Goal: Task Accomplishment & Management: Manage account settings

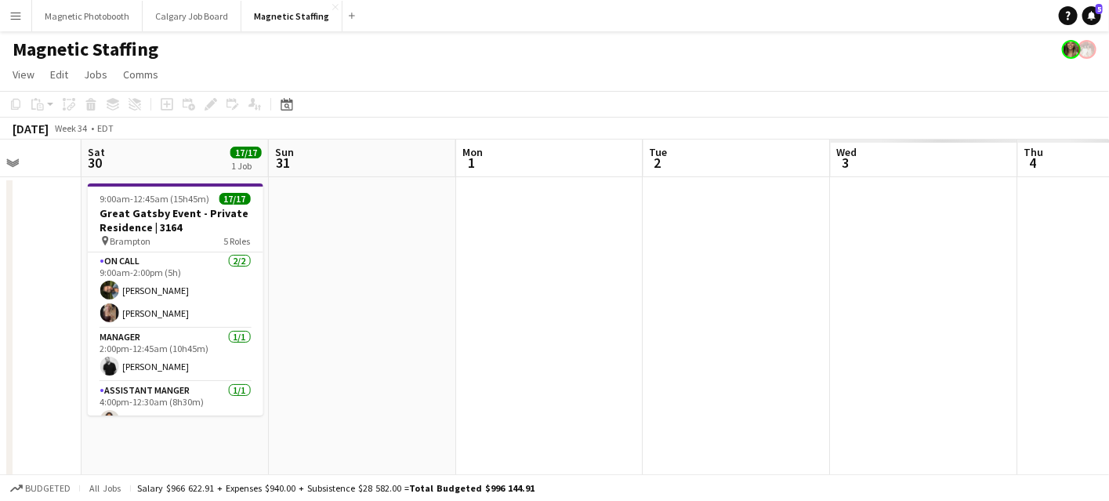
drag, startPoint x: 481, startPoint y: 307, endPoint x: 44, endPoint y: 328, distance: 437.2
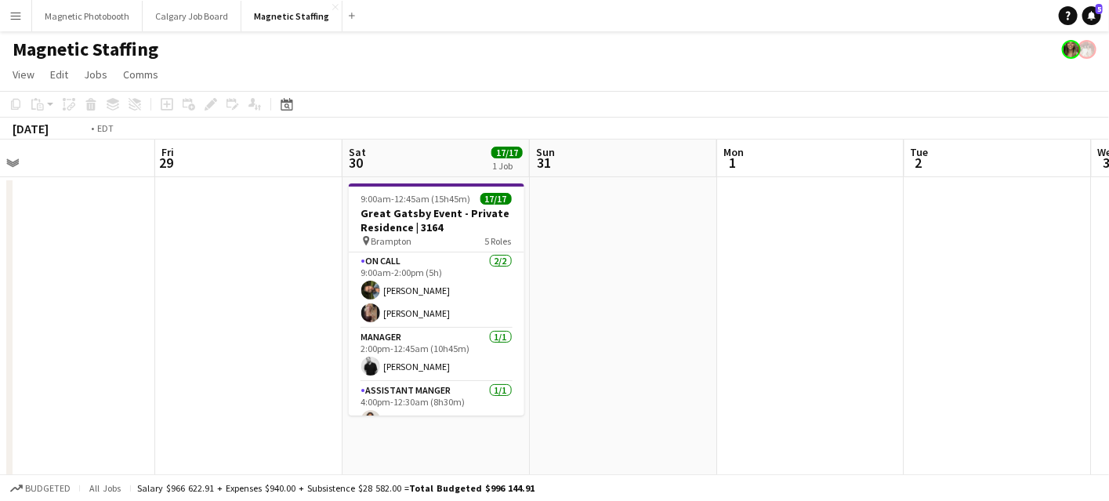
drag, startPoint x: 683, startPoint y: 327, endPoint x: 17, endPoint y: 368, distance: 666.8
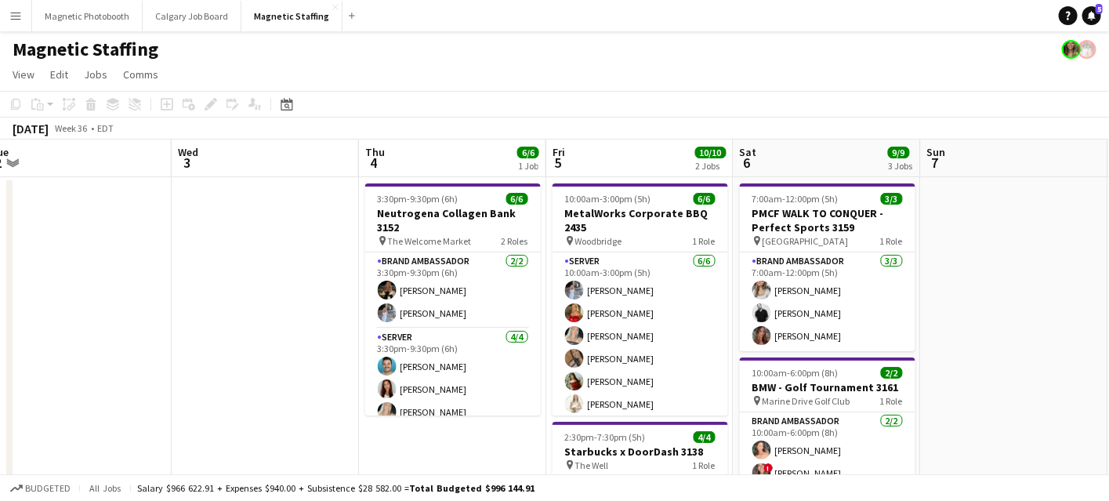
drag, startPoint x: 592, startPoint y: 336, endPoint x: 281, endPoint y: 333, distance: 311.2
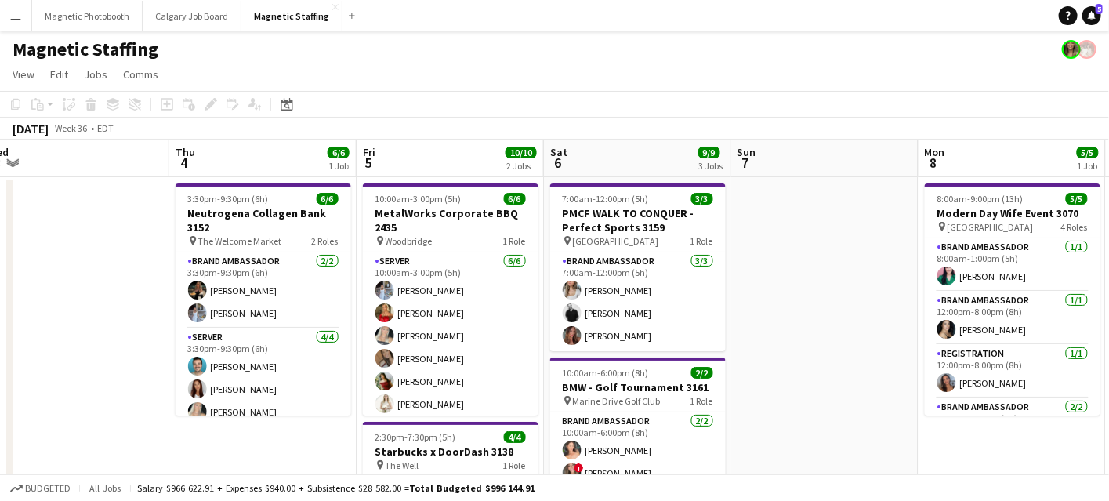
scroll to position [0, 556]
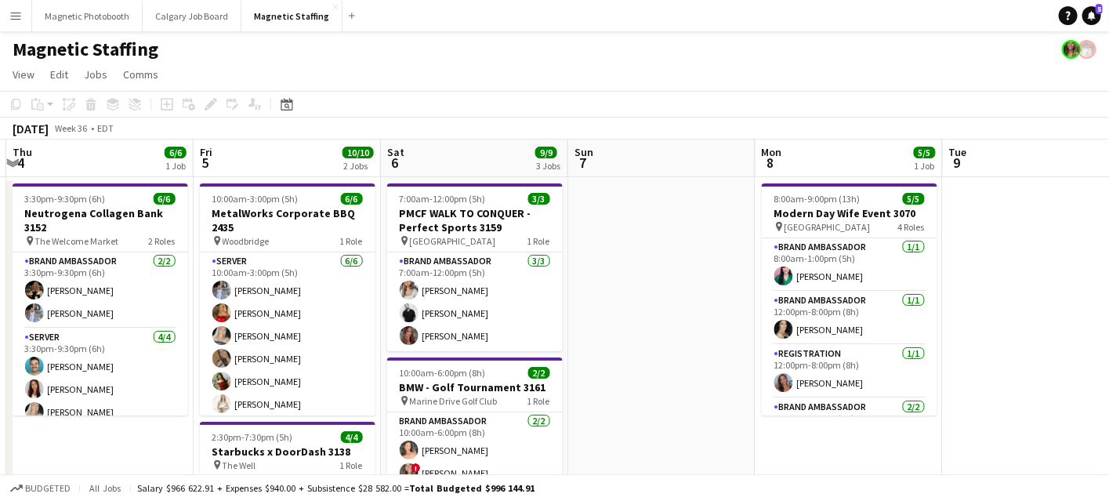
drag, startPoint x: 608, startPoint y: 299, endPoint x: 452, endPoint y: 299, distance: 156.0
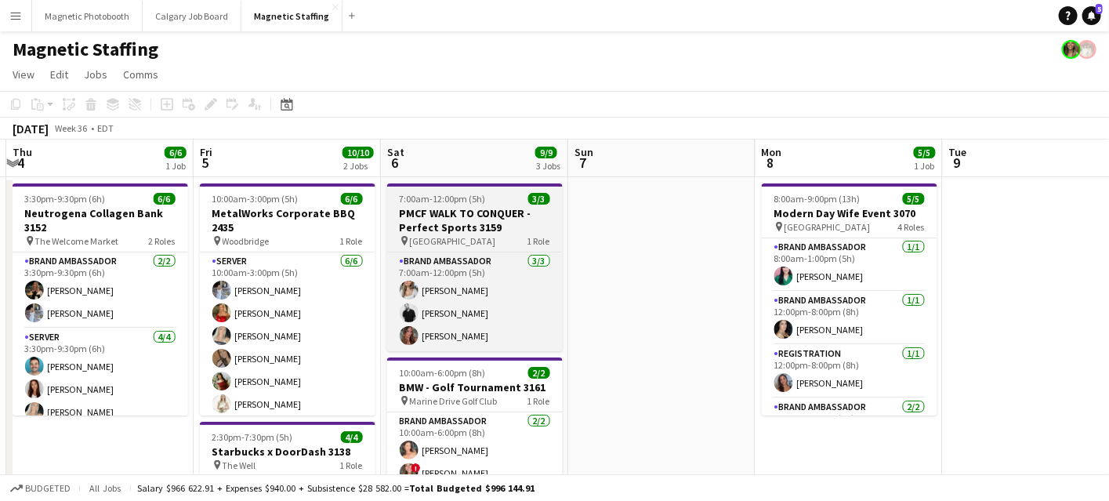
click at [481, 223] on h3 "PMCF WALK TO CONQUER - Perfect Sports 3159" at bounding box center [475, 220] width 176 height 28
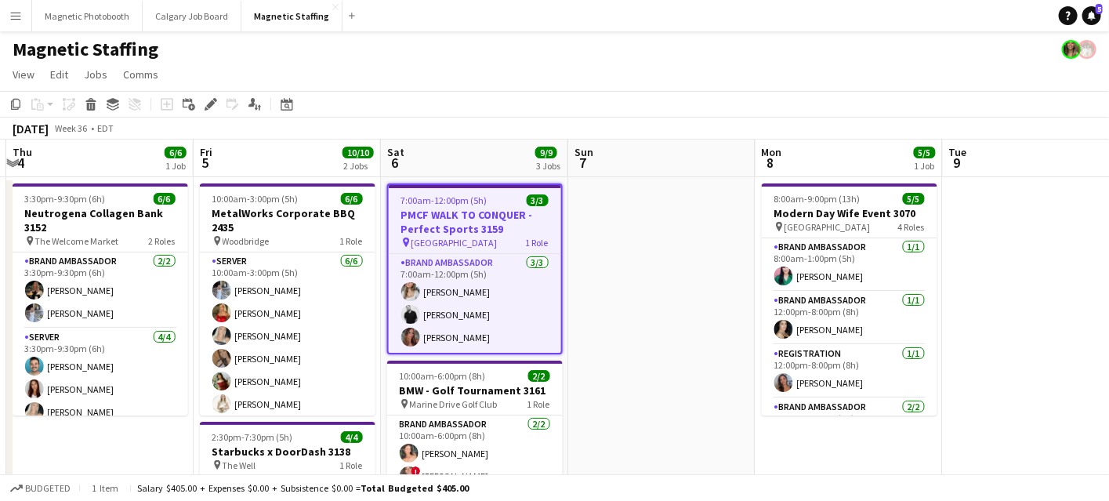
click at [481, 223] on h3 "PMCF WALK TO CONQUER - Perfect Sports 3159" at bounding box center [475, 222] width 172 height 28
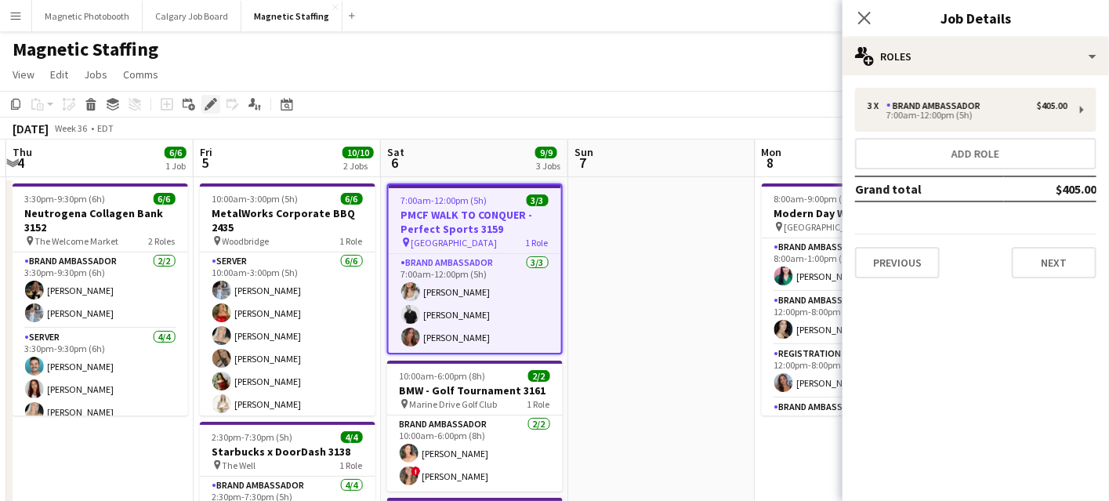
click at [205, 110] on icon "Edit" at bounding box center [211, 104] width 13 height 13
click at [1047, 262] on button "Next" at bounding box center [1054, 262] width 85 height 31
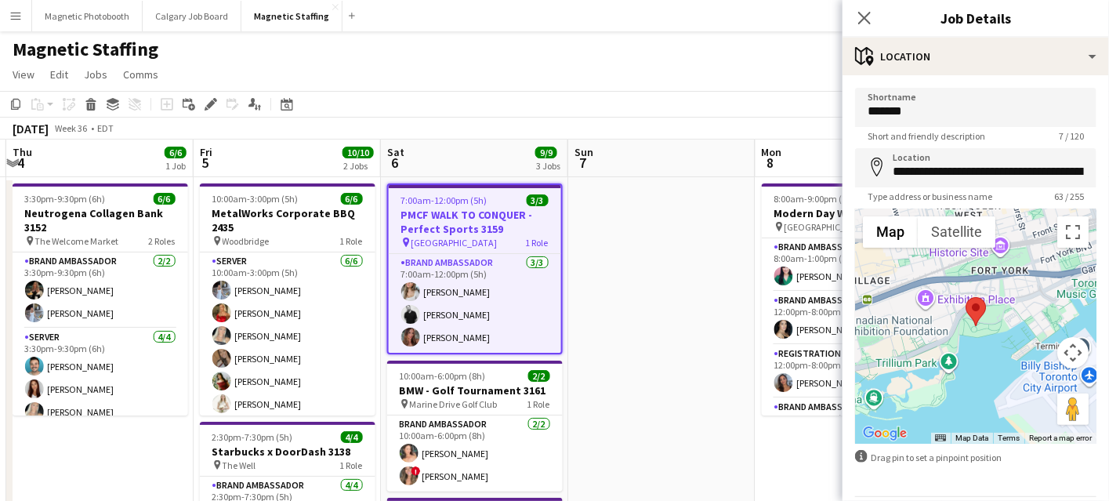
scroll to position [0, 529]
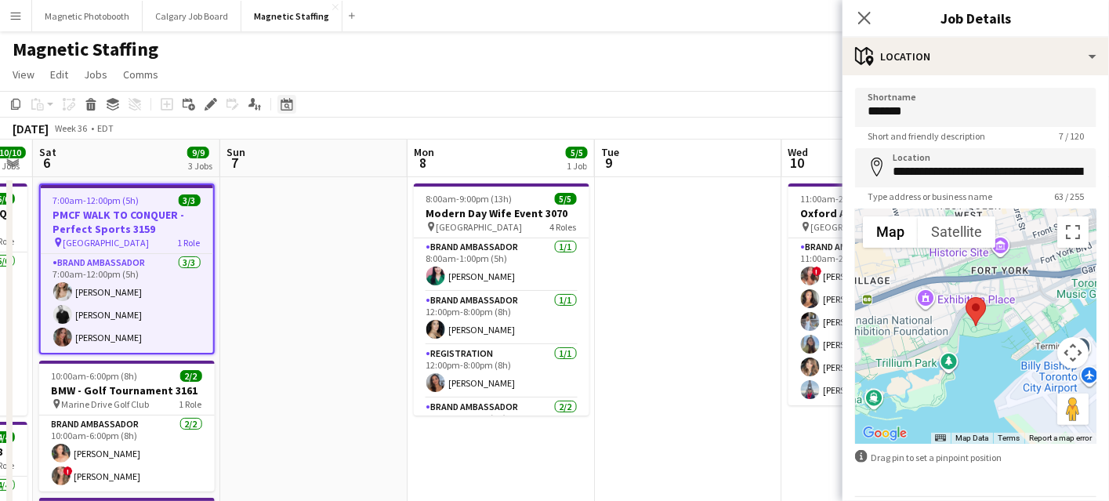
click at [283, 105] on icon "Date picker" at bounding box center [287, 104] width 13 height 13
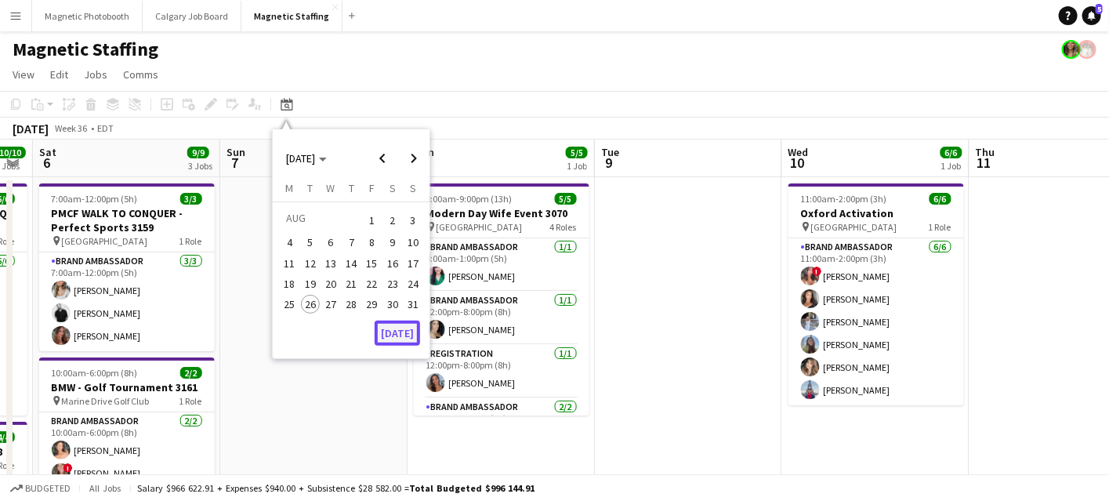
click at [385, 331] on button "[DATE]" at bounding box center [397, 333] width 45 height 25
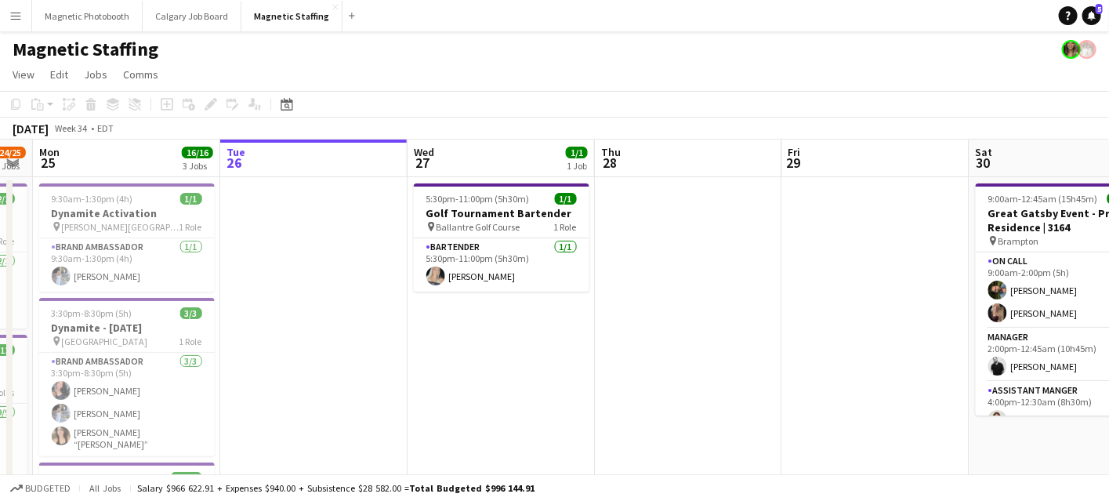
scroll to position [0, 539]
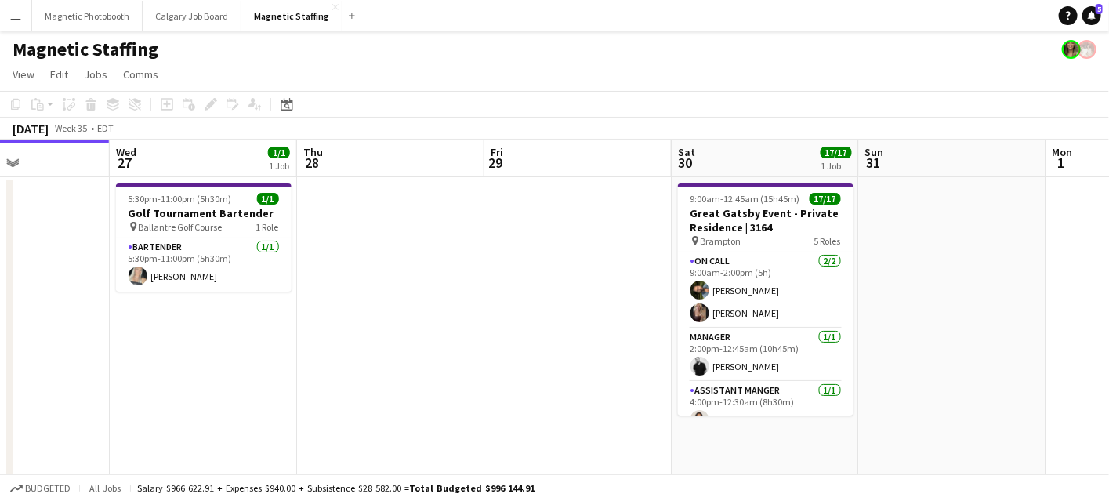
drag, startPoint x: 609, startPoint y: 328, endPoint x: 201, endPoint y: 375, distance: 410.4
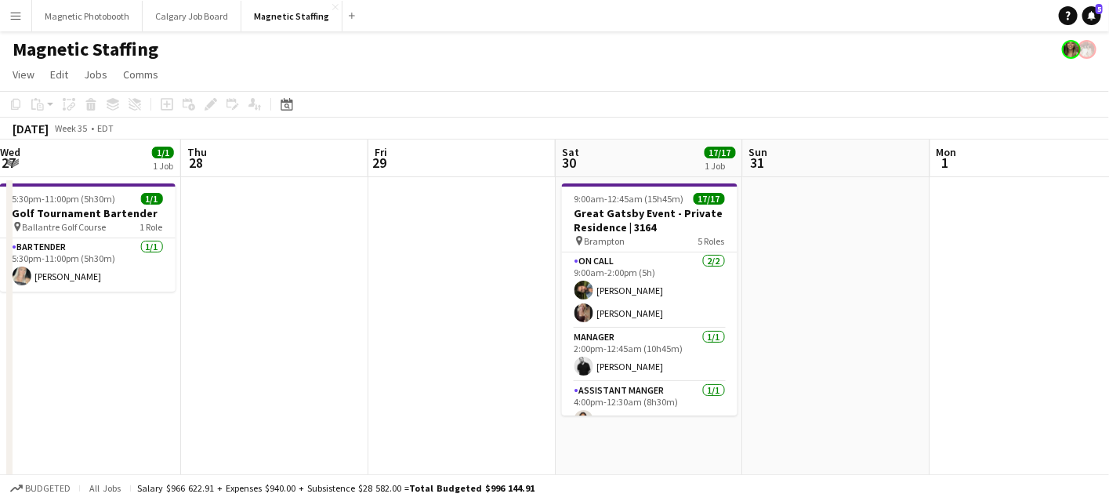
scroll to position [0, 521]
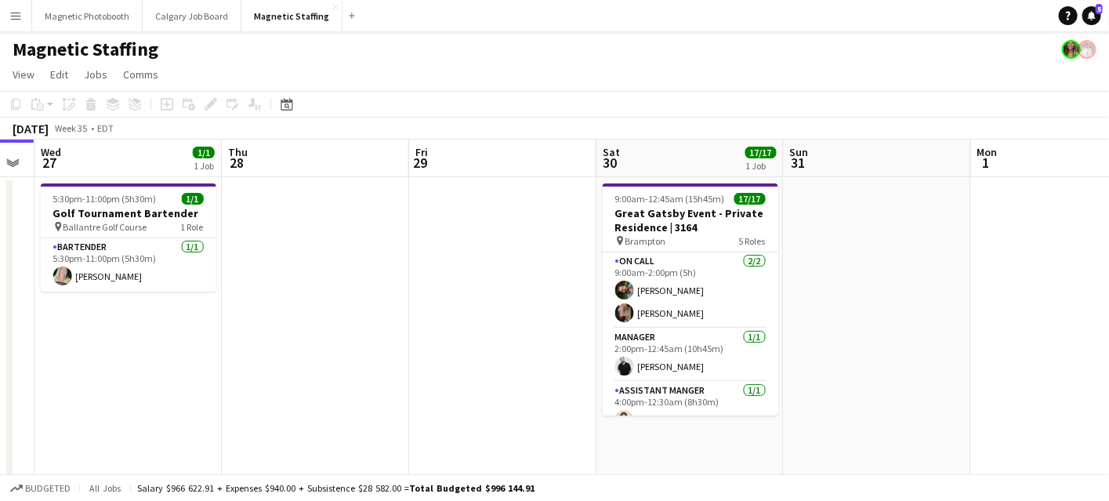
drag, startPoint x: 411, startPoint y: 354, endPoint x: 107, endPoint y: 408, distance: 308.0
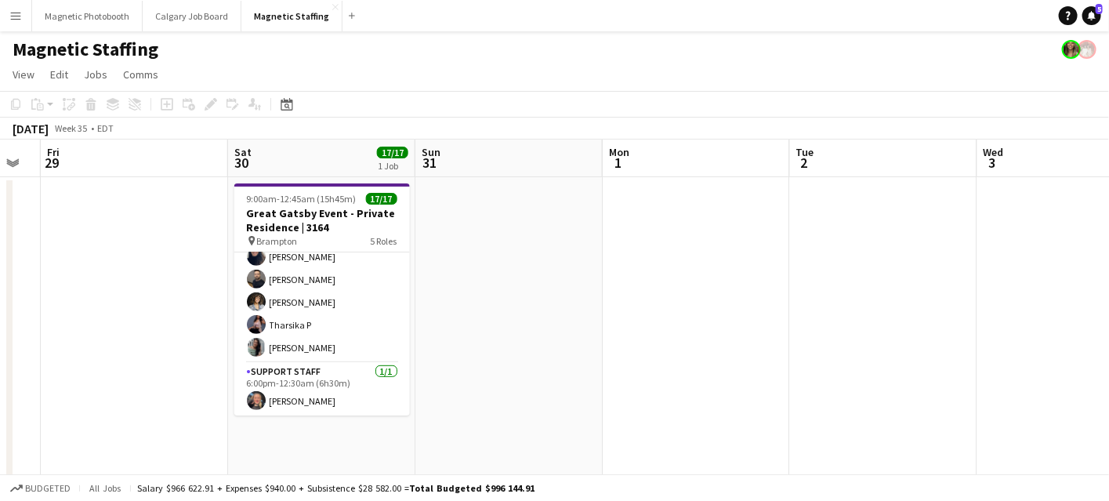
click at [307, 306] on app-card-role "Server [DATE] 4:00pm-12:30am (8h30m) [PERSON_NAME] [PERSON_NAME] [PERSON_NAME] …" at bounding box center [322, 211] width 176 height 303
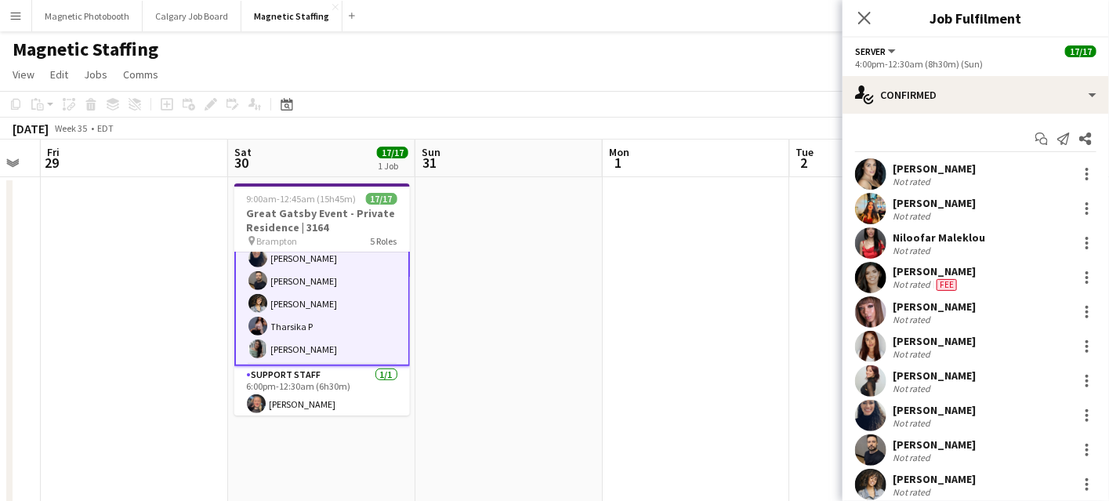
scroll to position [377, 0]
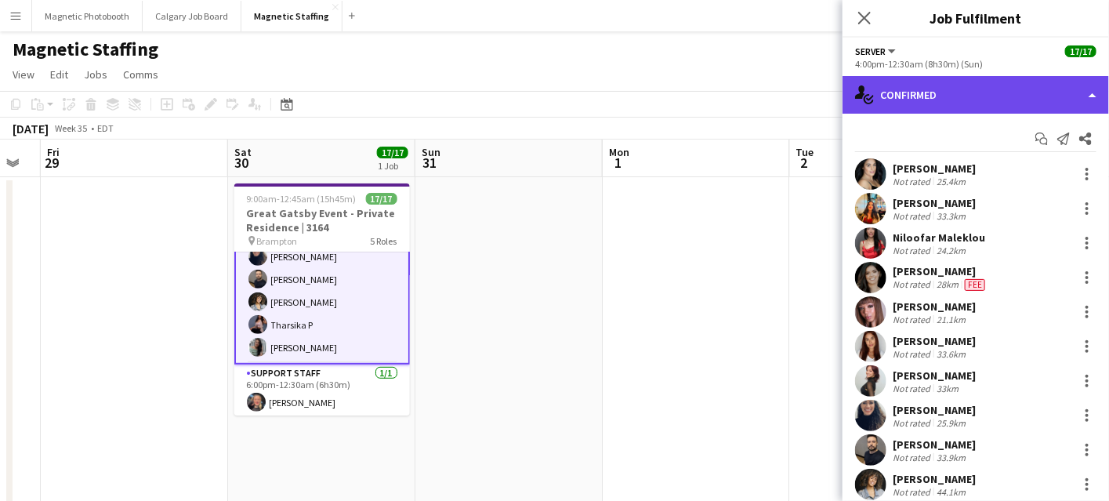
click at [923, 96] on div "single-neutral-actions-check-2 Confirmed" at bounding box center [976, 95] width 267 height 38
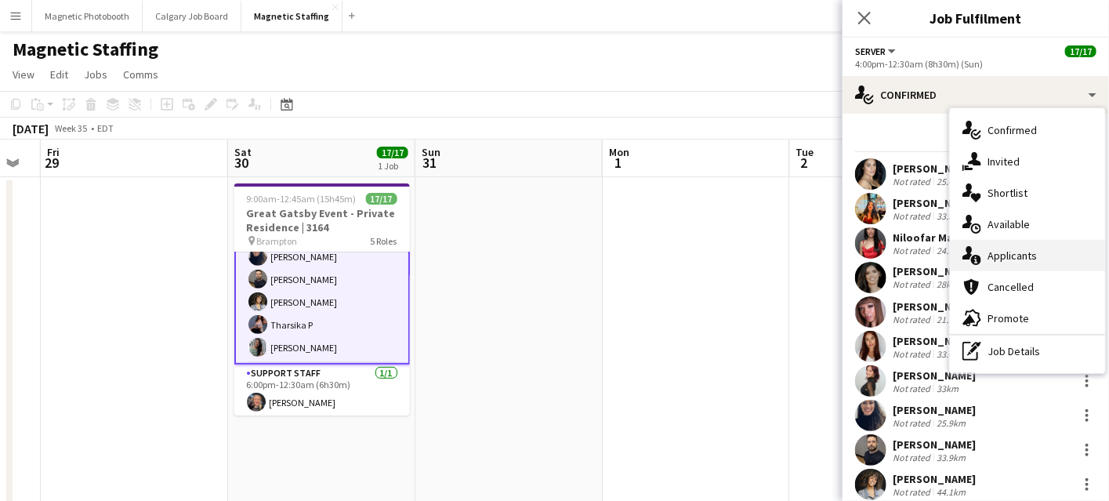
click at [973, 247] on icon "single-neutral-actions-information" at bounding box center [972, 255] width 19 height 19
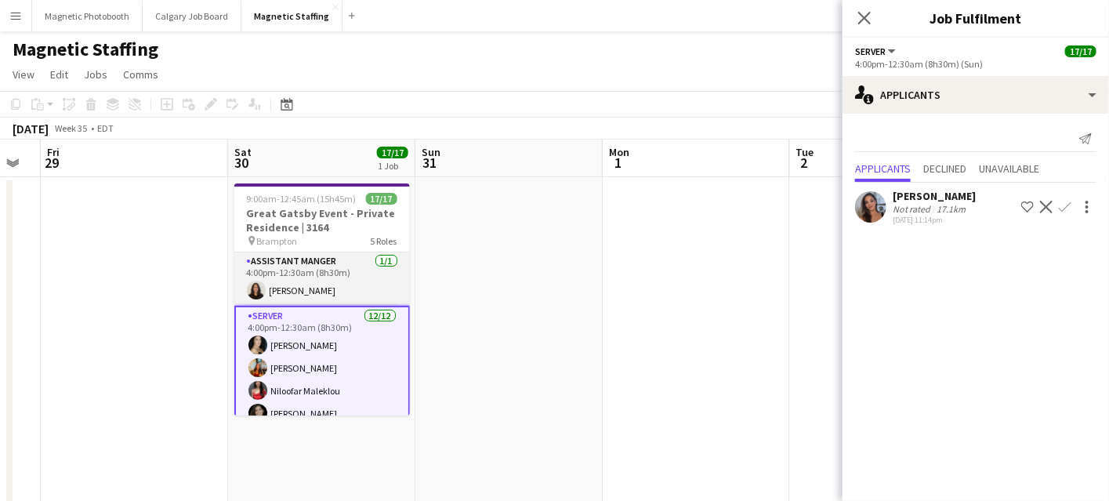
click at [343, 296] on app-card-role "Assistant Manger [DATE] 4:00pm-12:30am (8h30m) [PERSON_NAME]" at bounding box center [322, 278] width 176 height 53
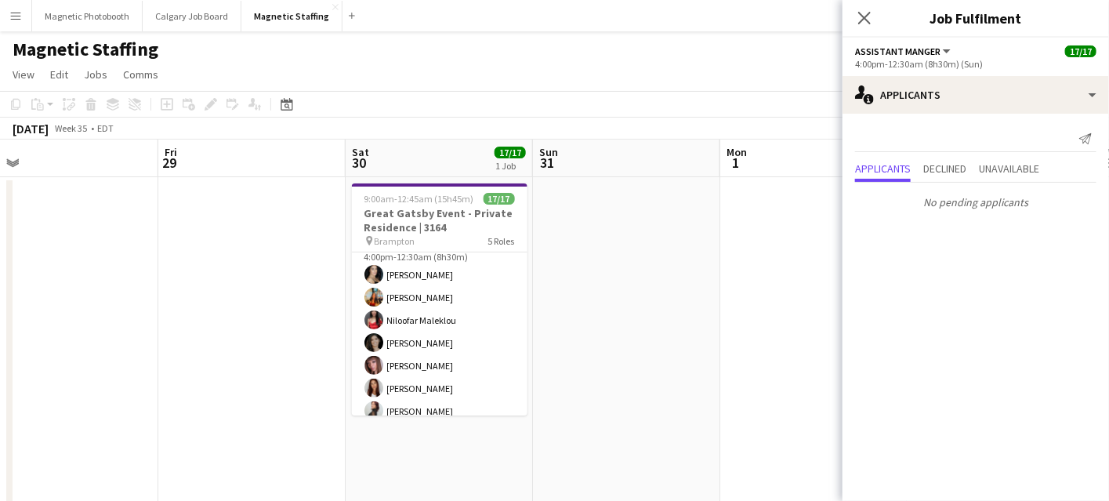
scroll to position [0, 376]
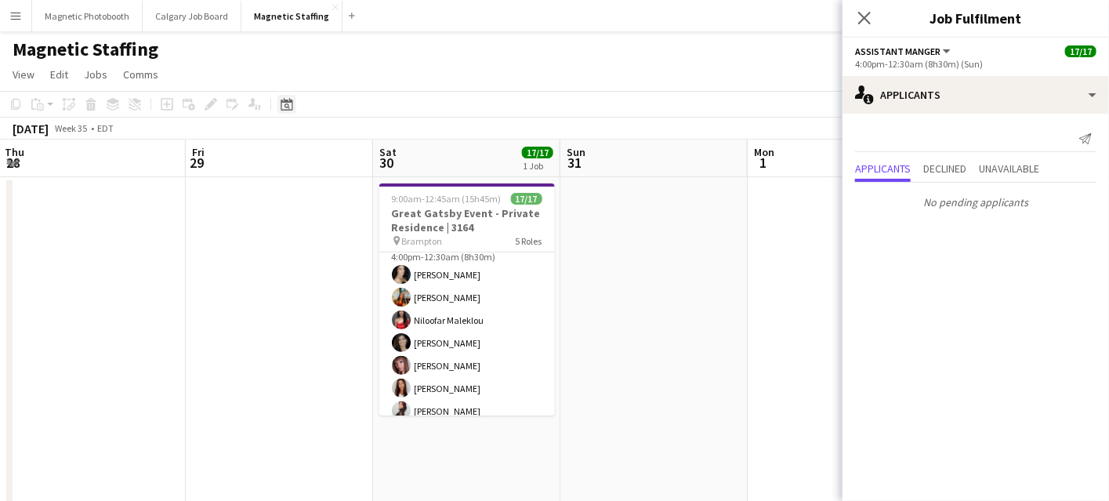
click at [288, 99] on icon "Date picker" at bounding box center [287, 104] width 13 height 13
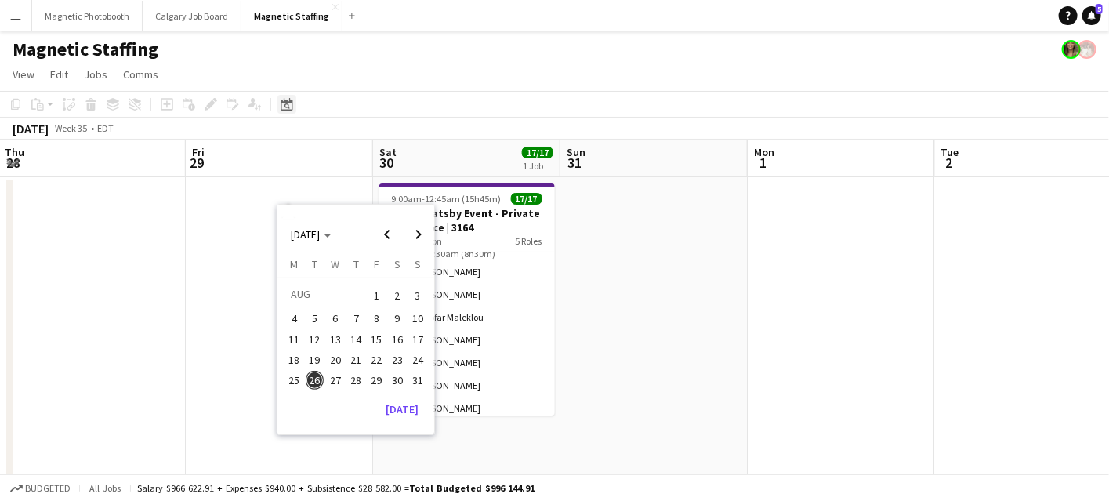
scroll to position [199, 0]
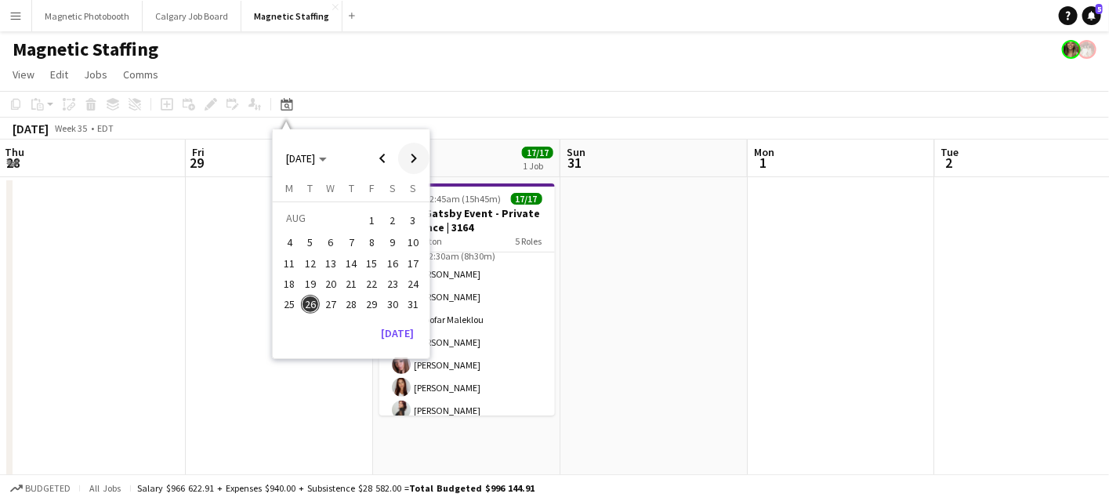
click at [419, 157] on span "Next month" at bounding box center [413, 158] width 31 height 31
click at [392, 239] on span "6" at bounding box center [392, 239] width 19 height 19
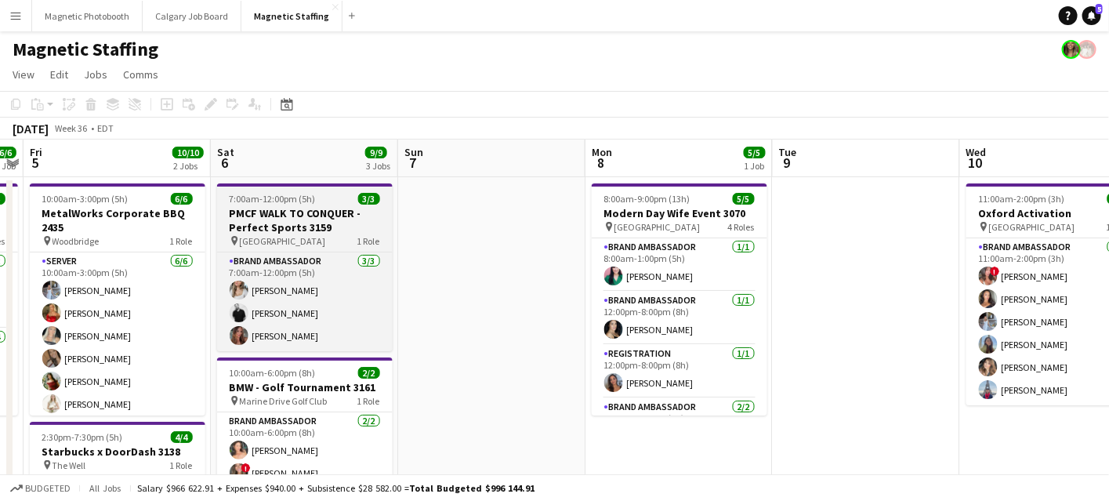
click at [265, 197] on span "7:00am-12:00pm (5h)" at bounding box center [273, 199] width 86 height 12
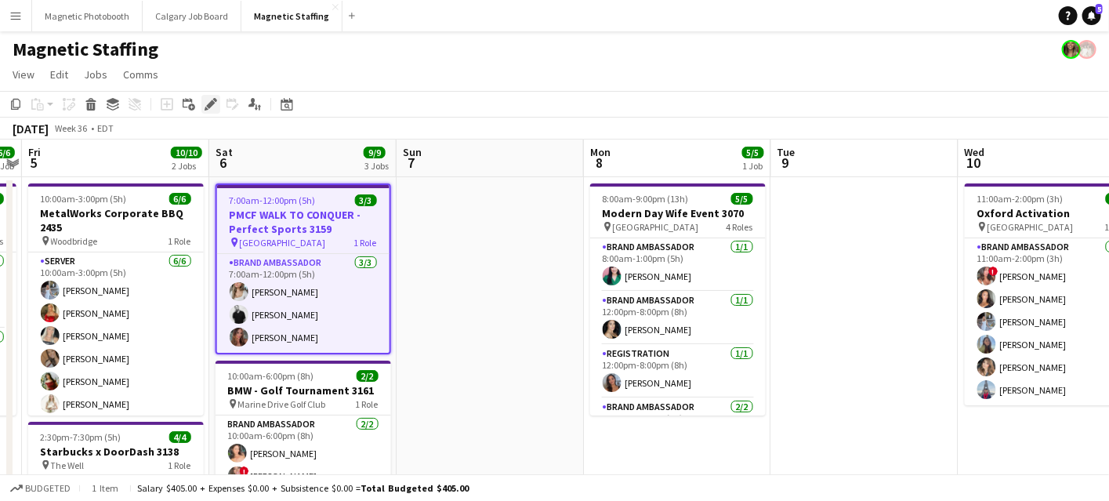
click at [210, 106] on icon "Edit" at bounding box center [211, 104] width 13 height 13
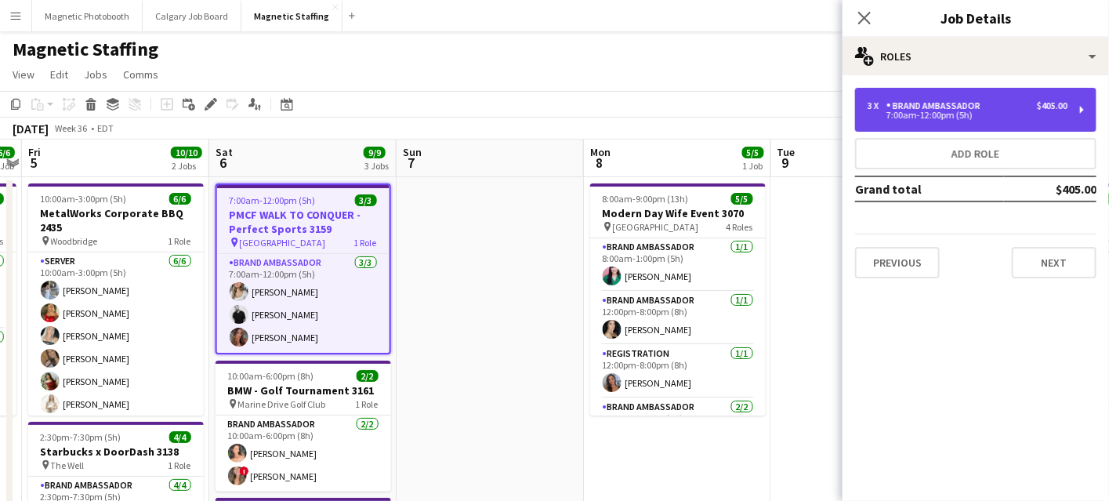
click at [928, 108] on div "Brand Ambassador" at bounding box center [937, 105] width 100 height 11
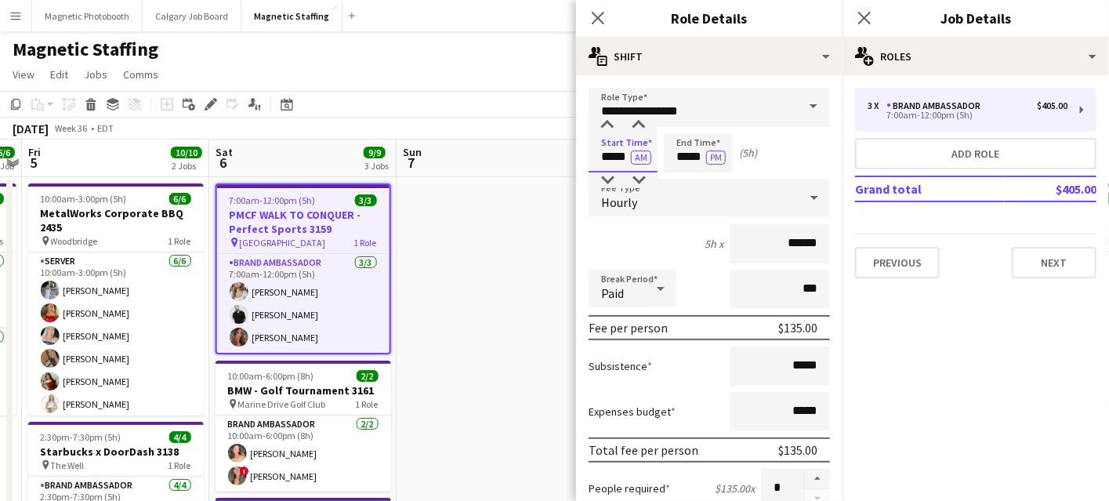
drag, startPoint x: 629, startPoint y: 158, endPoint x: 542, endPoint y: 158, distance: 86.2
click at [542, 158] on body "Menu Boards Boards Boards All jobs Status Workforce Workforce My Workforce Recr…" at bounding box center [554, 468] width 1109 height 937
type input "*****"
drag, startPoint x: 702, startPoint y: 156, endPoint x: 626, endPoint y: 152, distance: 76.1
click at [626, 154] on div "Start Time ***** AM End Time ***** PM (3h)" at bounding box center [709, 152] width 241 height 39
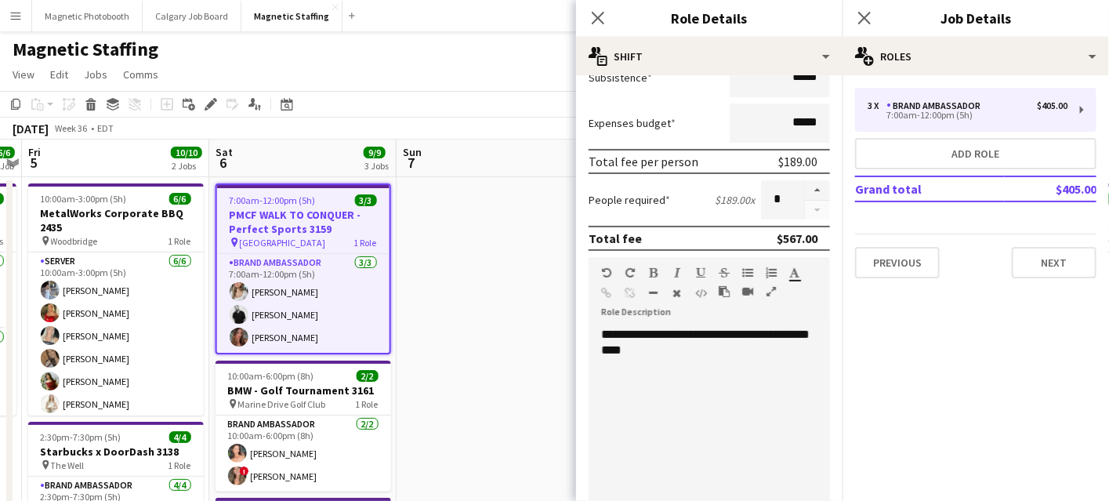
scroll to position [559, 0]
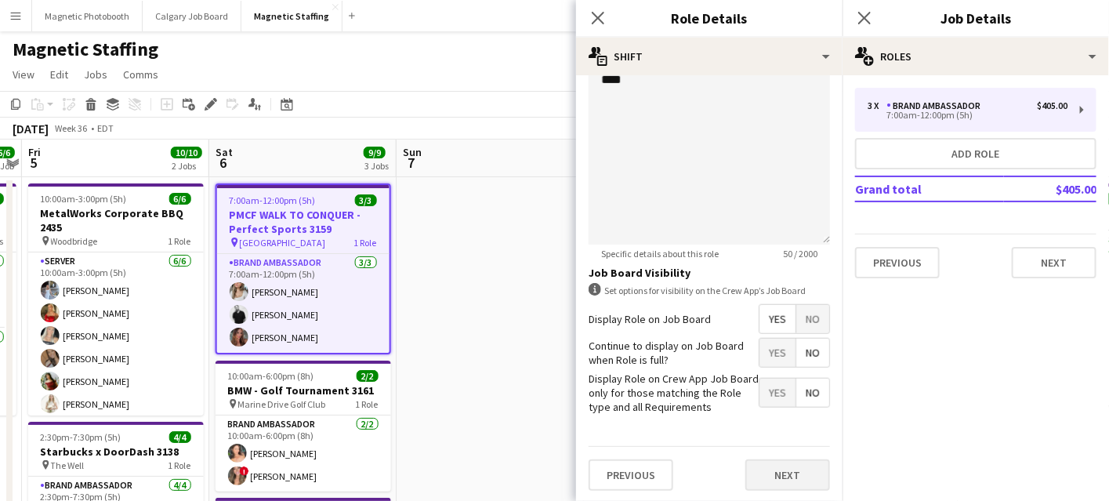
type input "*****"
click at [781, 459] on button "Next" at bounding box center [788, 474] width 85 height 31
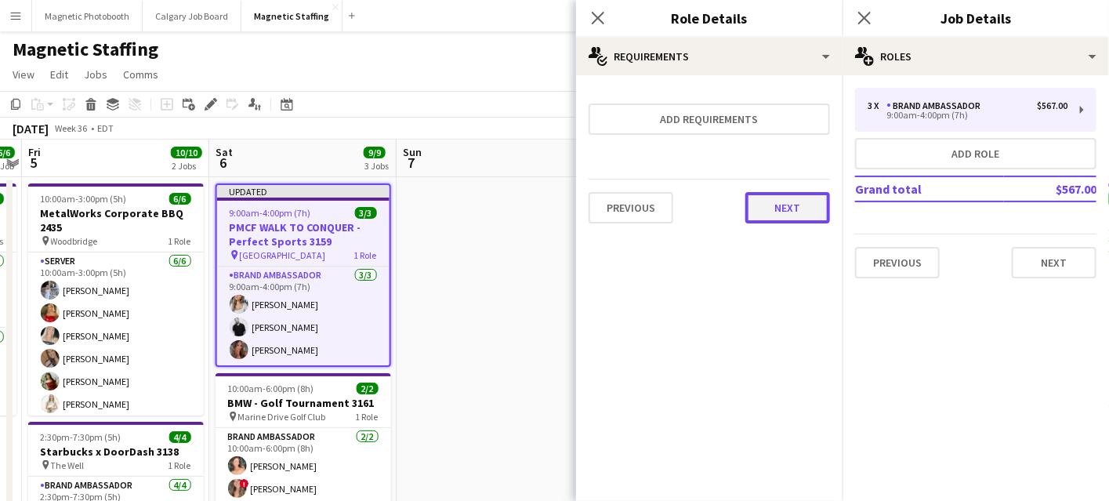
click at [794, 212] on button "Next" at bounding box center [788, 207] width 85 height 31
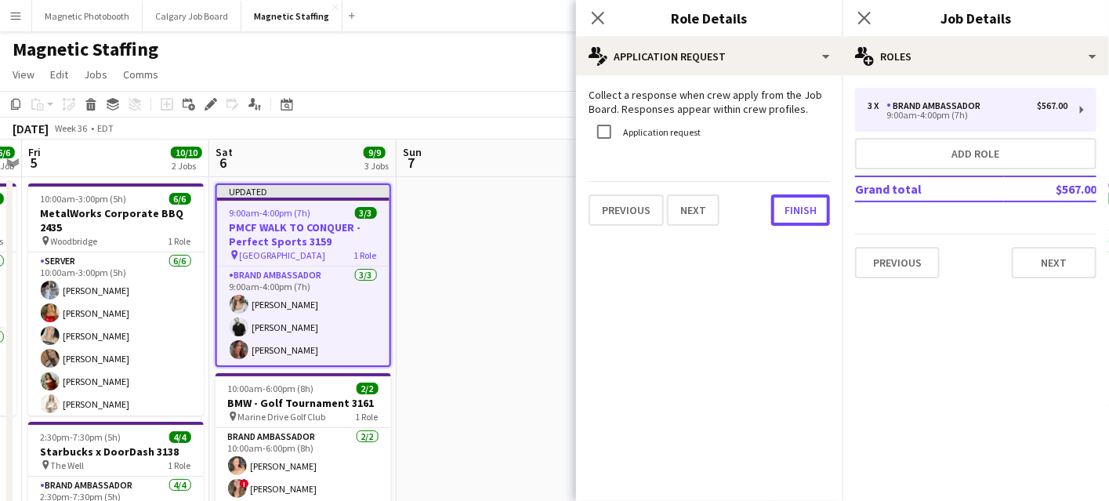
click at [794, 212] on button "Finish" at bounding box center [800, 209] width 59 height 31
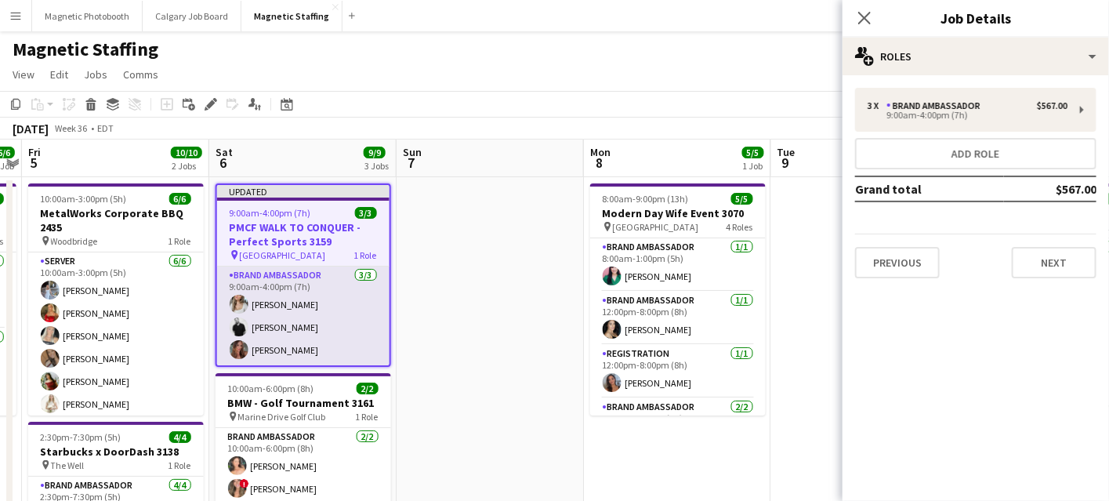
click at [310, 339] on app-card-role "Brand Ambassador [DATE] 9:00am-4:00pm (7h) [PERSON_NAME] [PERSON_NAME] [PERSON_…" at bounding box center [303, 316] width 172 height 99
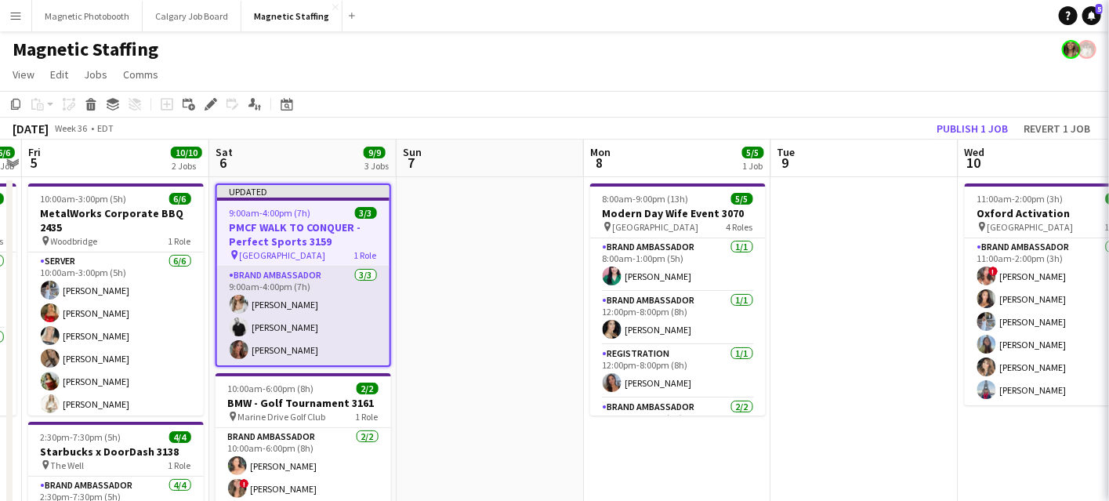
scroll to position [0, 539]
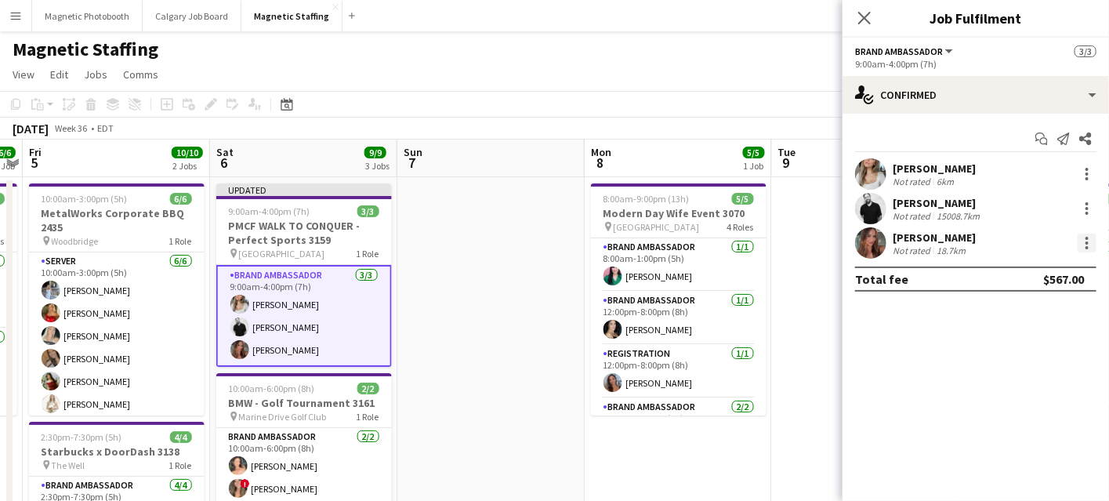
click at [1085, 238] on div at bounding box center [1087, 243] width 19 height 19
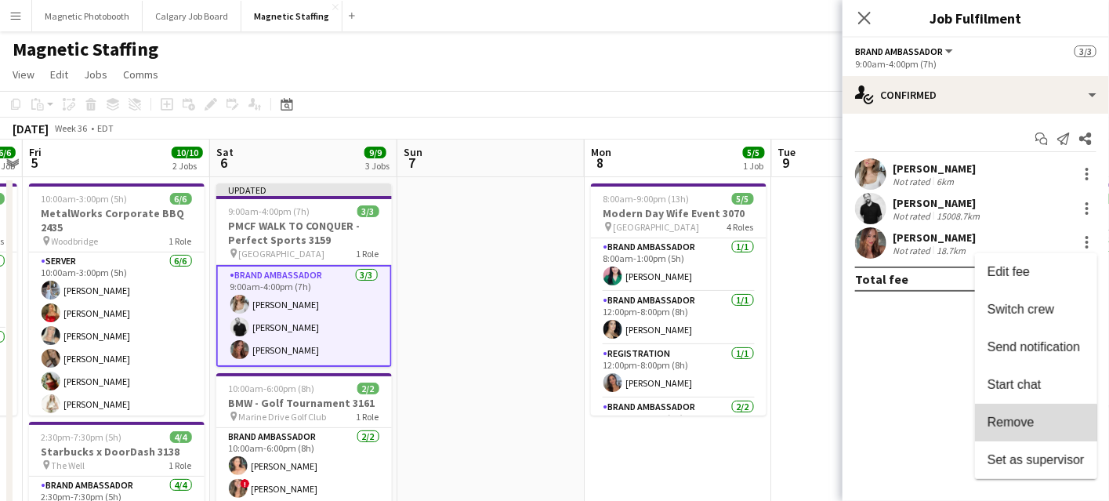
click at [1018, 425] on span "Remove" at bounding box center [1011, 421] width 47 height 13
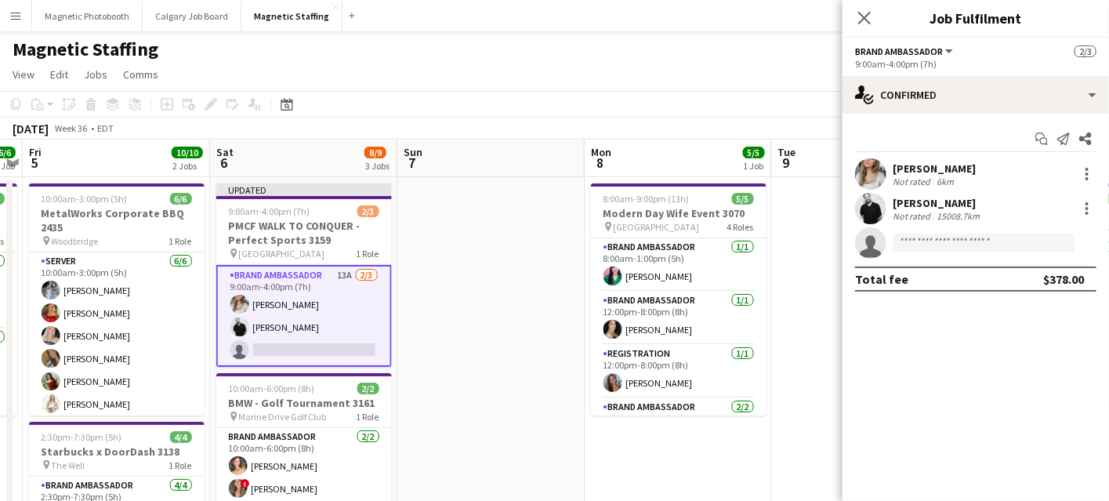
click at [455, 262] on app-date-cell at bounding box center [490, 507] width 187 height 661
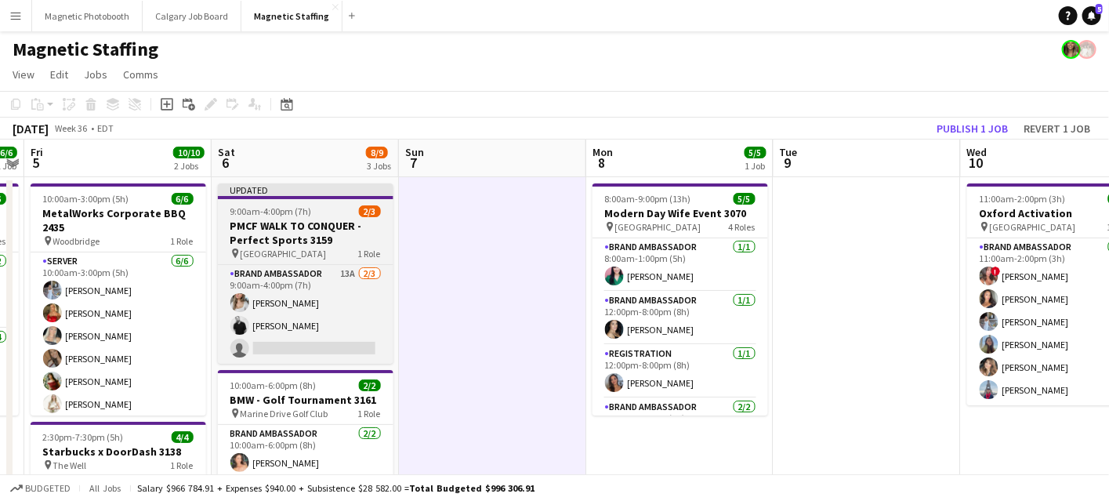
click at [328, 215] on div "9:00am-4:00pm (7h) 2/3" at bounding box center [306, 211] width 176 height 12
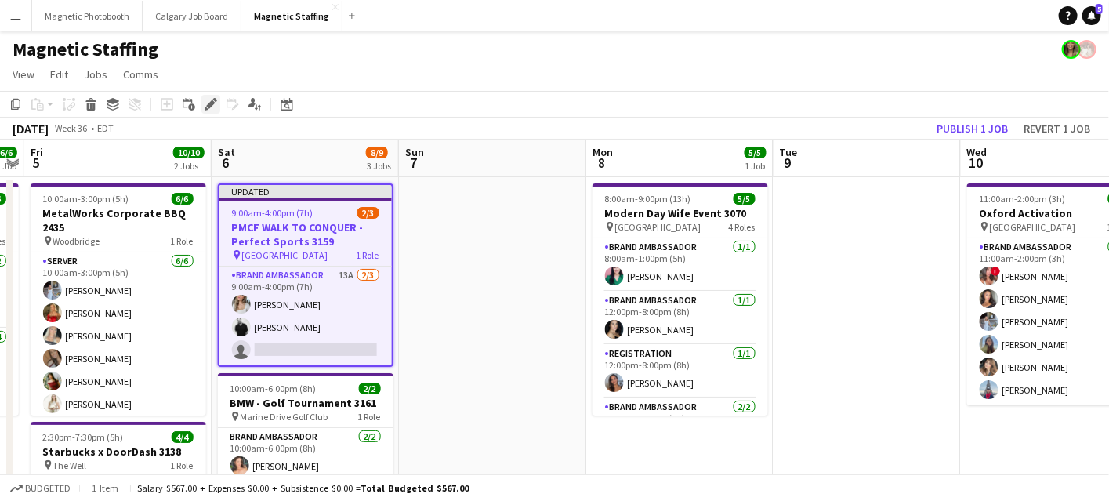
click at [209, 101] on icon at bounding box center [210, 104] width 9 height 9
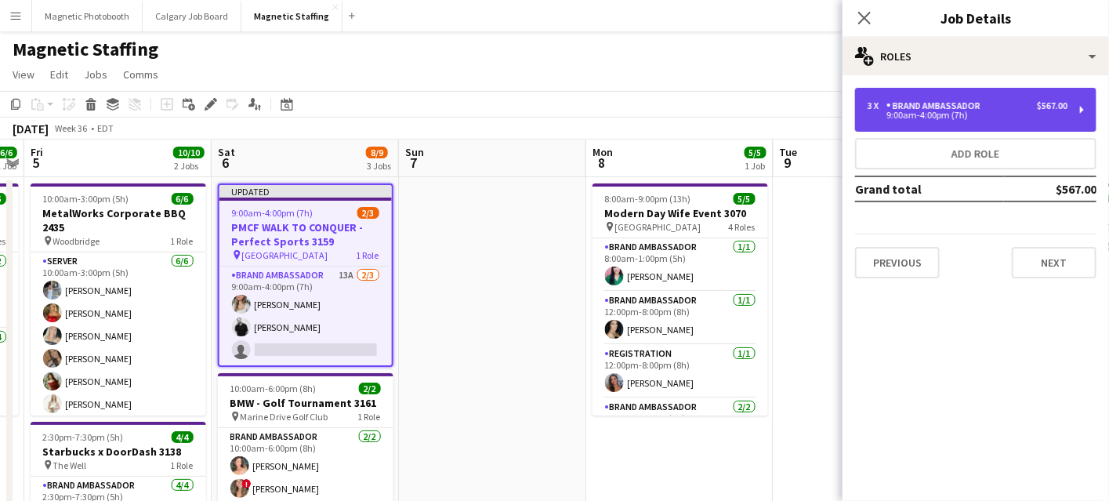
click at [992, 106] on div "3 x Brand Ambassador $567.00" at bounding box center [968, 105] width 200 height 11
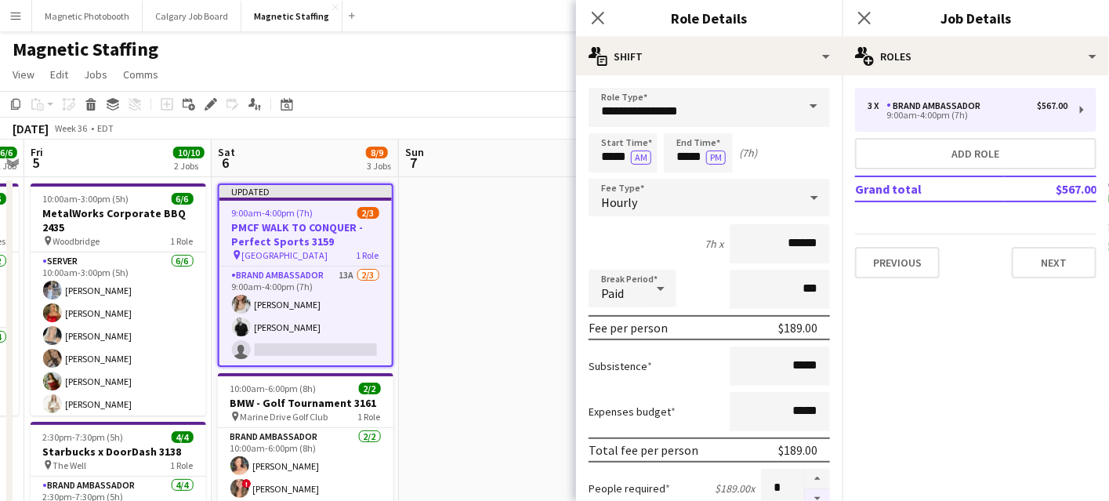
click at [820, 494] on button "button" at bounding box center [817, 499] width 25 height 20
type input "*"
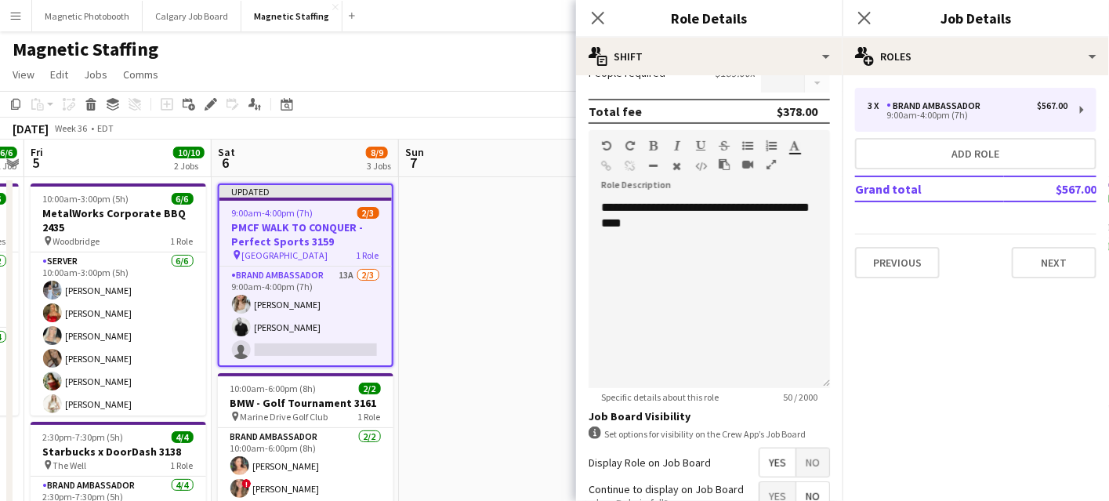
scroll to position [559, 0]
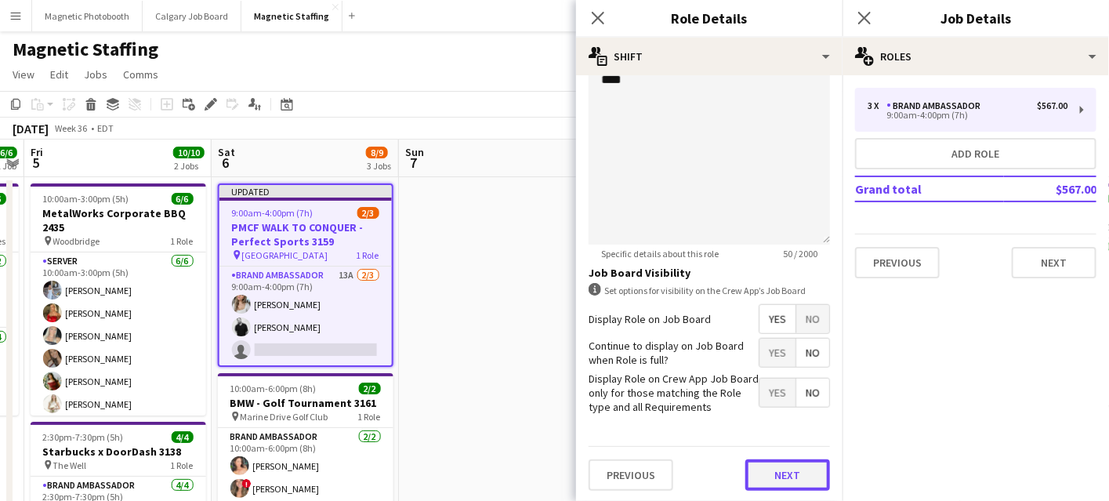
click at [805, 467] on button "Next" at bounding box center [788, 474] width 85 height 31
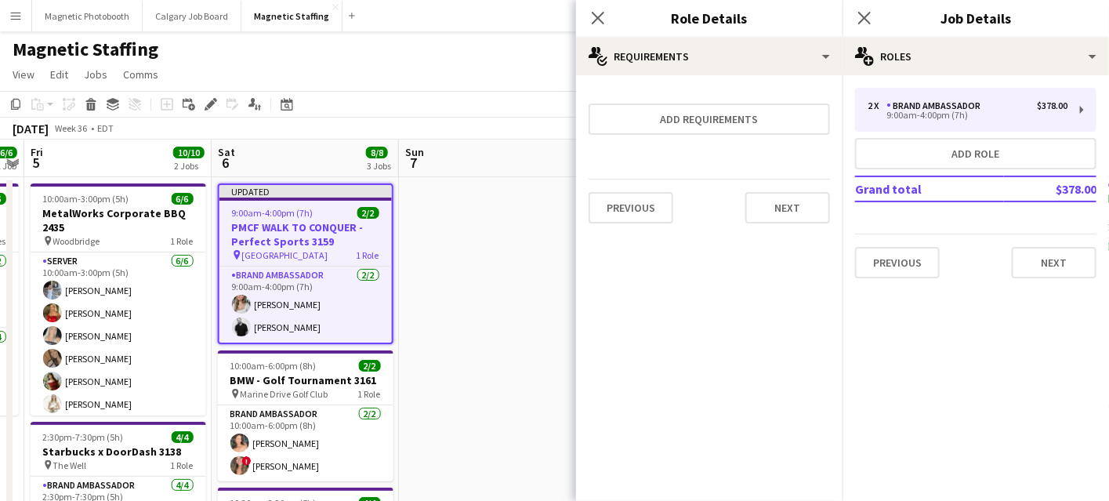
scroll to position [0, 0]
click at [796, 238] on mat-expansion-panel "medal-empty Requirements Add requirements Previous Next" at bounding box center [709, 288] width 267 height 426
click at [806, 202] on button "Next" at bounding box center [788, 207] width 85 height 31
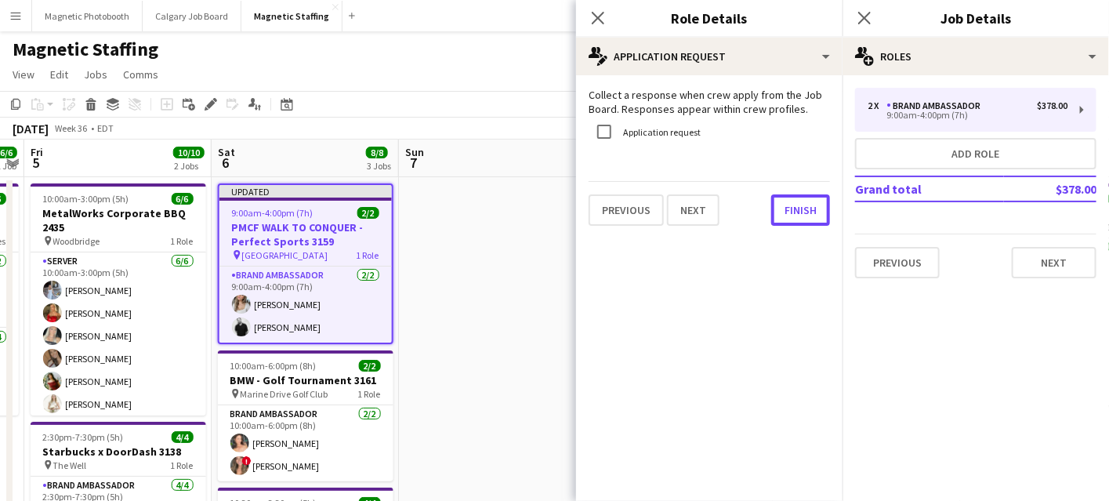
click at [806, 202] on button "Finish" at bounding box center [800, 209] width 59 height 31
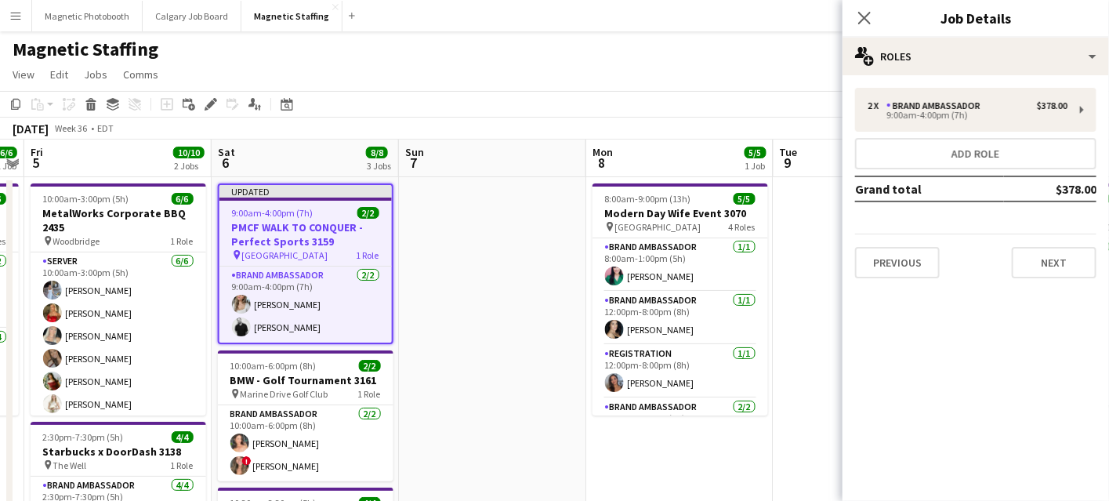
click at [564, 316] on app-date-cell at bounding box center [492, 507] width 187 height 661
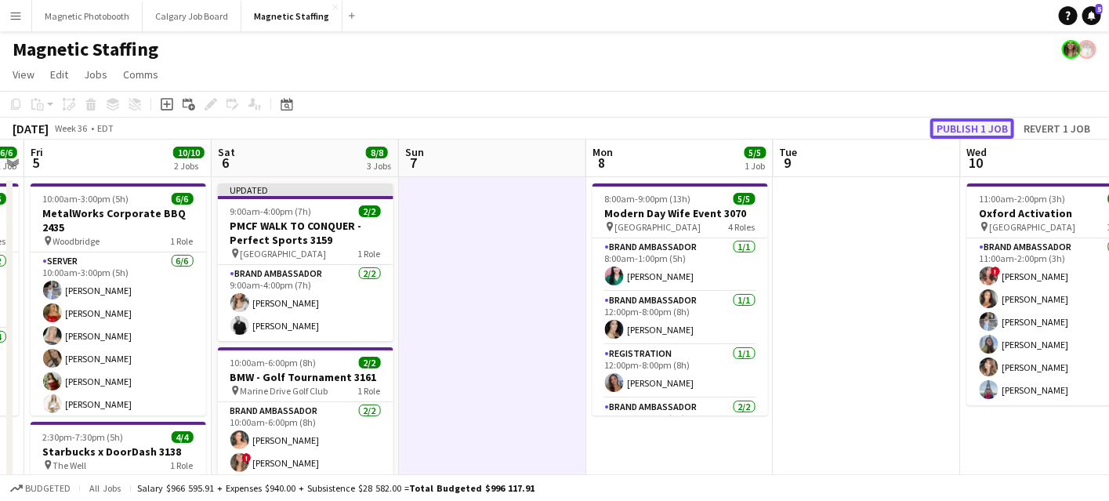
click at [1002, 133] on button "Publish 1 job" at bounding box center [973, 128] width 84 height 20
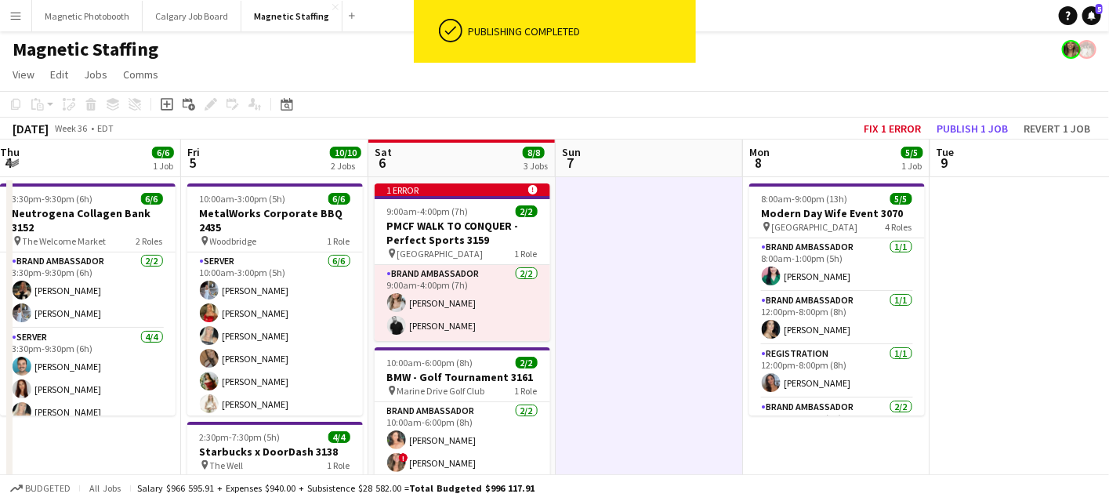
scroll to position [0, 315]
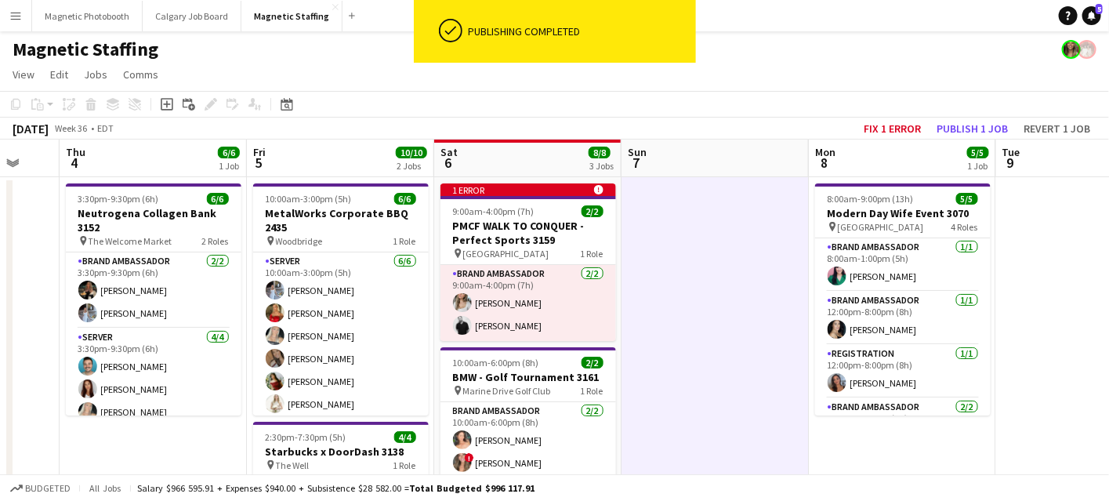
drag, startPoint x: 223, startPoint y: 334, endPoint x: 445, endPoint y: 298, distance: 225.5
click at [122, 26] on button "Magnetic Photobooth Close" at bounding box center [87, 16] width 111 height 31
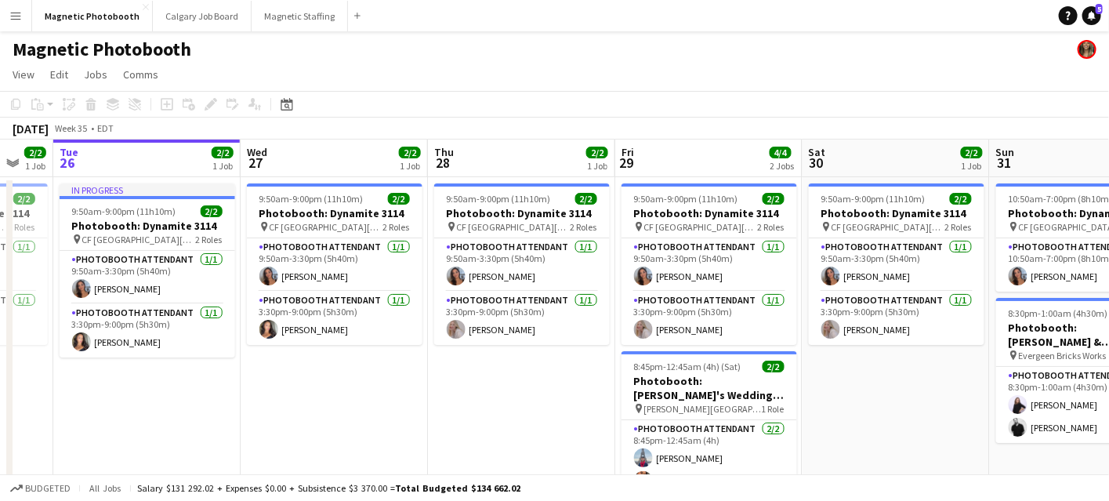
drag, startPoint x: 952, startPoint y: 259, endPoint x: 89, endPoint y: 431, distance: 880.0
click at [89, 427] on app-calendar-viewport "Sat 23 4/4 2 Jobs Sun 24 6/6 3 Jobs Mon 25 2/2 1 Job Tue 26 2/2 1 Job Wed 27 2/…" at bounding box center [554, 434] width 1109 height 588
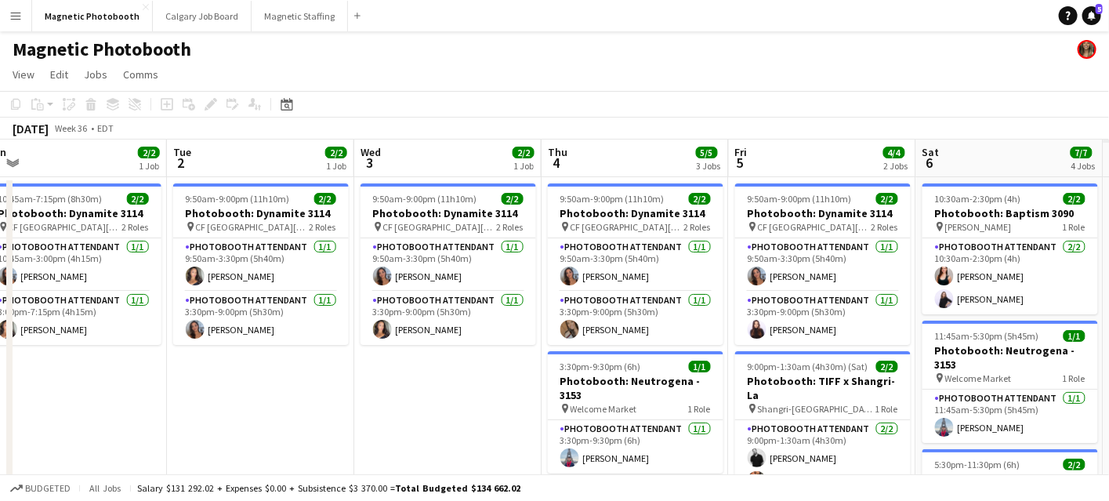
drag, startPoint x: 566, startPoint y: 384, endPoint x: 89, endPoint y: 448, distance: 481.6
click at [89, 448] on app-calendar-viewport "Fri 29 4/4 2 Jobs Sat 30 2/2 1 Job Sun 31 3/3 2 Jobs Mon 1 2/2 1 Job Tue 2 2/2 …" at bounding box center [554, 468] width 1109 height 656
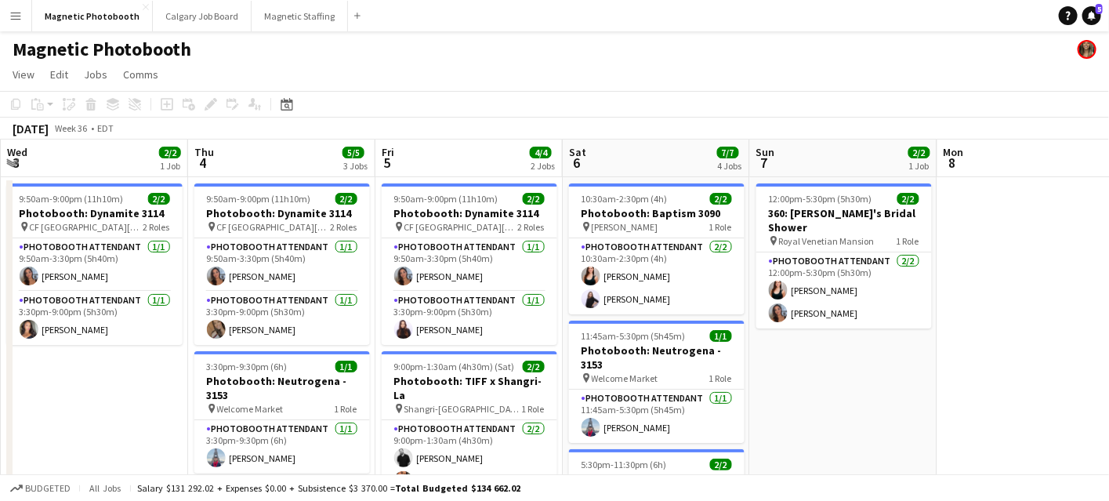
scroll to position [0, 614]
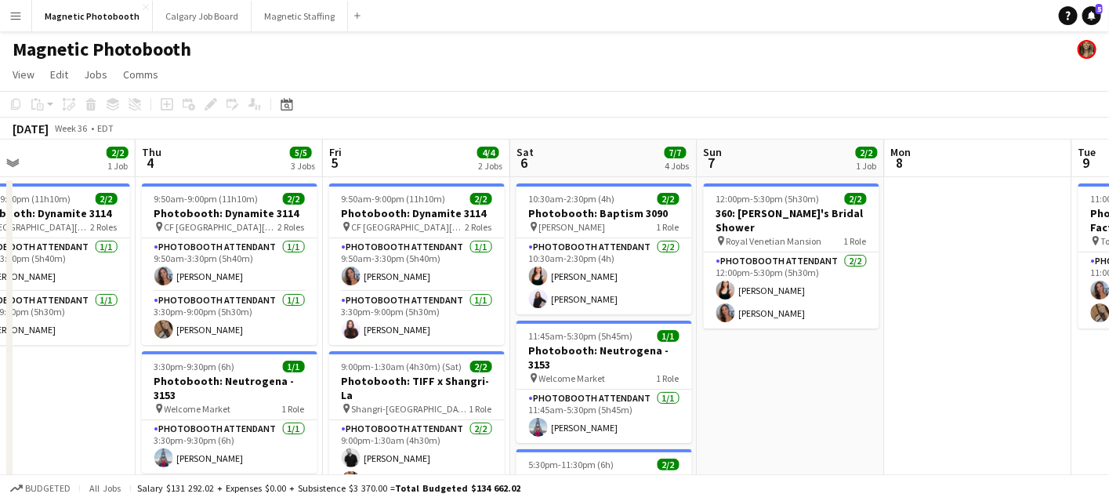
drag, startPoint x: 462, startPoint y: 334, endPoint x: 107, endPoint y: 347, distance: 355.4
click at [107, 347] on app-calendar-viewport "Sun 31 3/3 2 Jobs Mon 1 2/2 1 Job Tue 2 2/2 1 Job Wed 3 2/2 1 Job Thu 4 5/5 3 J…" at bounding box center [554, 468] width 1109 height 656
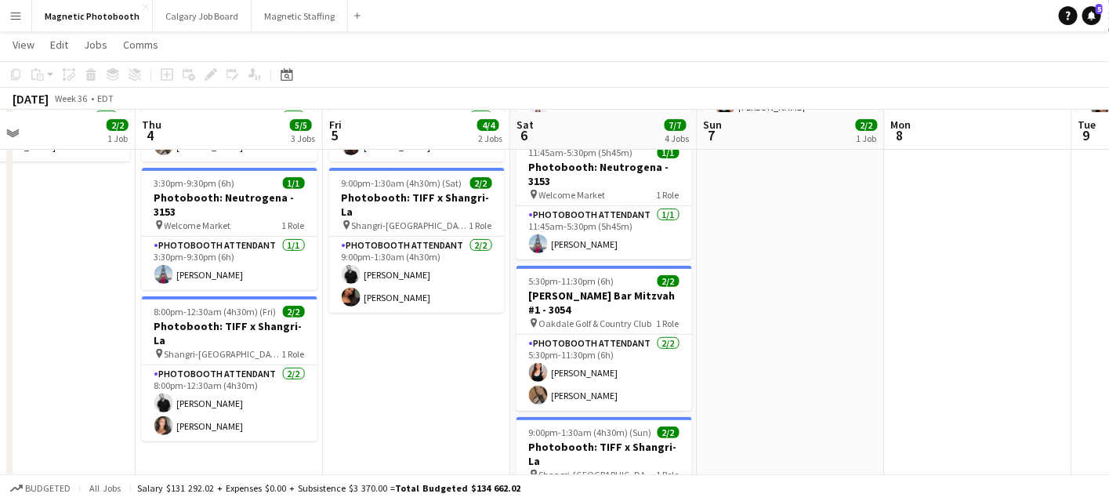
scroll to position [184, 0]
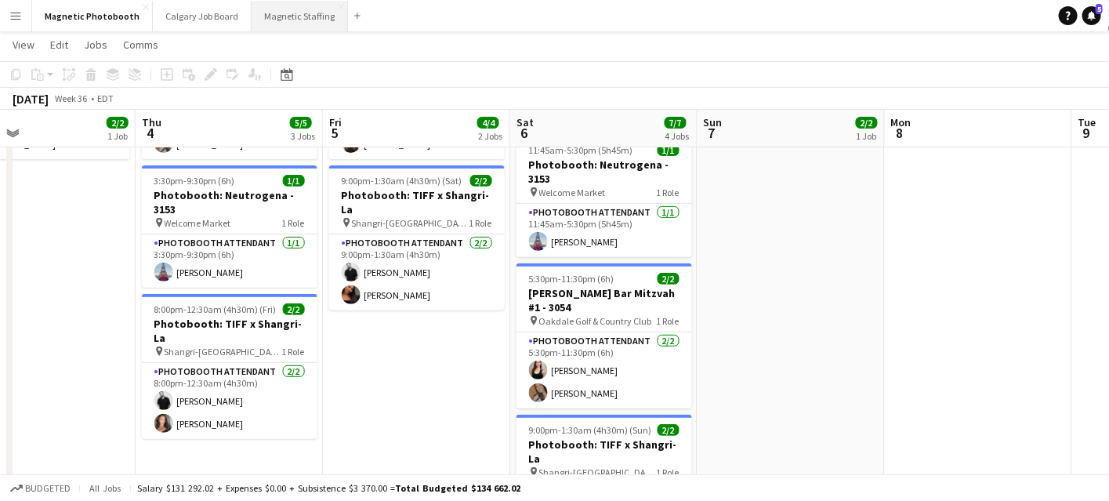
click at [297, 28] on button "Magnetic Staffing Close" at bounding box center [300, 16] width 96 height 31
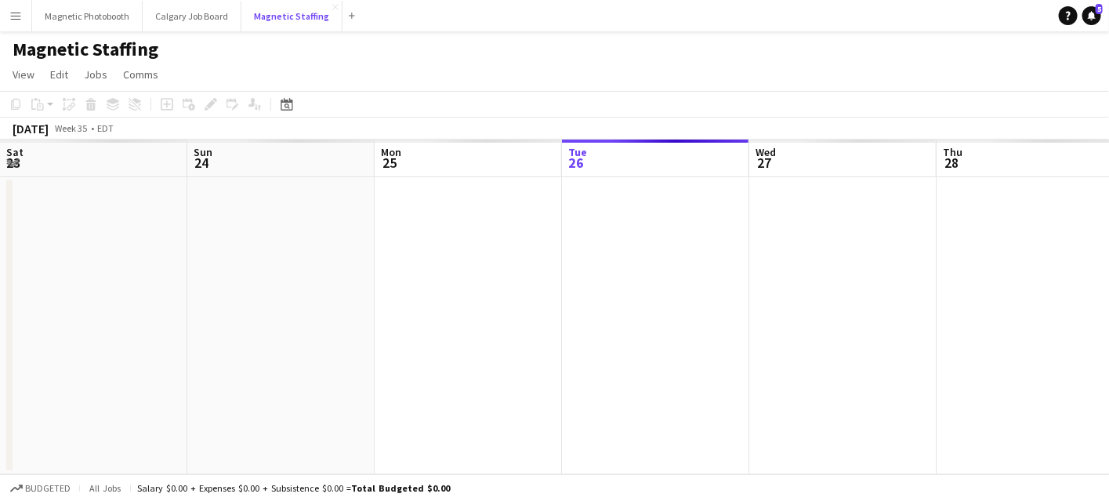
scroll to position [0, 375]
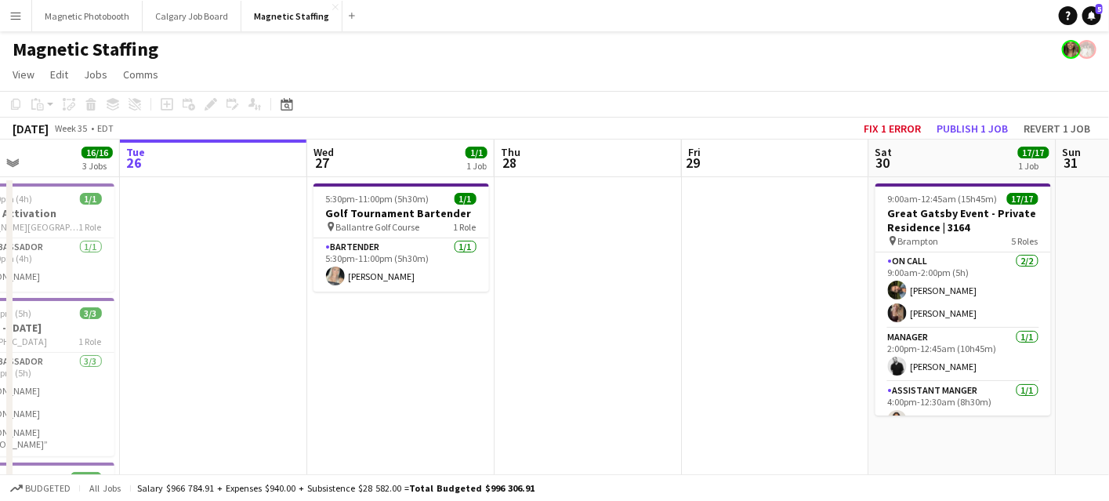
drag, startPoint x: 866, startPoint y: 291, endPoint x: 289, endPoint y: 395, distance: 586.3
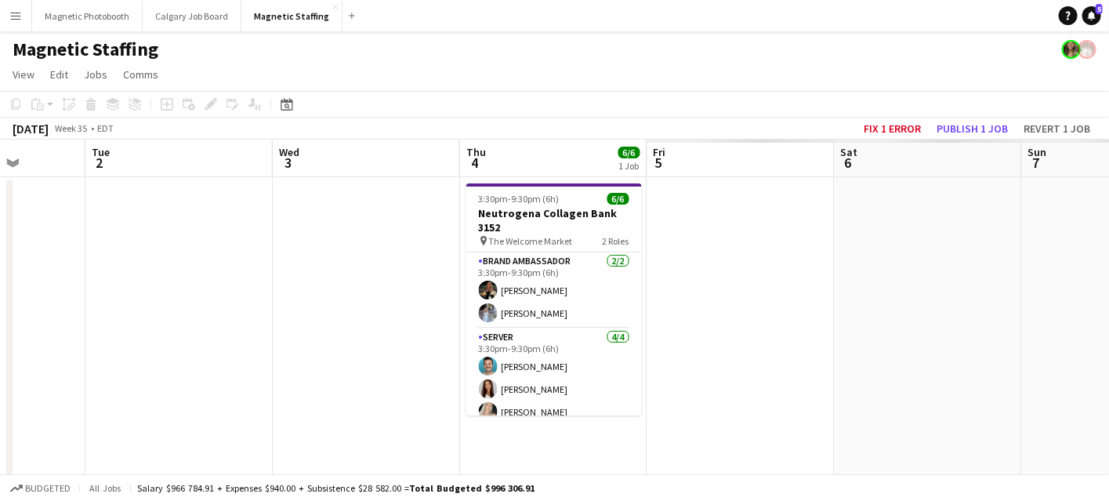
drag, startPoint x: 173, startPoint y: 404, endPoint x: 96, endPoint y: 429, distance: 81.6
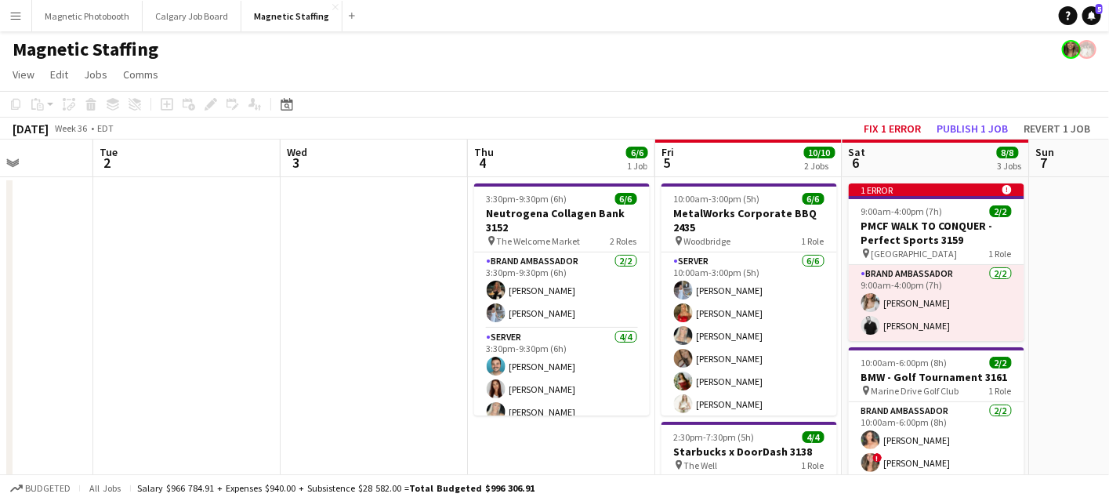
drag, startPoint x: 714, startPoint y: 336, endPoint x: 306, endPoint y: 343, distance: 408.5
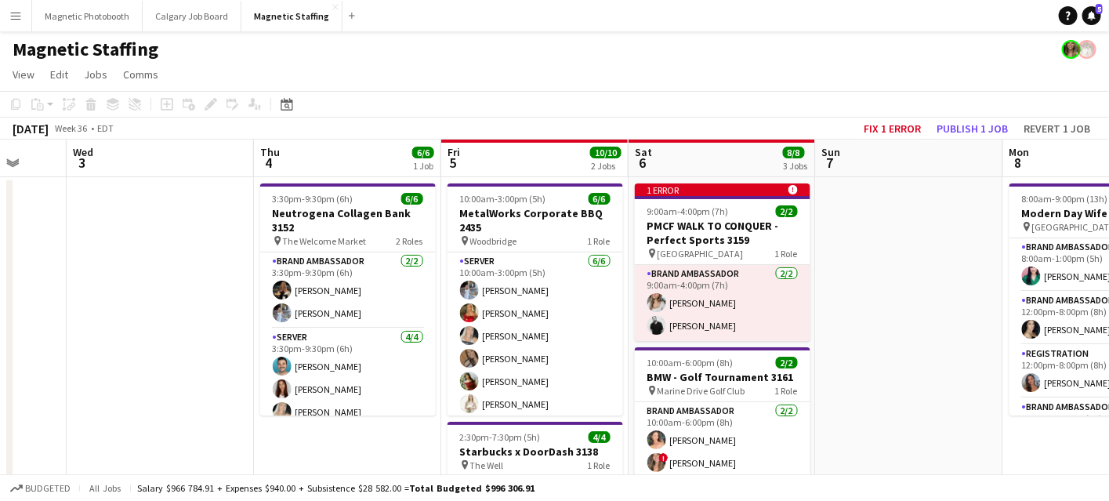
scroll to position [0, 535]
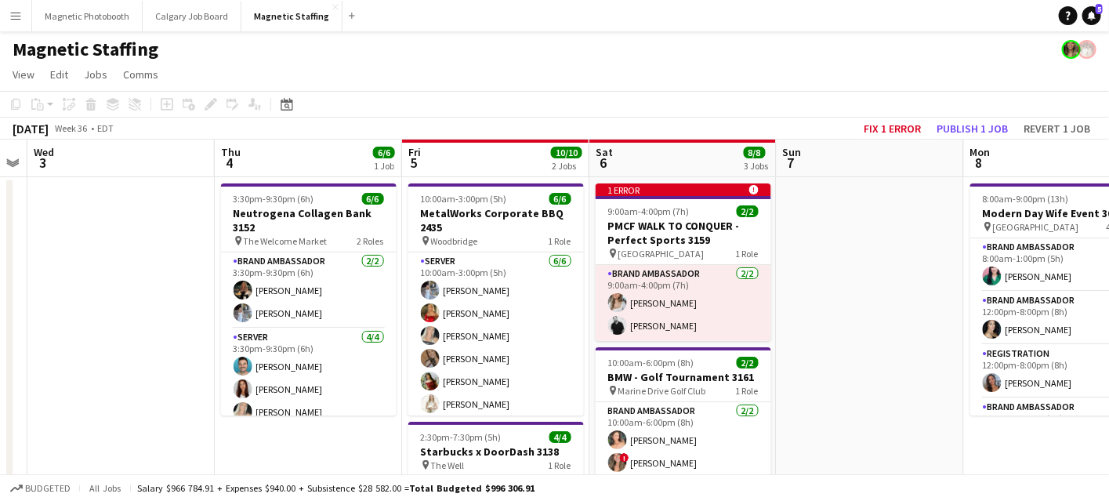
drag, startPoint x: 655, startPoint y: 329, endPoint x: 611, endPoint y: 326, distance: 44.0
click at [905, 133] on button "Fix 1 error" at bounding box center [893, 128] width 70 height 20
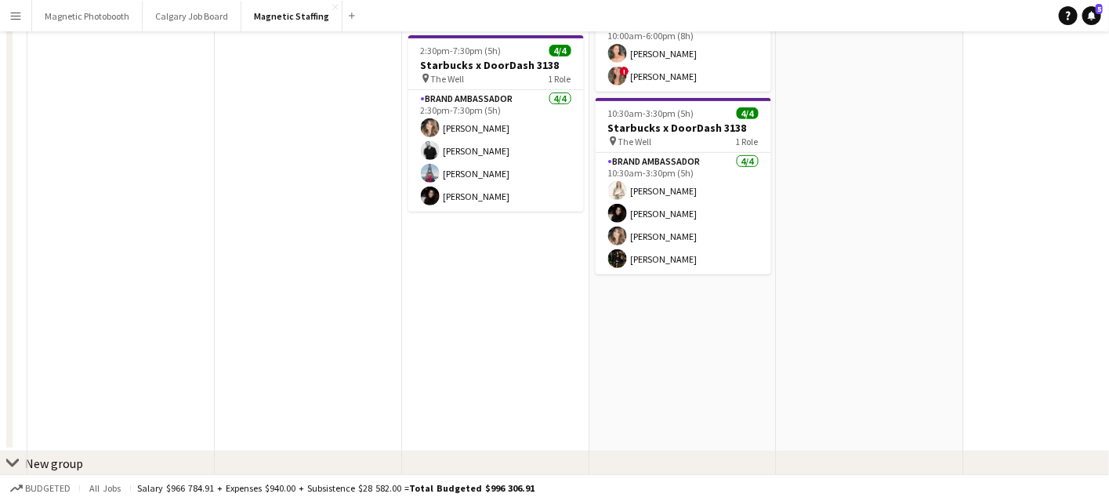
scroll to position [0, 539]
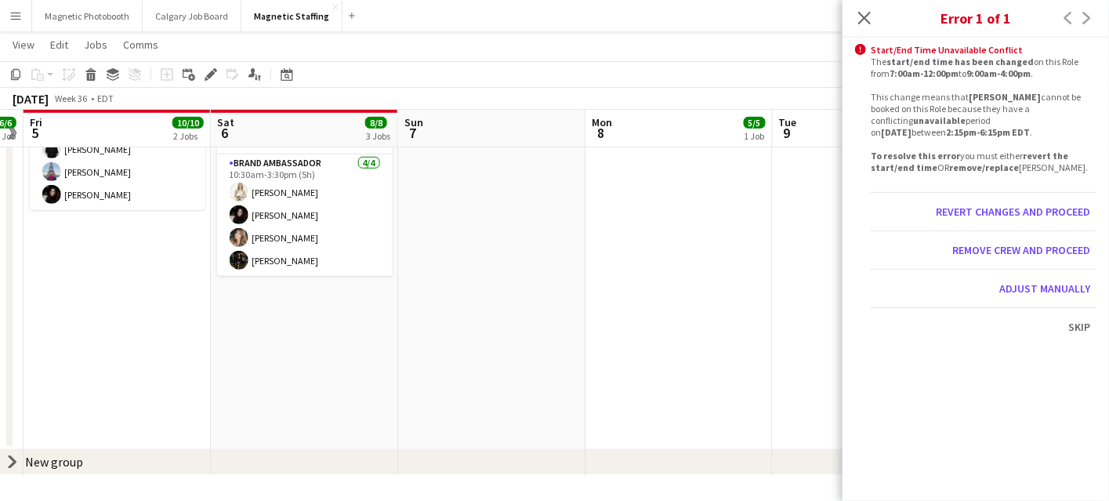
click at [481, 334] on app-date-cell at bounding box center [491, 119] width 187 height 661
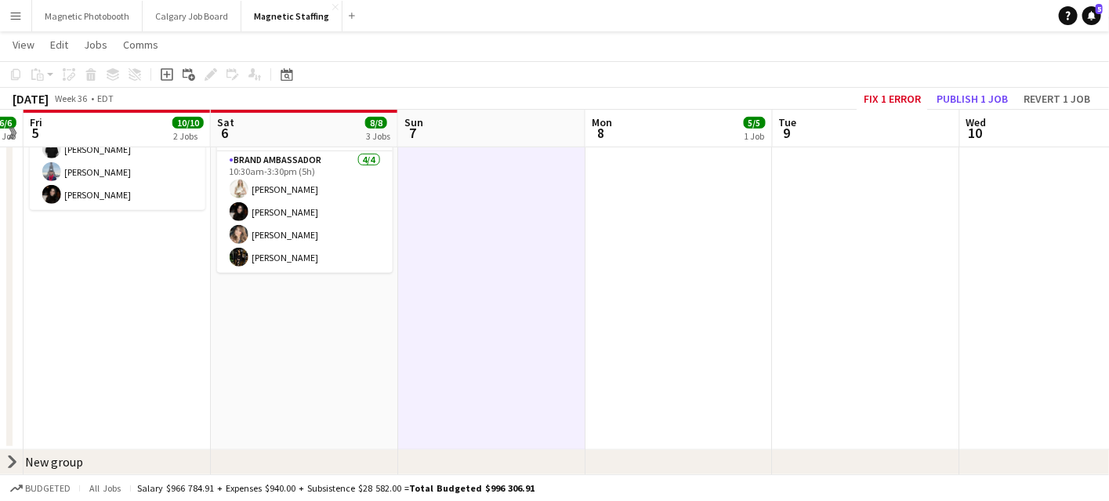
scroll to position [0, 0]
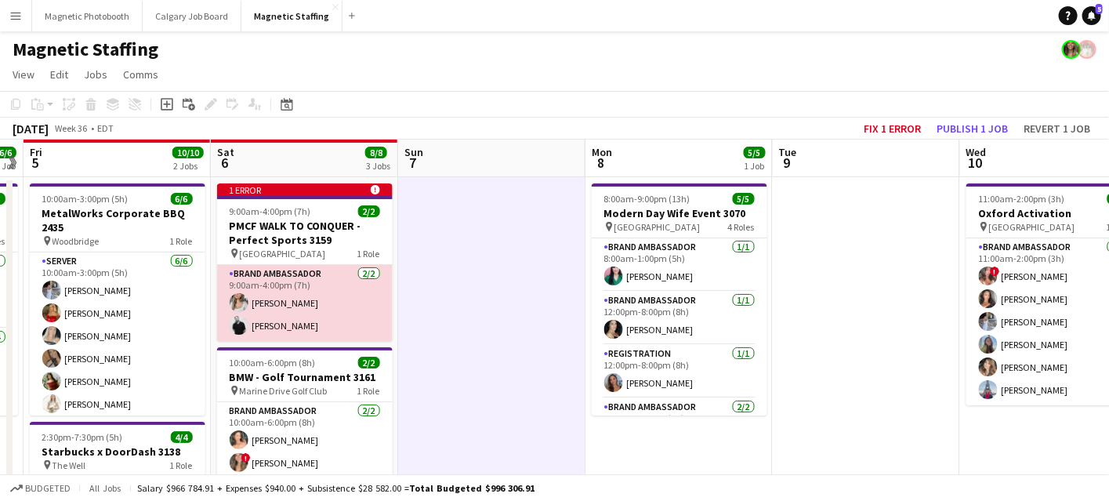
click at [333, 314] on app-card-role "Brand Ambassador [DATE] 9:00am-4:00pm (7h) [PERSON_NAME] [PERSON_NAME]" at bounding box center [305, 303] width 176 height 76
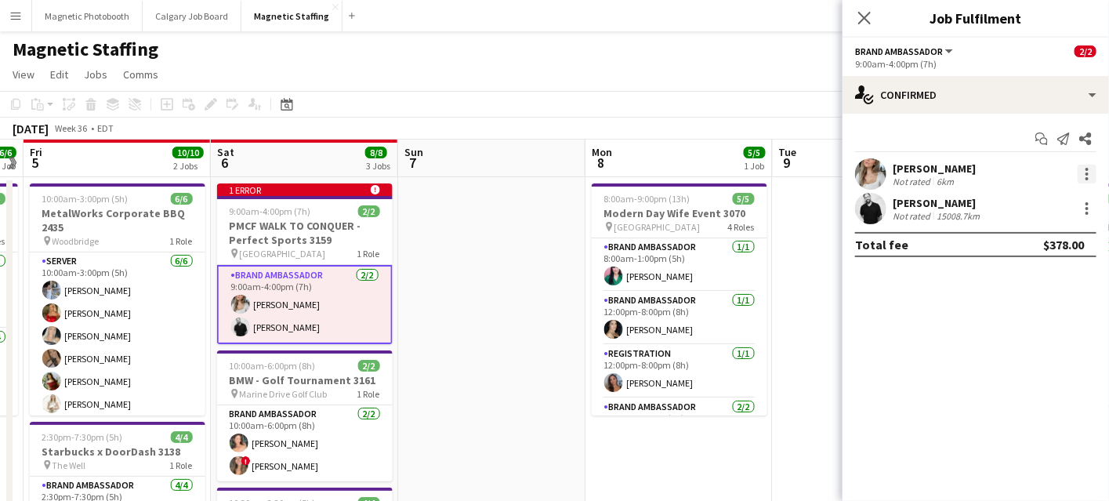
click at [1086, 169] on div at bounding box center [1087, 169] width 3 height 3
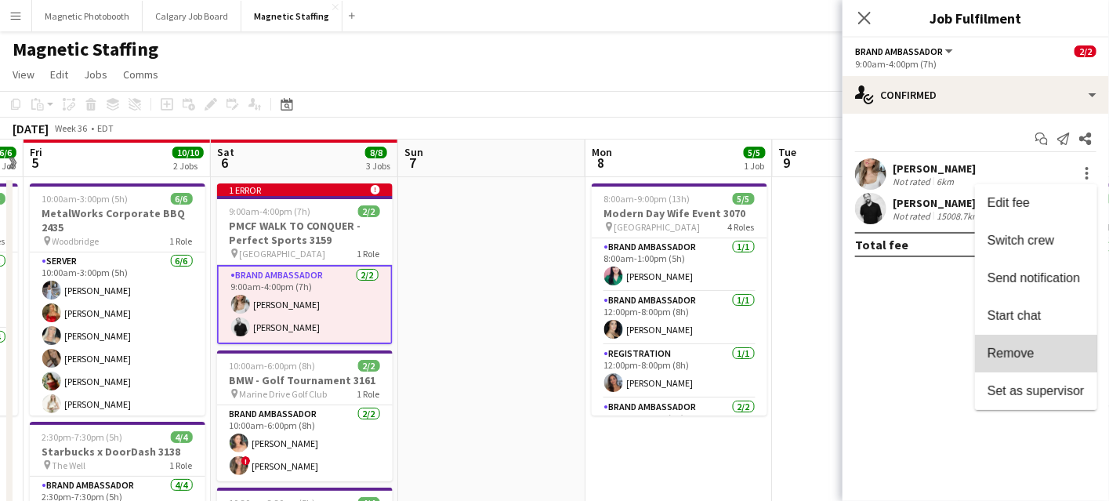
click at [1005, 359] on span "Remove" at bounding box center [1011, 353] width 47 height 13
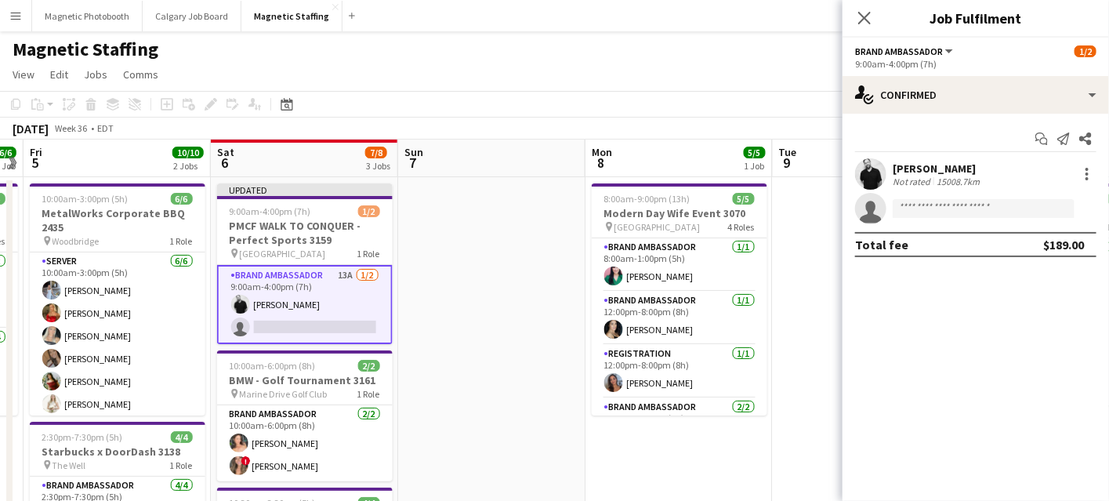
click at [488, 364] on app-date-cell at bounding box center [491, 507] width 187 height 661
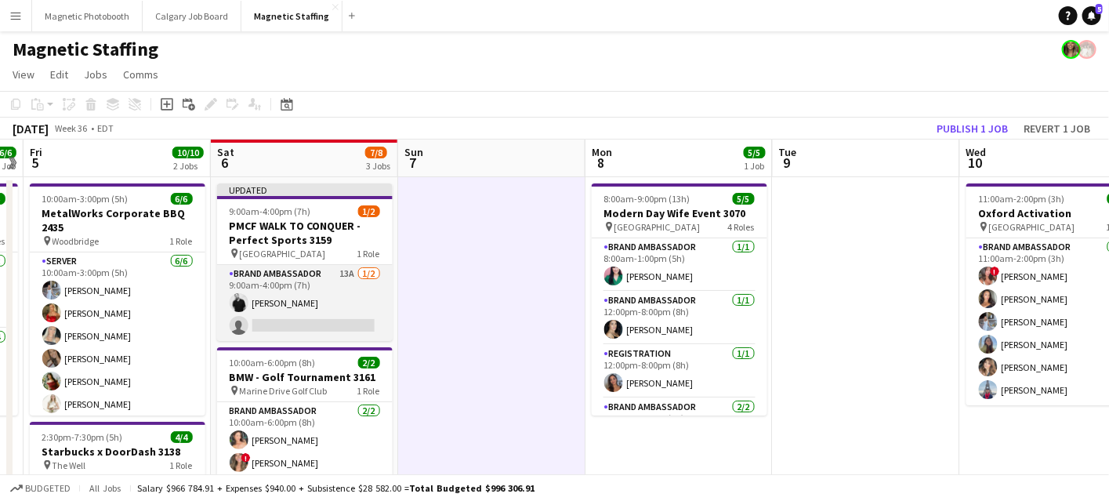
click at [368, 318] on app-card-role "Brand Ambassador 13A [DATE] 9:00am-4:00pm (7h) [PERSON_NAME] single-neutral-act…" at bounding box center [305, 303] width 176 height 76
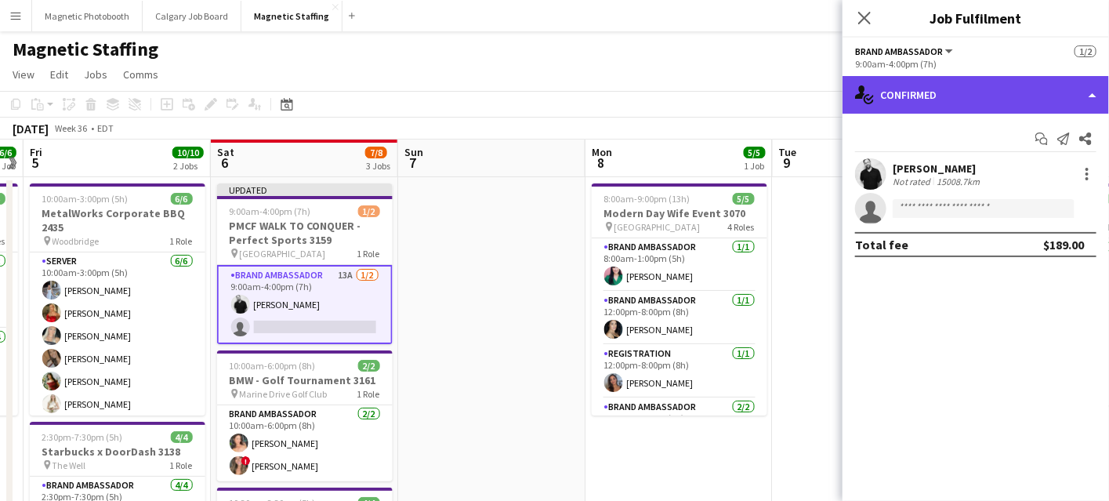
click at [951, 80] on div "single-neutral-actions-check-2 Confirmed" at bounding box center [976, 95] width 267 height 38
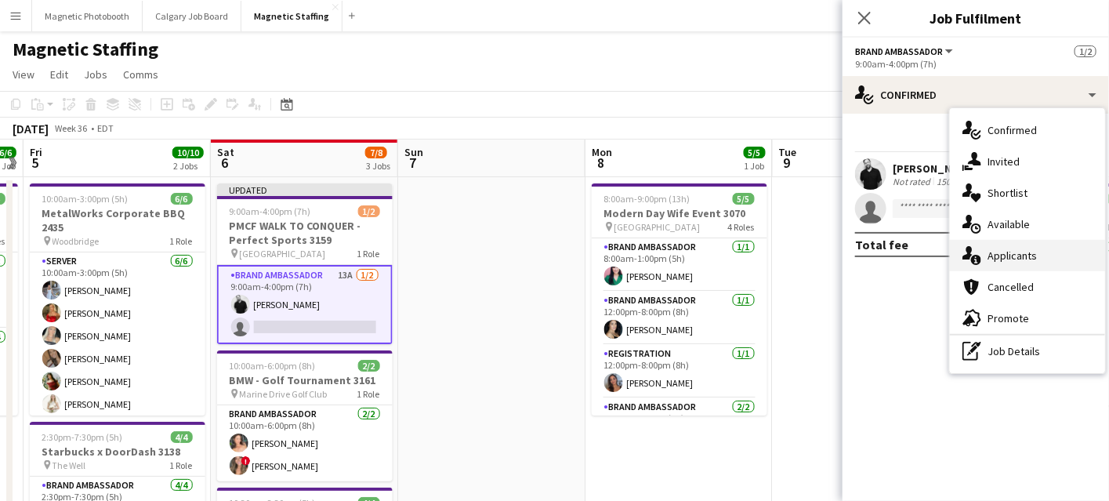
click at [979, 253] on icon "single-neutral-actions-information" at bounding box center [972, 255] width 19 height 19
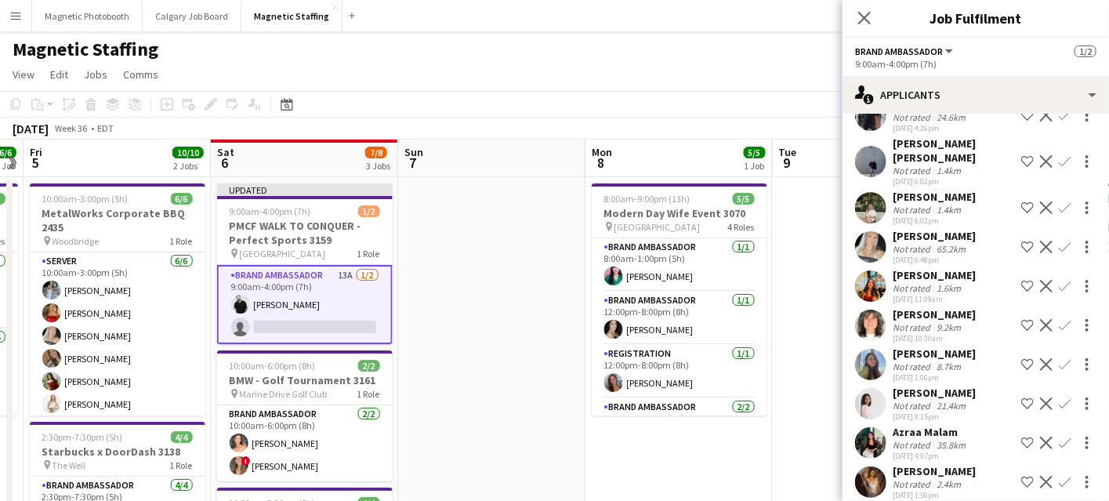
scroll to position [0, 539]
click at [353, 311] on app-card-role "Brand Ambassador 13A [DATE] 9:00am-4:00pm (7h) [PERSON_NAME] single-neutral-act…" at bounding box center [304, 304] width 176 height 79
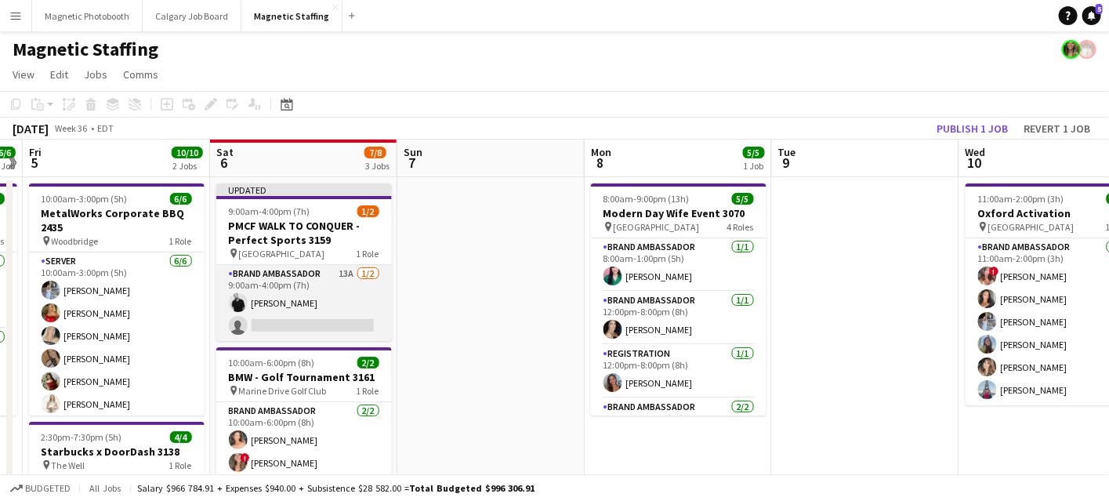
click at [353, 311] on app-card-role "Brand Ambassador 13A [DATE] 9:00am-4:00pm (7h) [PERSON_NAME] single-neutral-act…" at bounding box center [304, 303] width 176 height 76
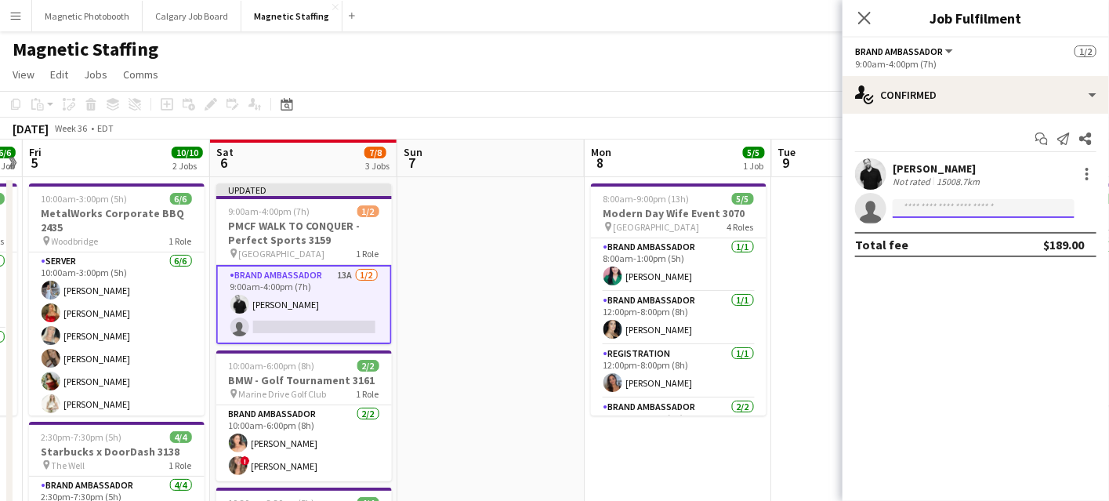
click at [934, 212] on input at bounding box center [984, 208] width 182 height 19
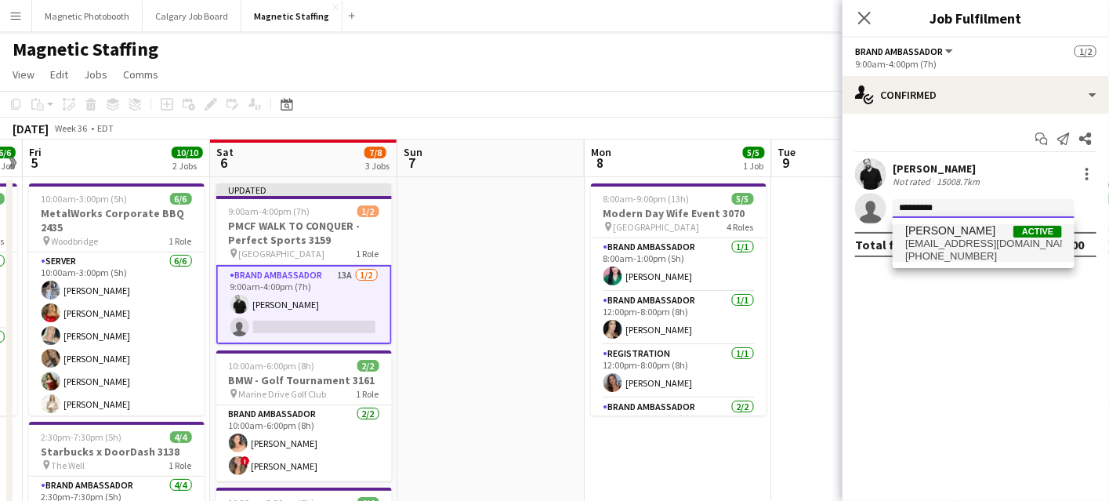
type input "*********"
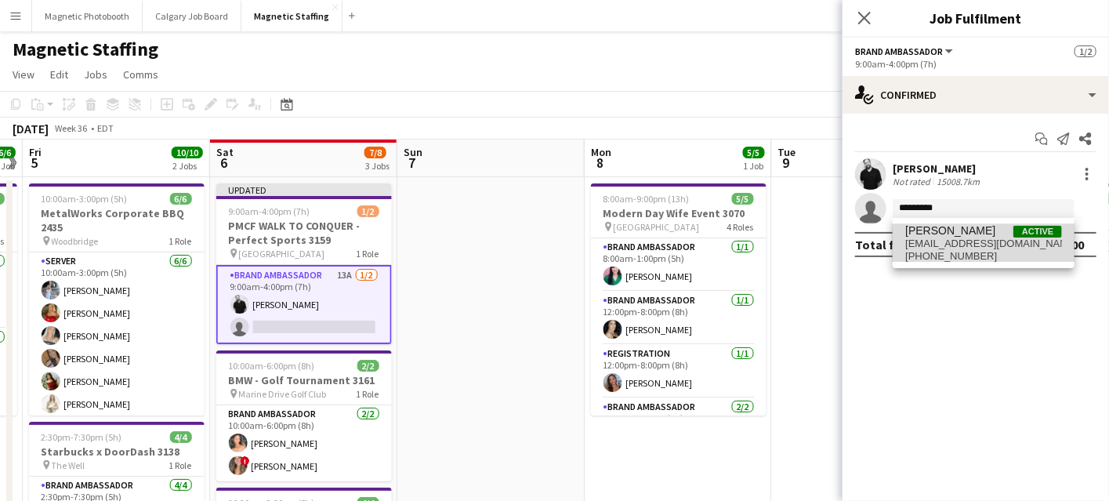
click at [927, 245] on span "[EMAIL_ADDRESS][DOMAIN_NAME]" at bounding box center [983, 244] width 157 height 13
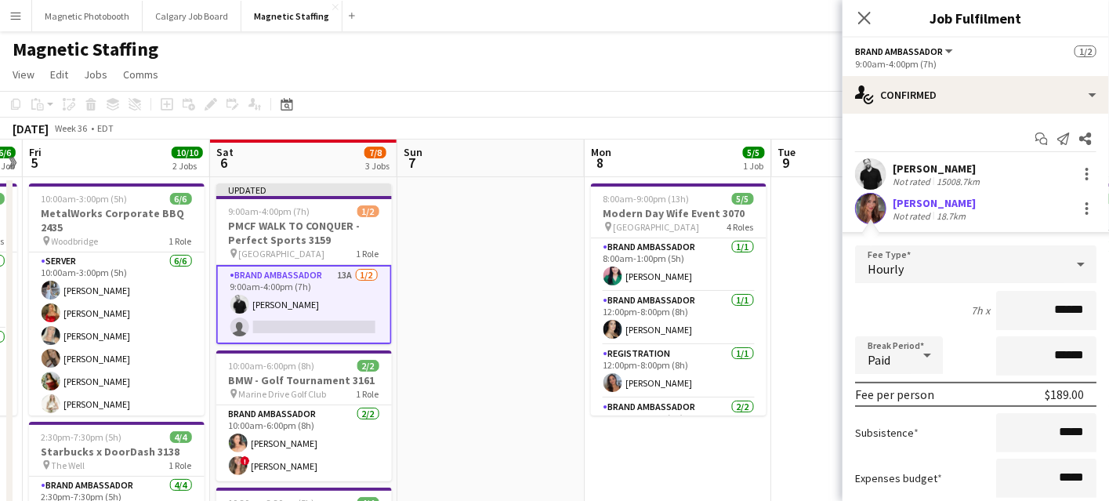
scroll to position [122, 0]
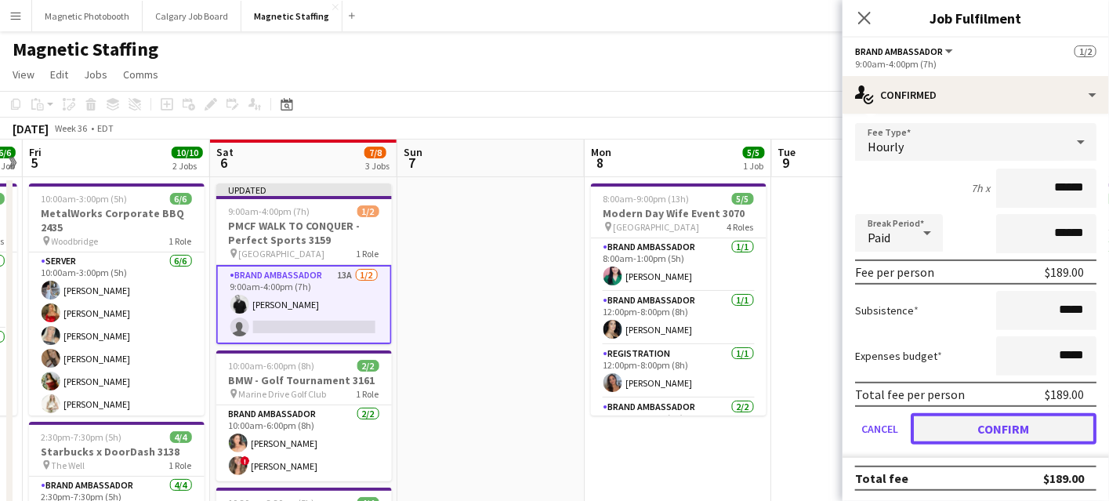
click at [939, 440] on button "Confirm" at bounding box center [1004, 428] width 186 height 31
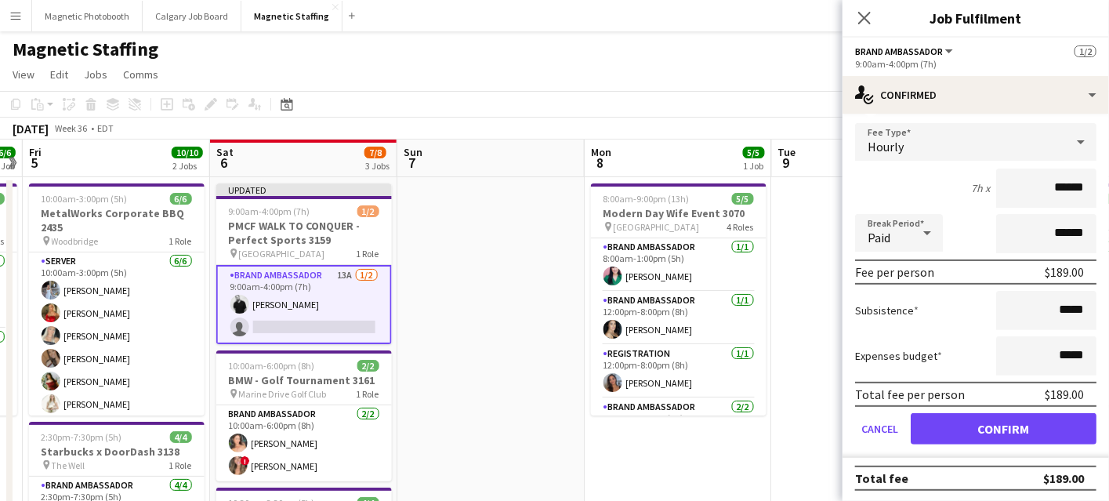
scroll to position [0, 0]
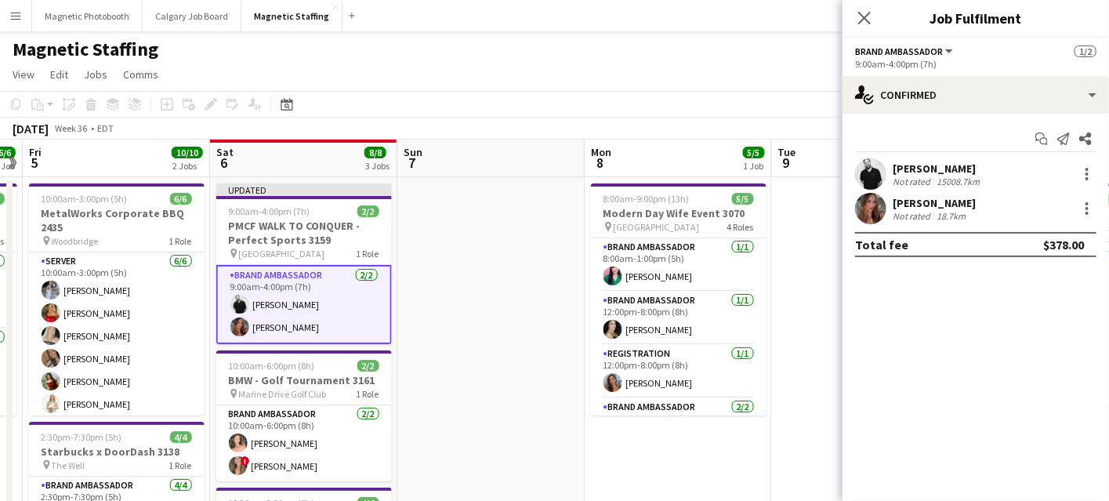
click at [686, 454] on app-date-cell "8:00am-9:00pm (13h) 5/5 Modern Day Wife Event 3070 pin Burlington 4 Roles Brand…" at bounding box center [678, 507] width 187 height 661
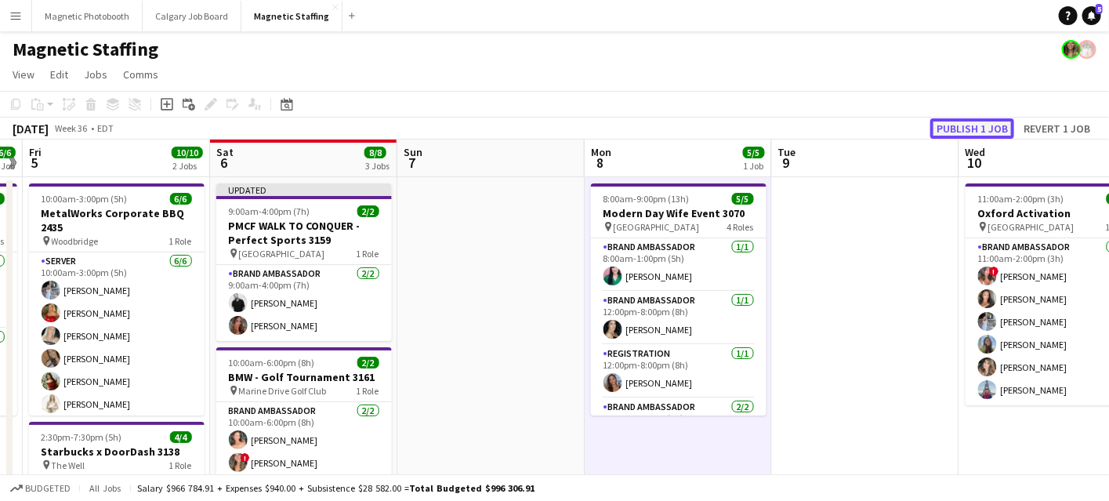
click at [968, 128] on button "Publish 1 job" at bounding box center [973, 128] width 84 height 20
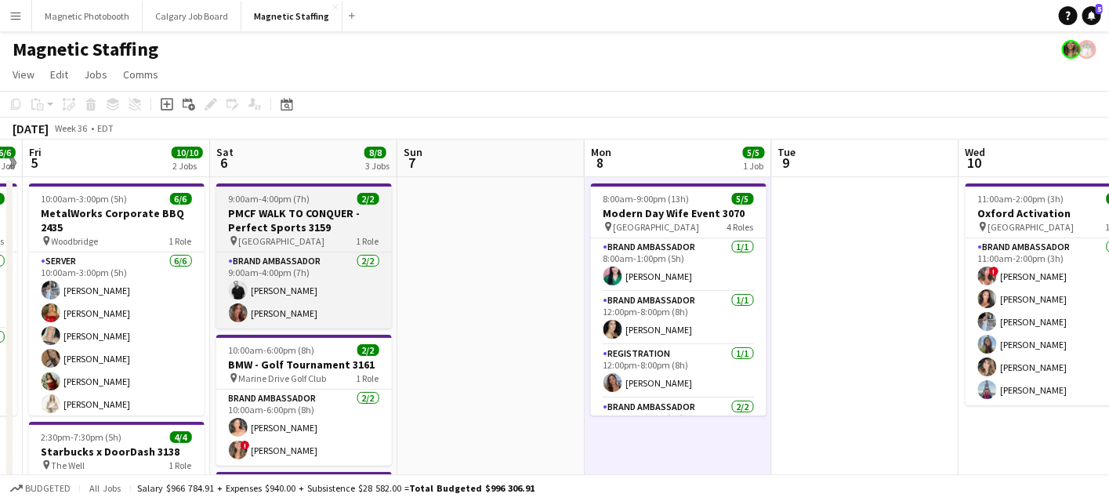
click at [256, 229] on h3 "PMCF WALK TO CONQUER - Perfect Sports 3159" at bounding box center [304, 220] width 176 height 28
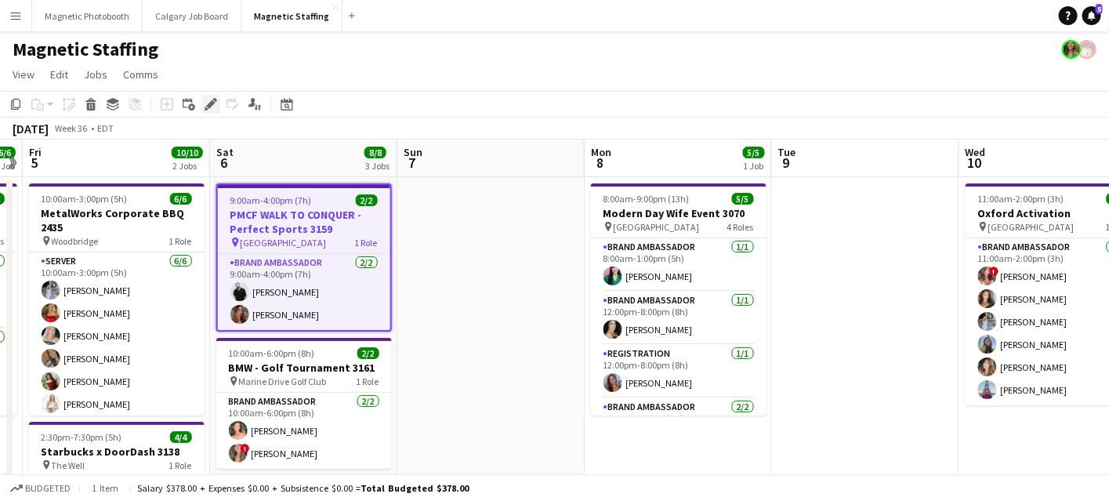
click at [205, 102] on icon "Edit" at bounding box center [211, 104] width 13 height 13
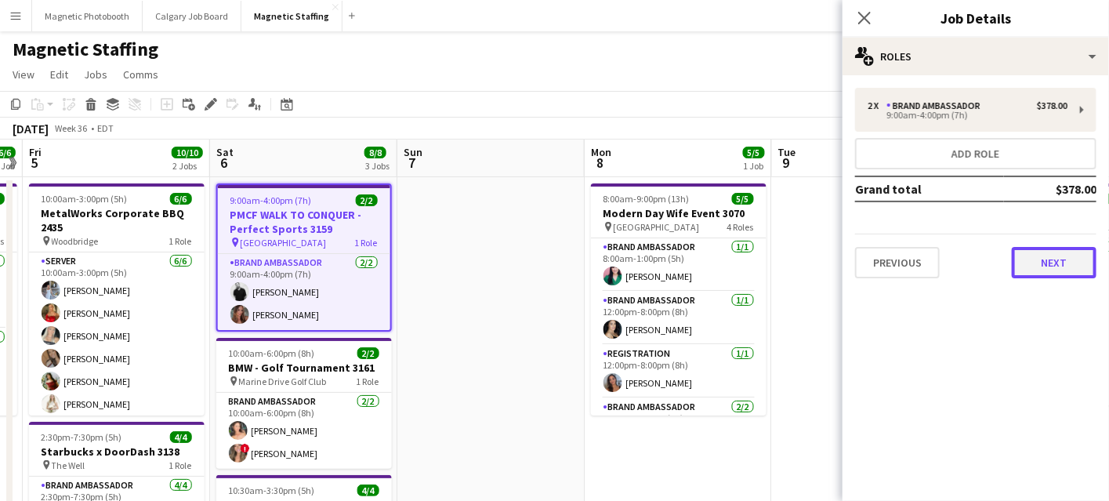
click at [1041, 252] on button "Next" at bounding box center [1054, 262] width 85 height 31
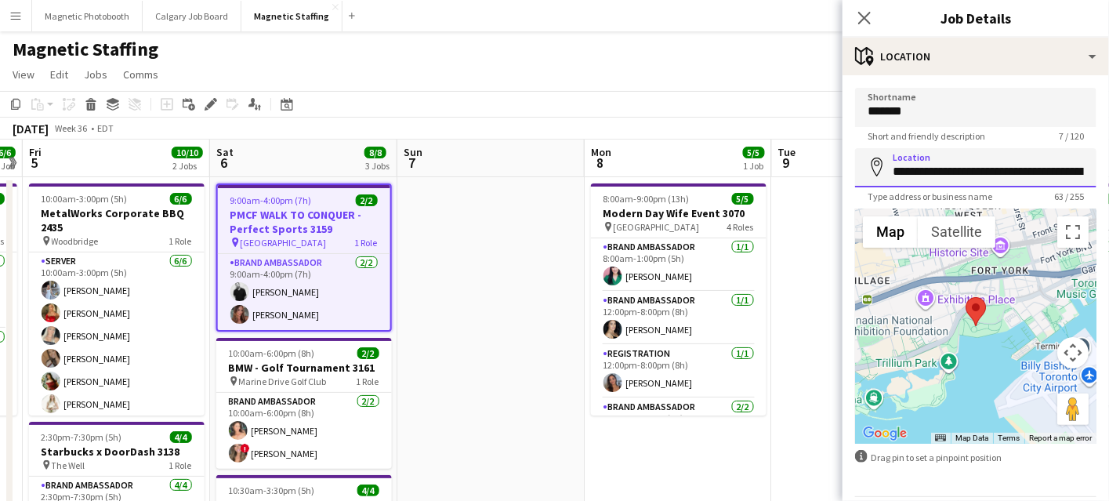
scroll to position [0, 156]
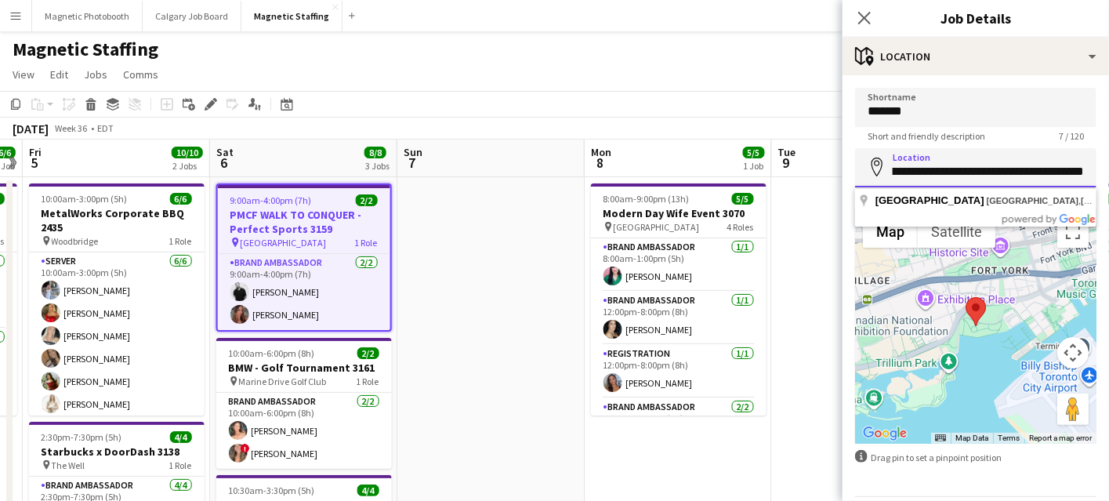
drag, startPoint x: 891, startPoint y: 176, endPoint x: 1136, endPoint y: 167, distance: 244.7
click at [1108, 167] on html "Menu Boards Boards Boards All jobs Status Workforce Workforce My Workforce Recr…" at bounding box center [554, 445] width 1109 height 890
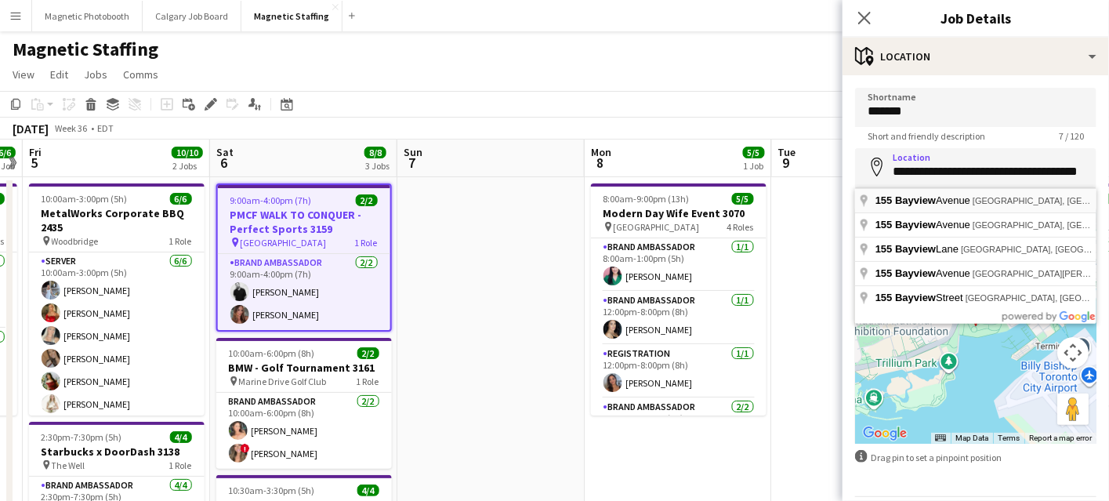
type input "**********"
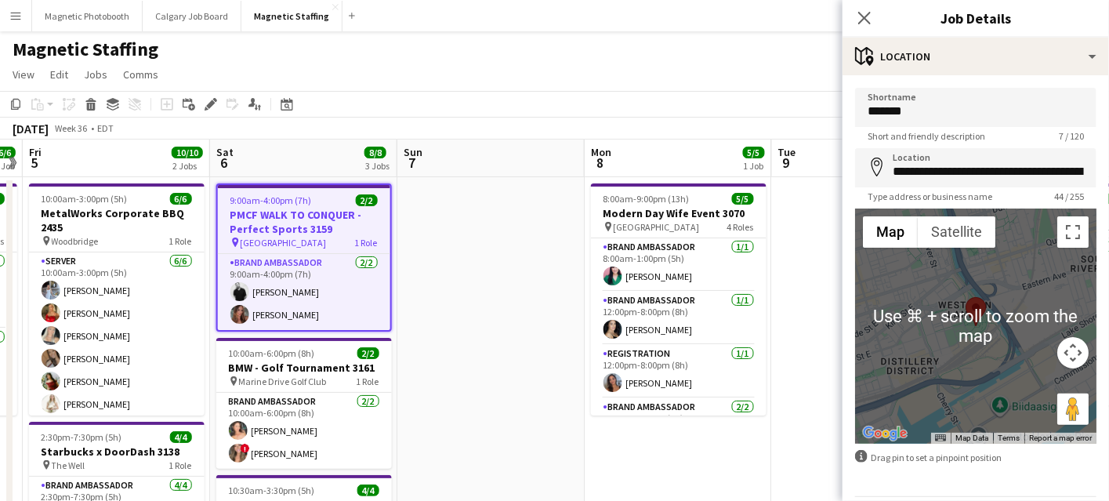
scroll to position [52, 0]
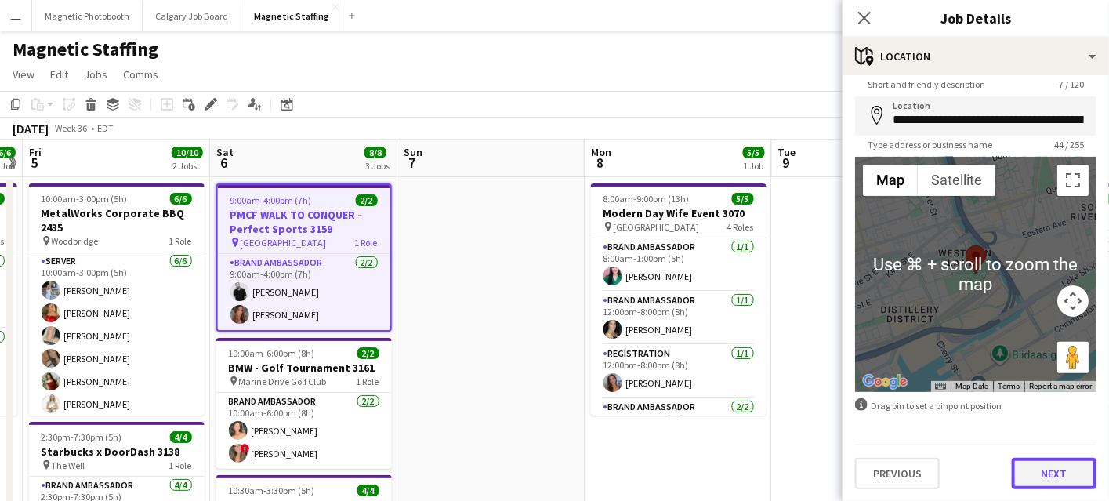
click at [1053, 476] on button "Next" at bounding box center [1054, 473] width 85 height 31
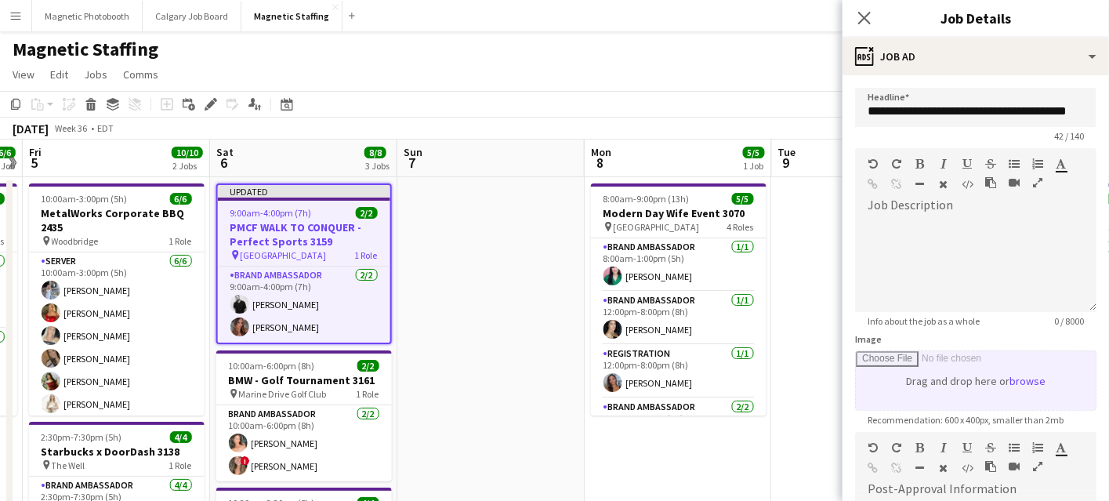
scroll to position [273, 0]
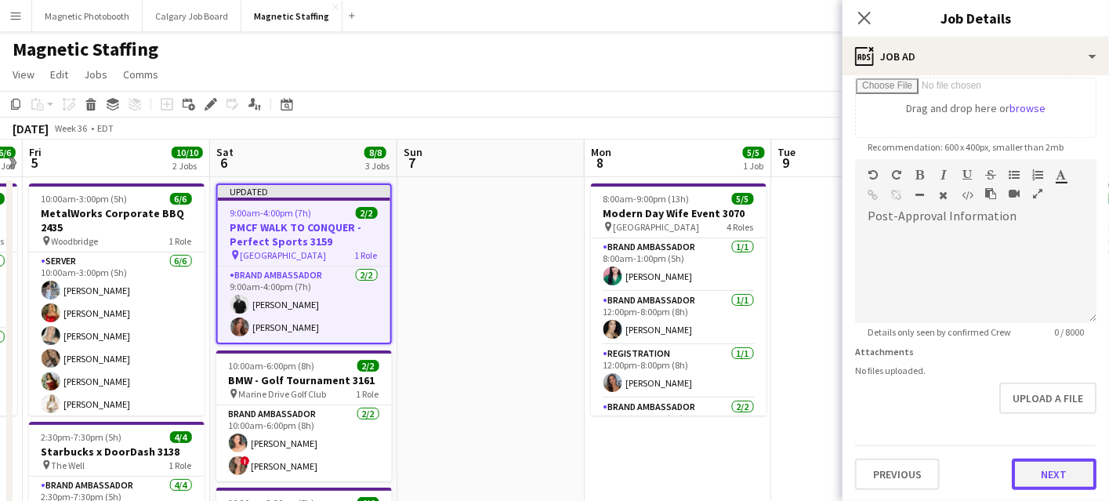
click at [1048, 470] on button "Next" at bounding box center [1054, 474] width 85 height 31
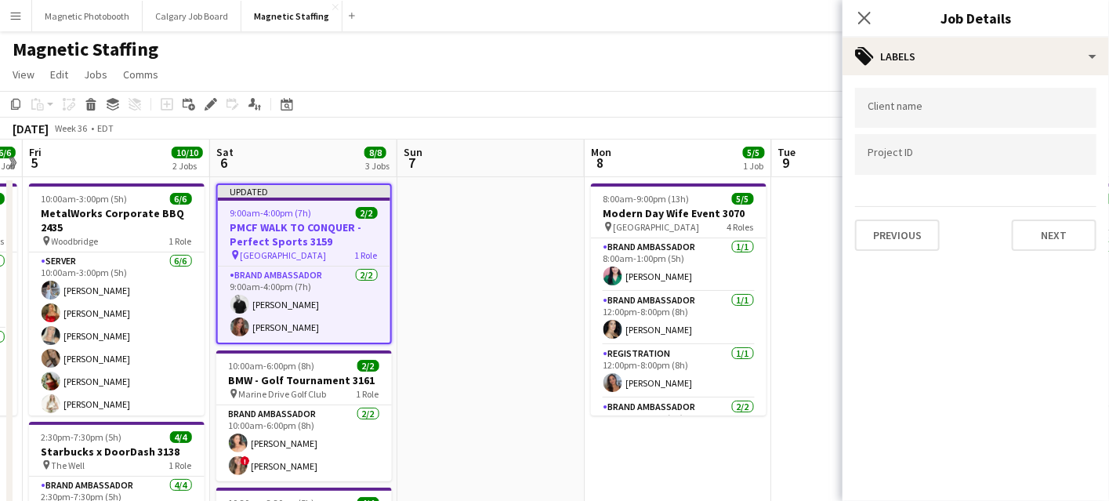
scroll to position [0, 0]
click at [1074, 230] on button "Next" at bounding box center [1054, 235] width 85 height 31
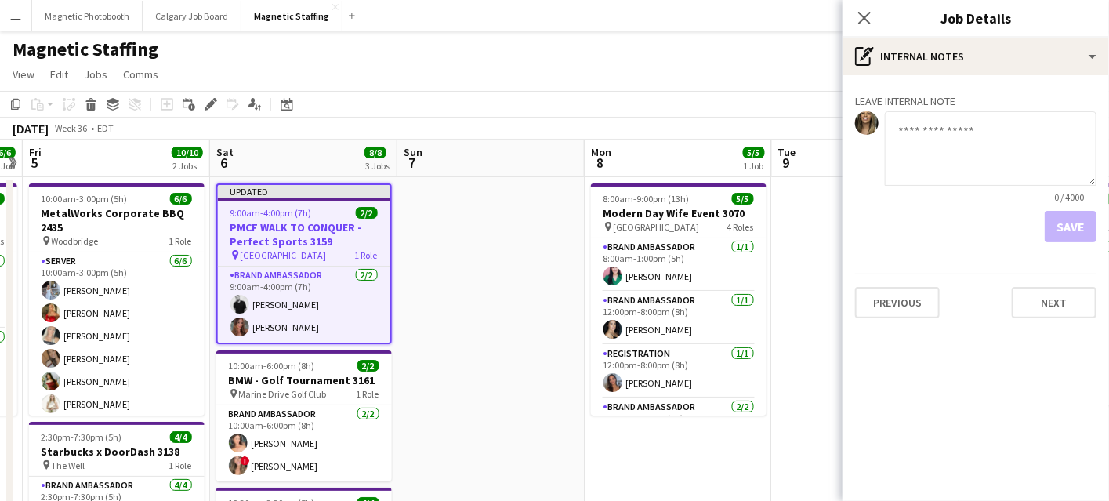
click at [1074, 320] on div "Leave internal note 0 / 4000 Save Previous Next" at bounding box center [976, 203] width 267 height 256
click at [1073, 307] on button "Next" at bounding box center [1054, 302] width 85 height 31
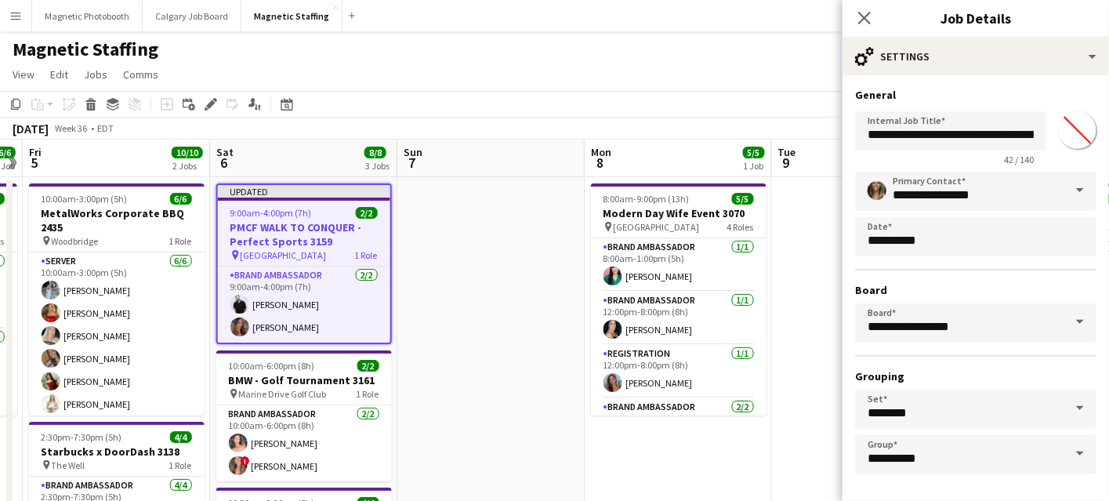
scroll to position [60, 0]
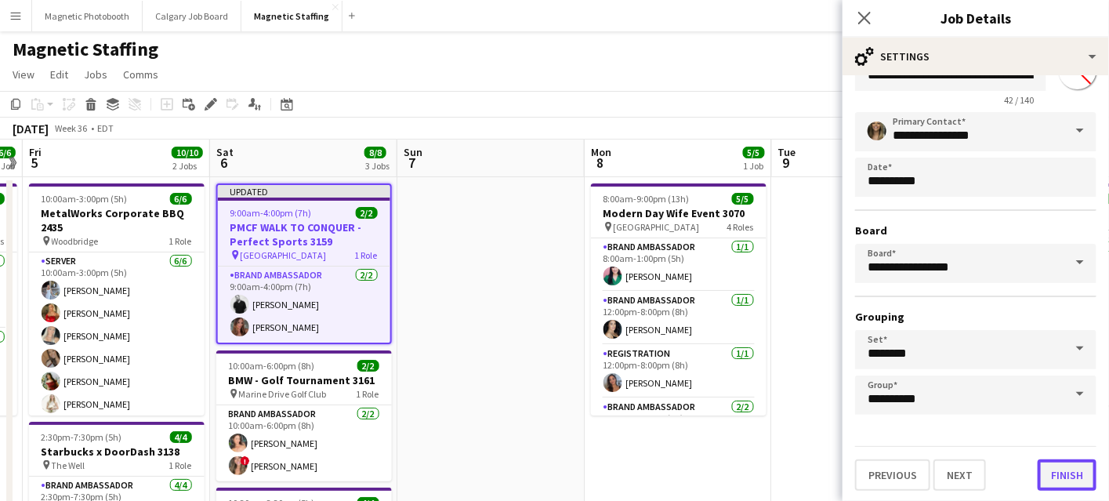
click at [1061, 466] on button "Finish" at bounding box center [1067, 474] width 59 height 31
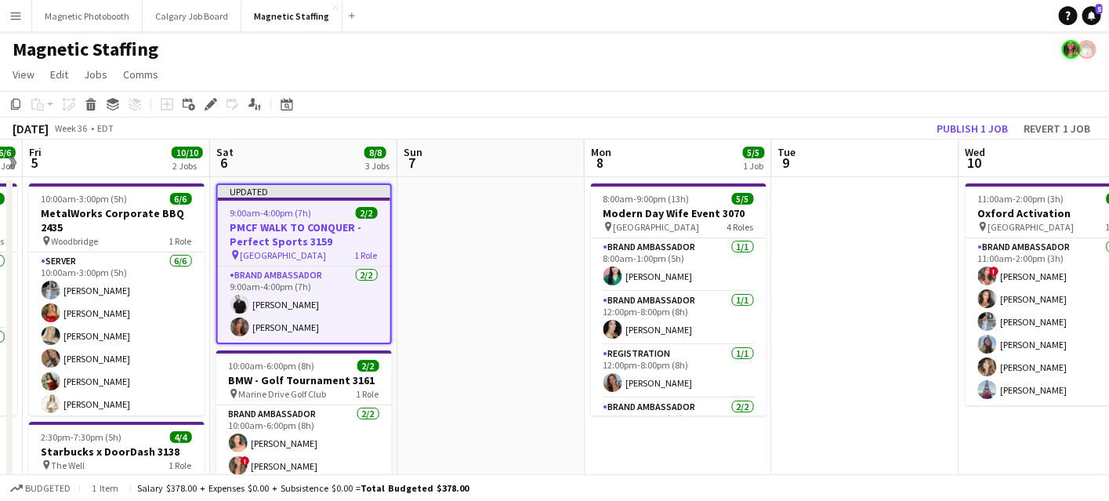
click at [259, 220] on app-job-card "Updated 9:00am-4:00pm (7h) 2/2 PMCF WALK TO CONQUER - Perfect Sports 3159 pin T…" at bounding box center [304, 263] width 176 height 161
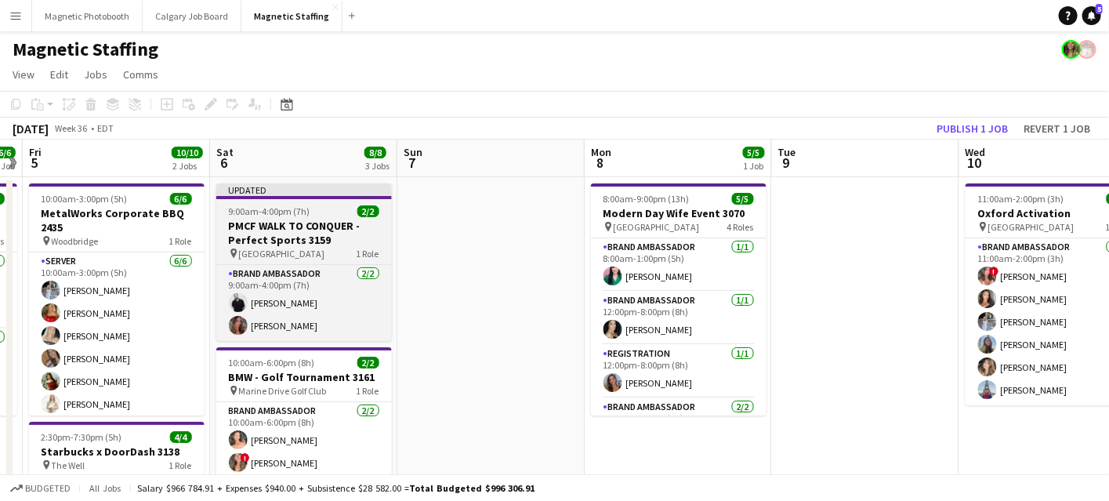
click at [259, 220] on h3 "PMCF WALK TO CONQUER - Perfect Sports 3159" at bounding box center [304, 233] width 176 height 28
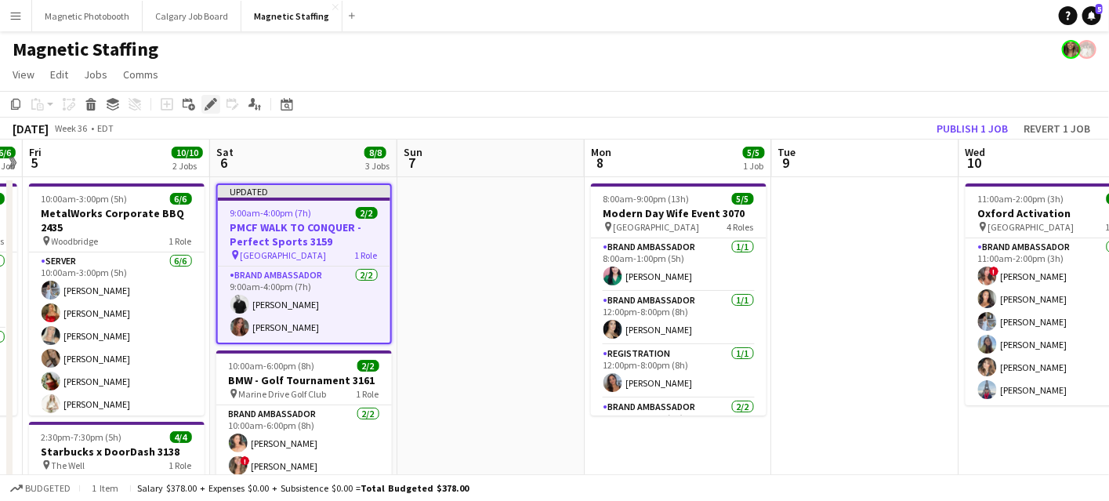
click at [210, 108] on icon "Edit" at bounding box center [211, 104] width 13 height 13
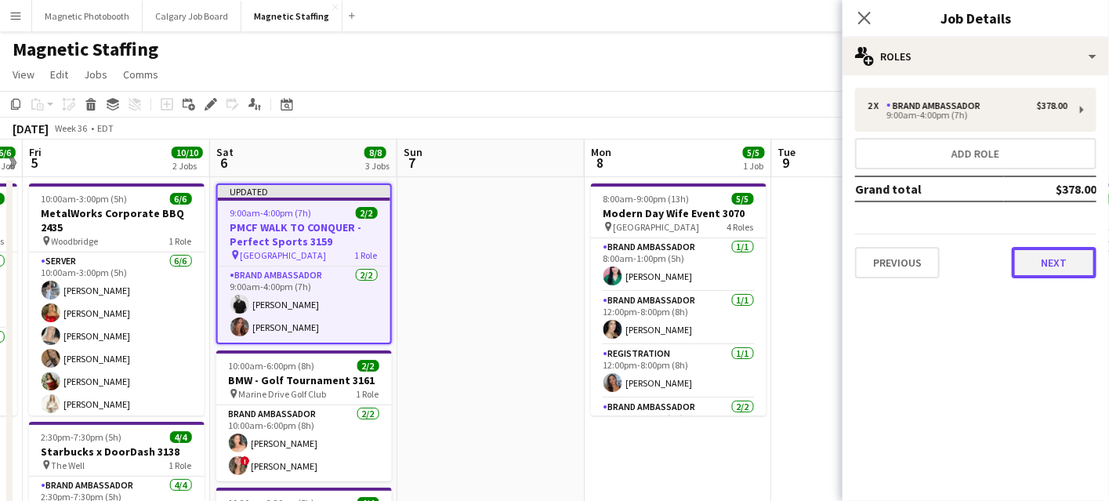
click at [1041, 254] on button "Next" at bounding box center [1054, 262] width 85 height 31
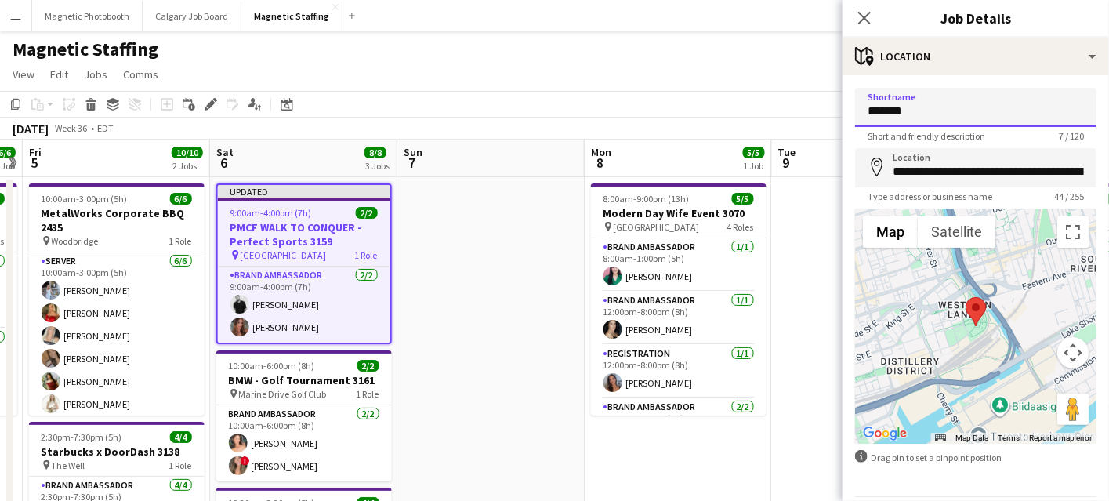
drag, startPoint x: 931, startPoint y: 102, endPoint x: 841, endPoint y: 102, distance: 89.4
click at [845, 102] on form "**********" at bounding box center [976, 314] width 267 height 453
drag, startPoint x: 931, startPoint y: 109, endPoint x: 829, endPoint y: 109, distance: 101.9
click at [833, 109] on body "Menu Boards Boards Boards All jobs Status Workforce Workforce My Workforce Recr…" at bounding box center [554, 445] width 1109 height 890
paste input "********"
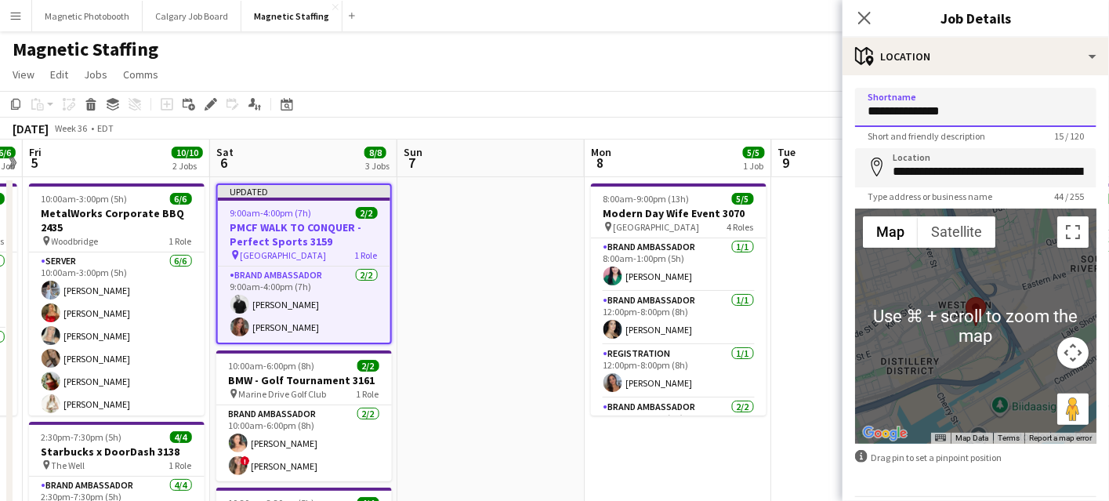
scroll to position [52, 0]
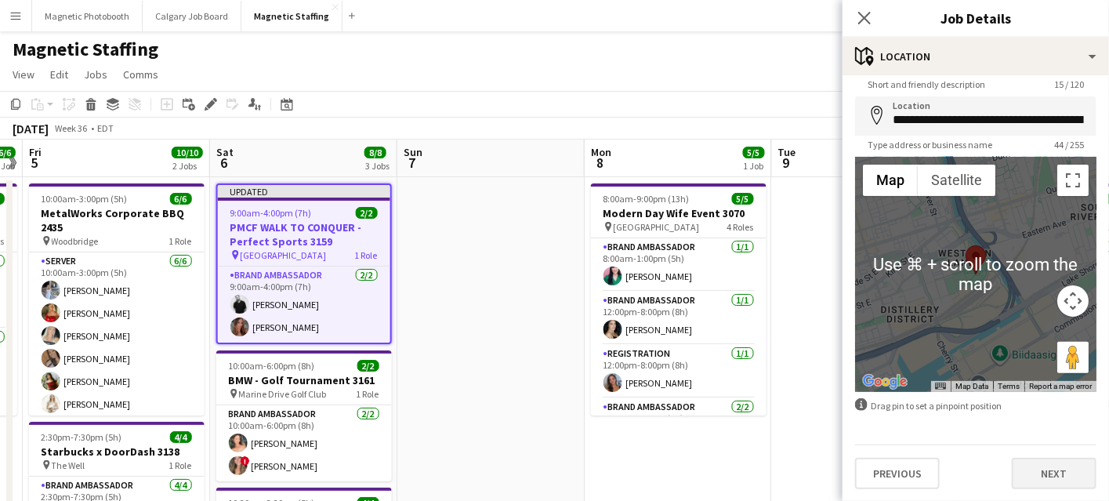
type input "**********"
click at [1035, 484] on button "Next" at bounding box center [1054, 473] width 85 height 31
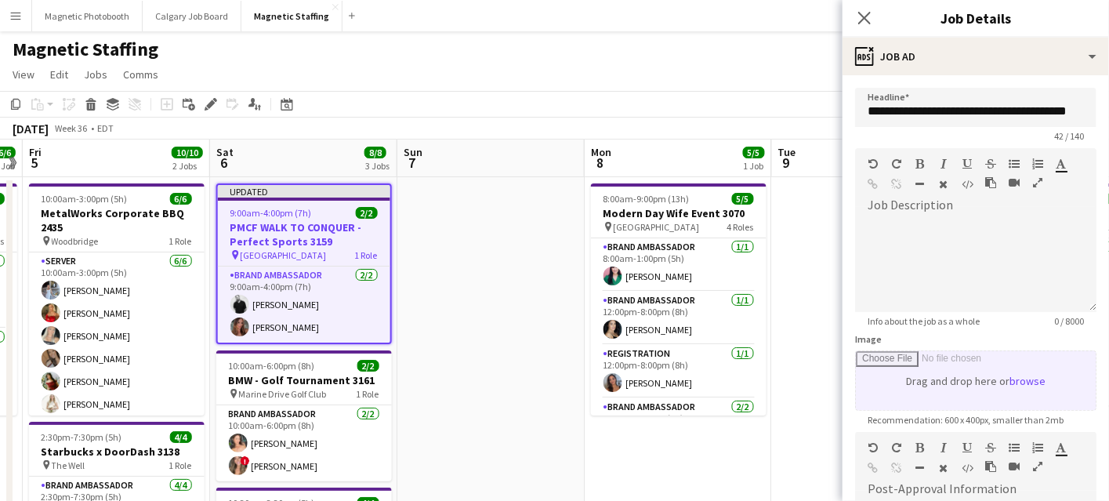
scroll to position [273, 0]
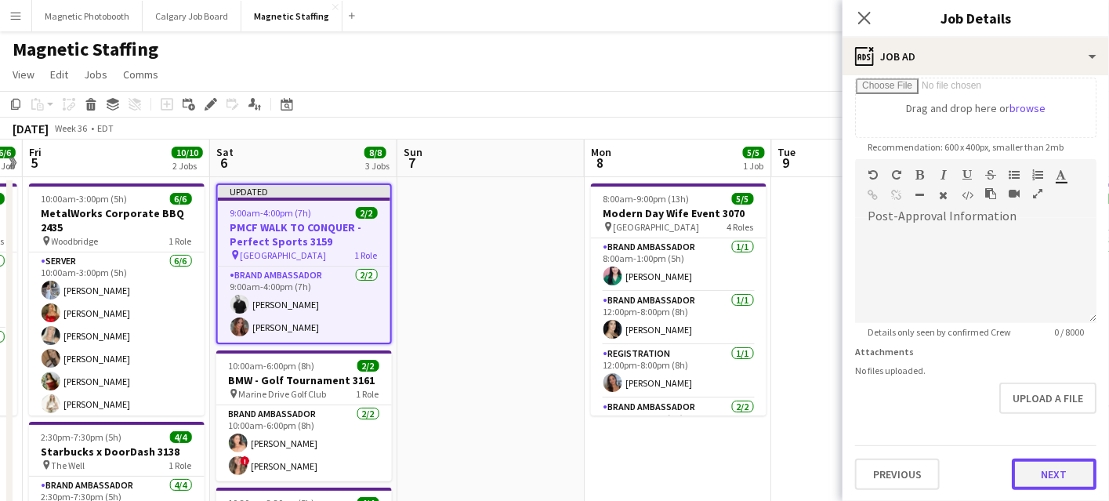
click at [1043, 471] on button "Next" at bounding box center [1054, 474] width 85 height 31
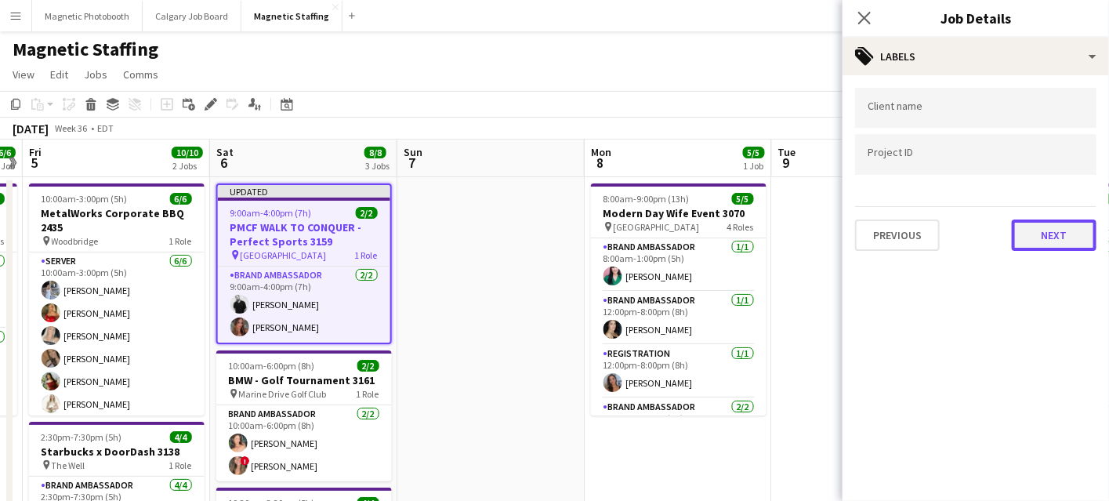
click at [1060, 241] on button "Next" at bounding box center [1054, 235] width 85 height 31
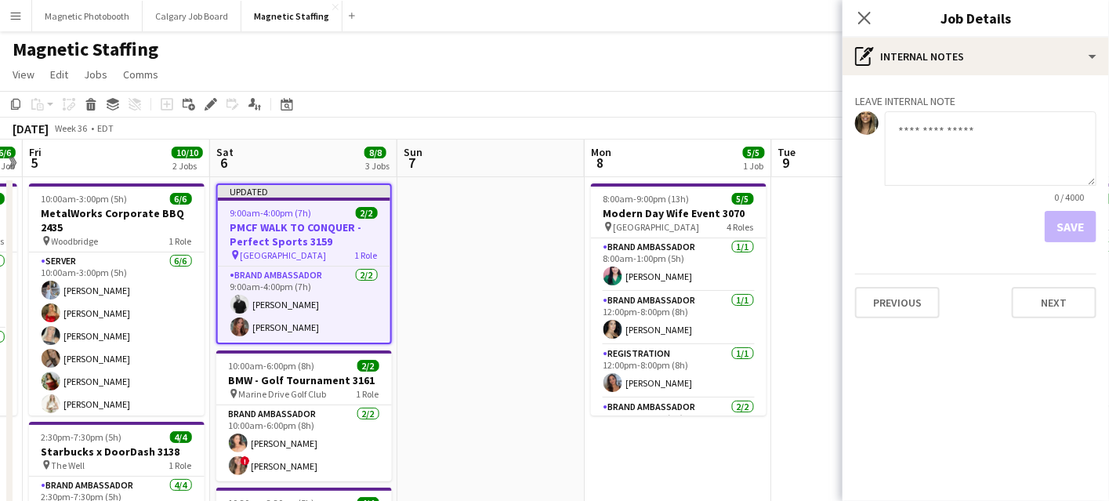
click at [1058, 275] on div "Previous Next" at bounding box center [975, 296] width 241 height 45
click at [1052, 291] on button "Next" at bounding box center [1054, 302] width 85 height 31
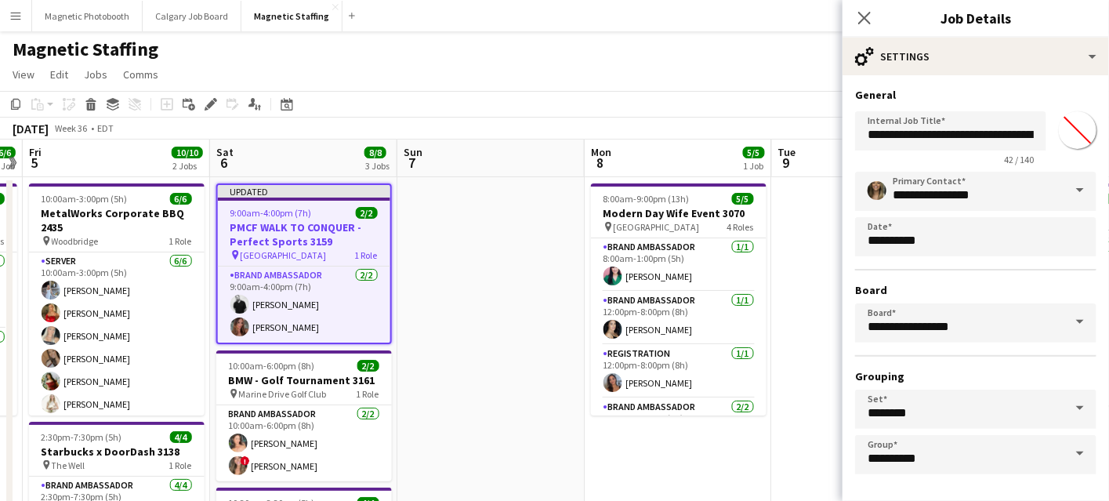
scroll to position [60, 0]
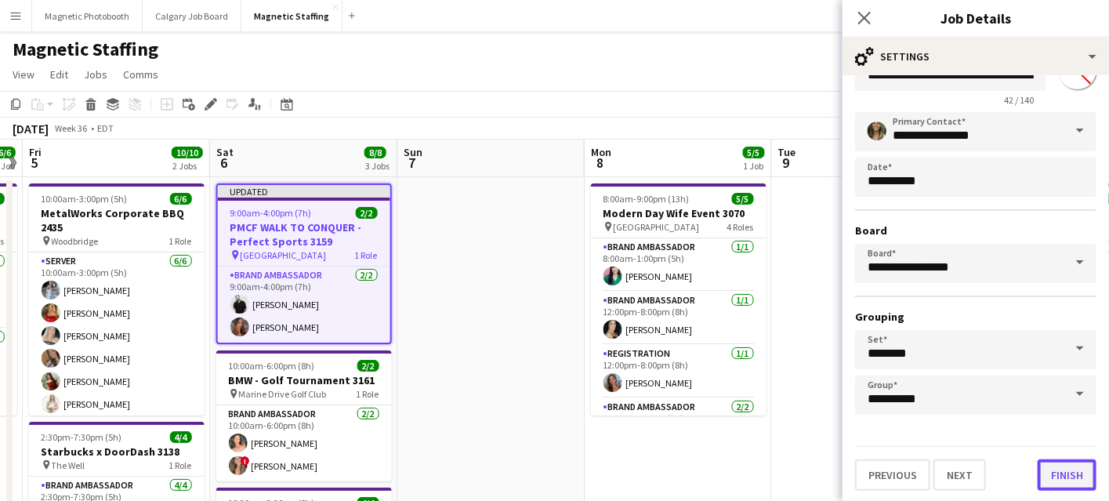
click at [1083, 477] on button "Finish" at bounding box center [1067, 474] width 59 height 31
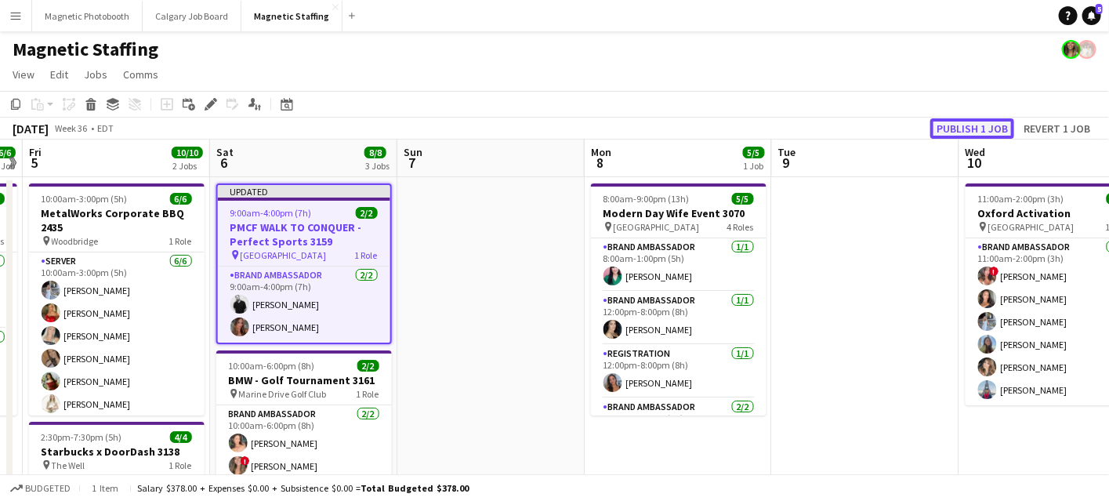
click at [989, 122] on button "Publish 1 job" at bounding box center [973, 128] width 84 height 20
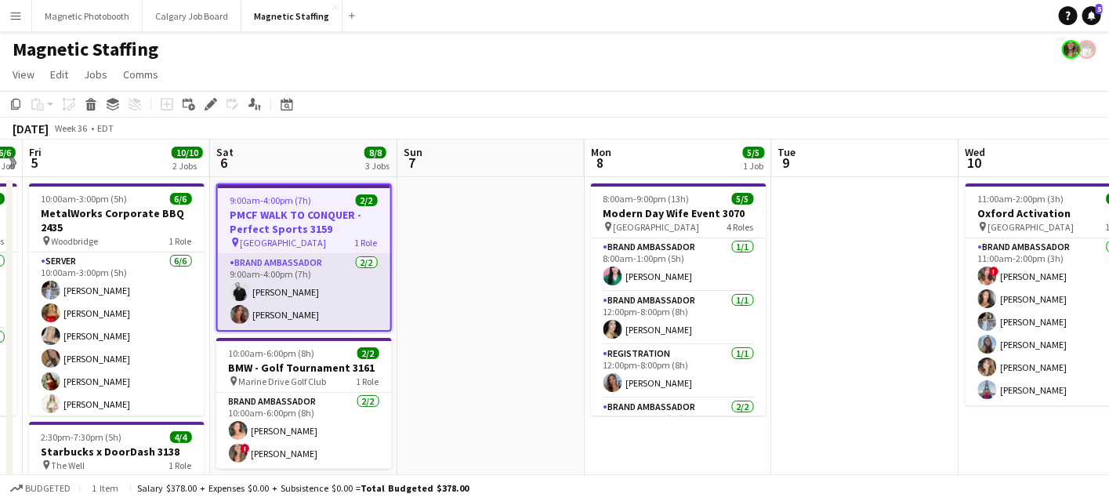
click at [262, 281] on app-card-role "Brand Ambassador [DATE] 9:00am-4:00pm (7h) [PERSON_NAME] [PERSON_NAME]" at bounding box center [304, 292] width 172 height 76
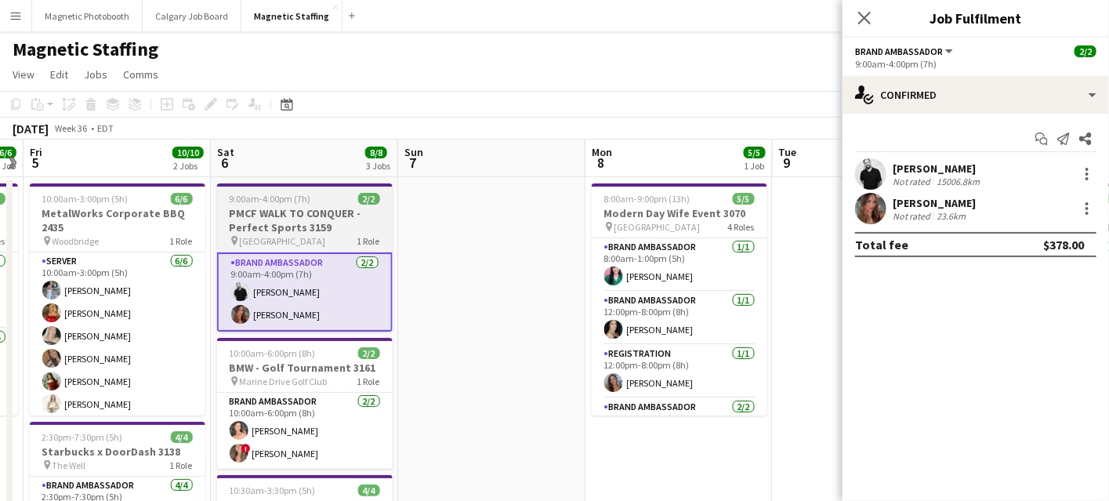
click at [243, 249] on app-job-card "9:00am-4:00pm (7h) 2/2 PMCF WALK TO CONQUER - Perfect Sports 3159 pin Corktown …" at bounding box center [305, 257] width 176 height 148
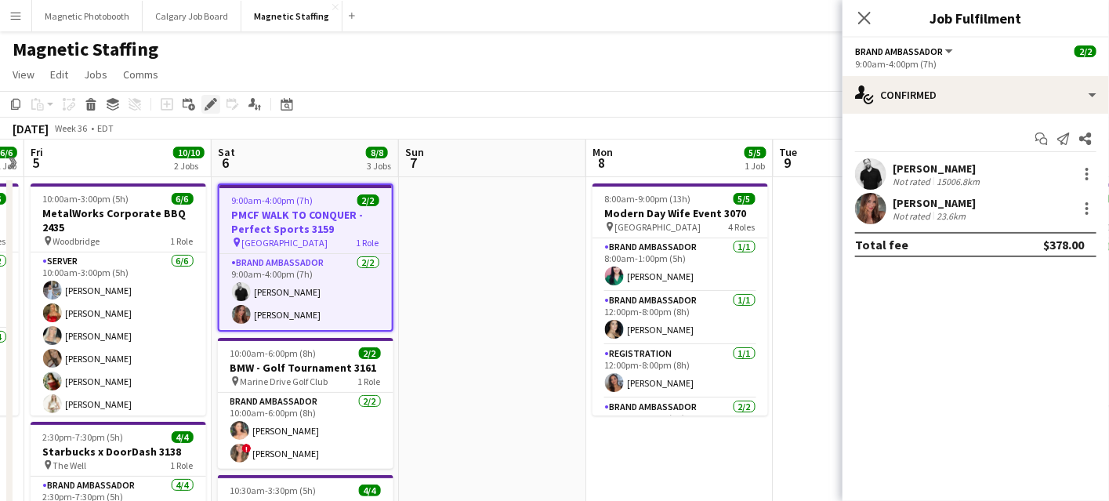
click at [209, 111] on div "Edit" at bounding box center [210, 104] width 19 height 19
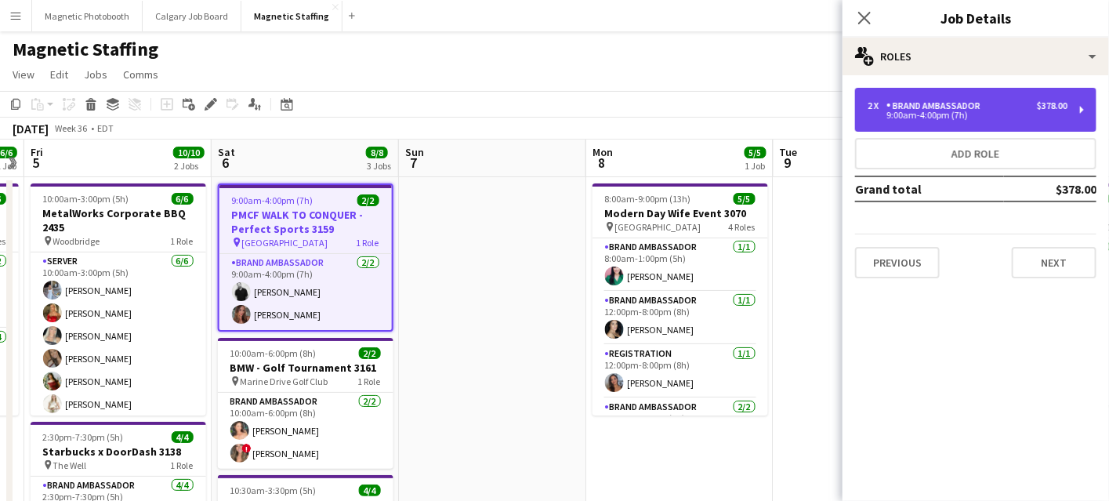
click at [1052, 116] on div "9:00am-4:00pm (7h)" at bounding box center [968, 115] width 200 height 8
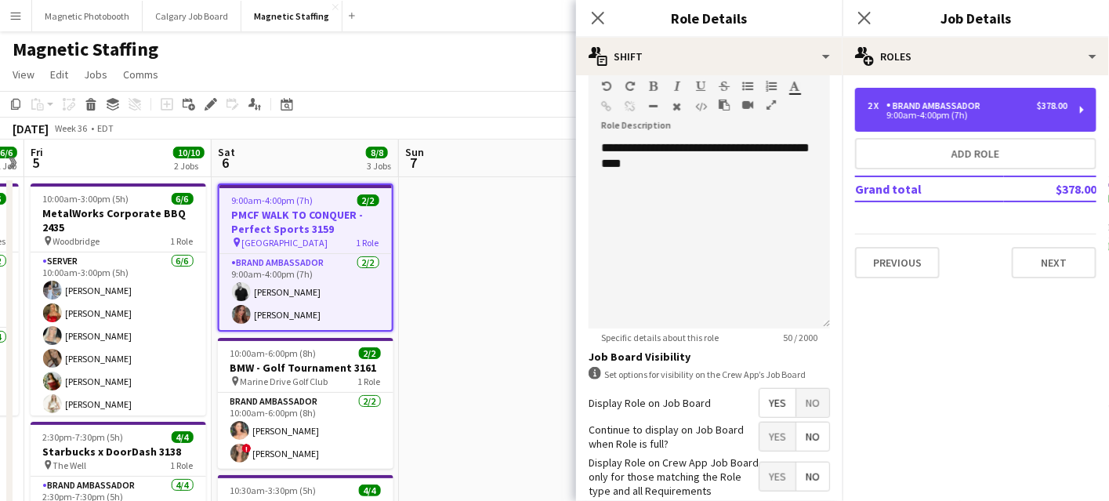
scroll to position [476, 0]
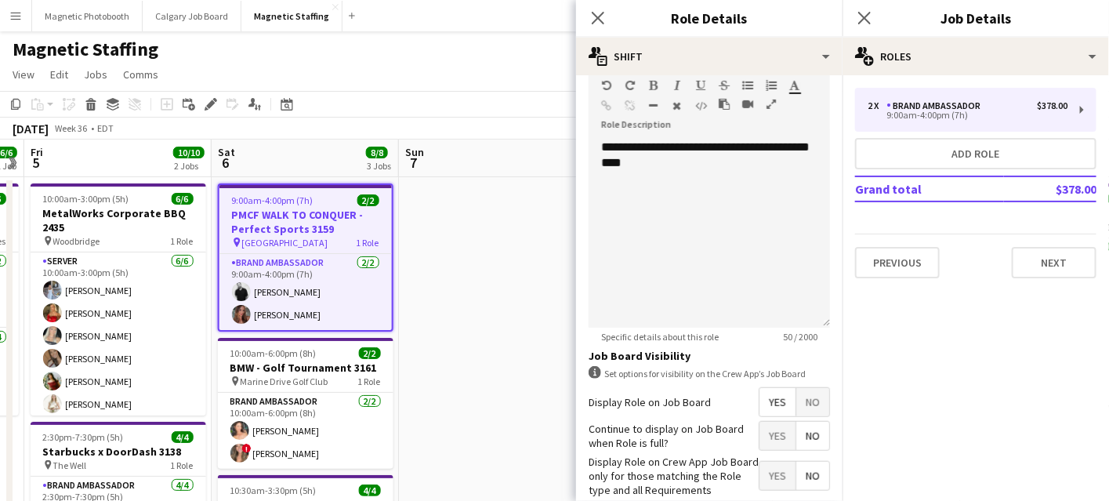
click at [768, 425] on span "Yes" at bounding box center [778, 436] width 36 height 28
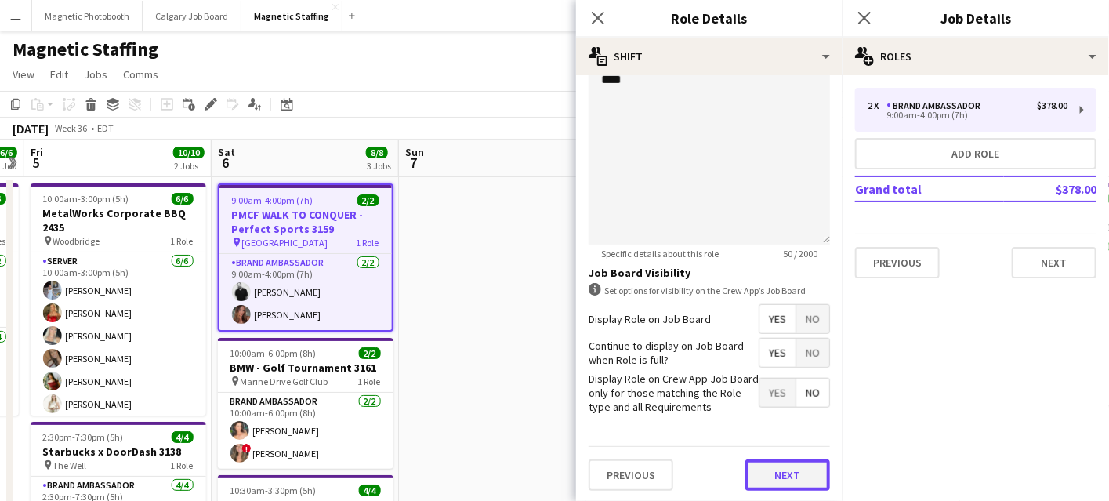
click at [763, 477] on button "Next" at bounding box center [788, 474] width 85 height 31
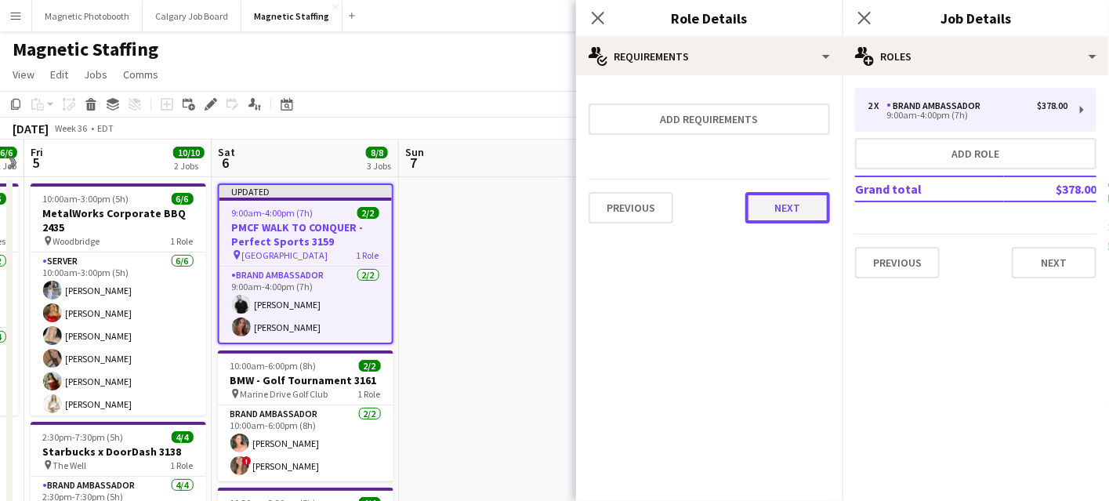
click at [789, 215] on button "Next" at bounding box center [788, 207] width 85 height 31
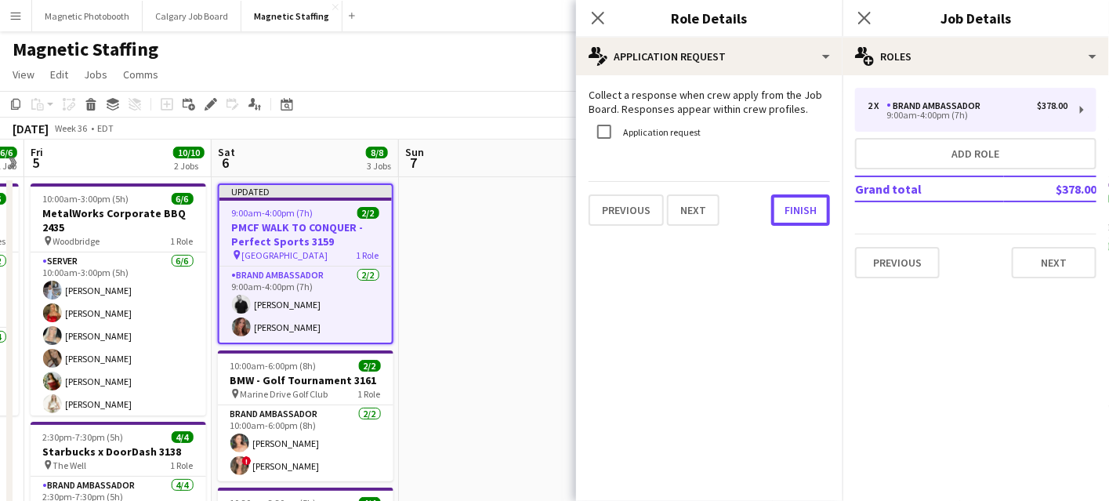
click at [789, 215] on button "Finish" at bounding box center [800, 209] width 59 height 31
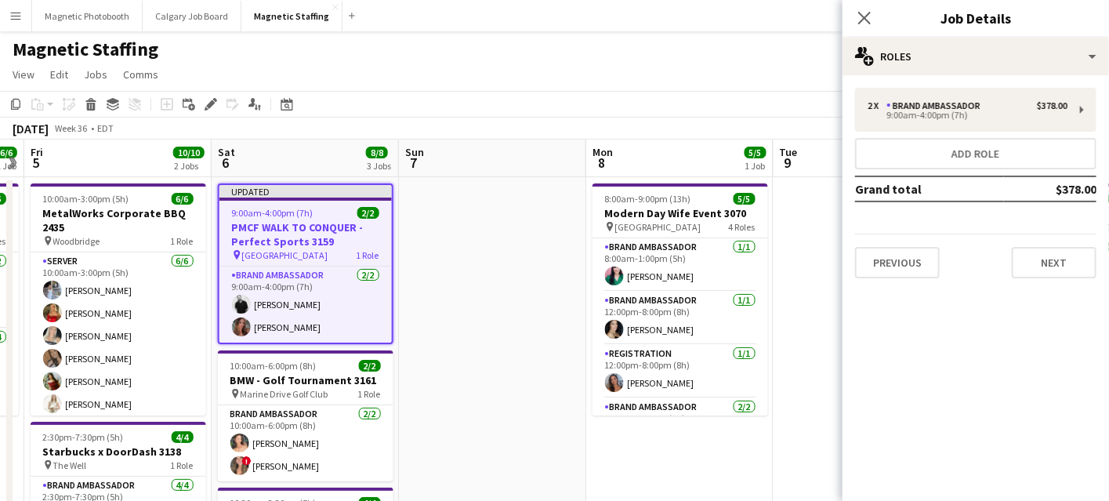
click at [525, 282] on app-date-cell at bounding box center [492, 507] width 187 height 661
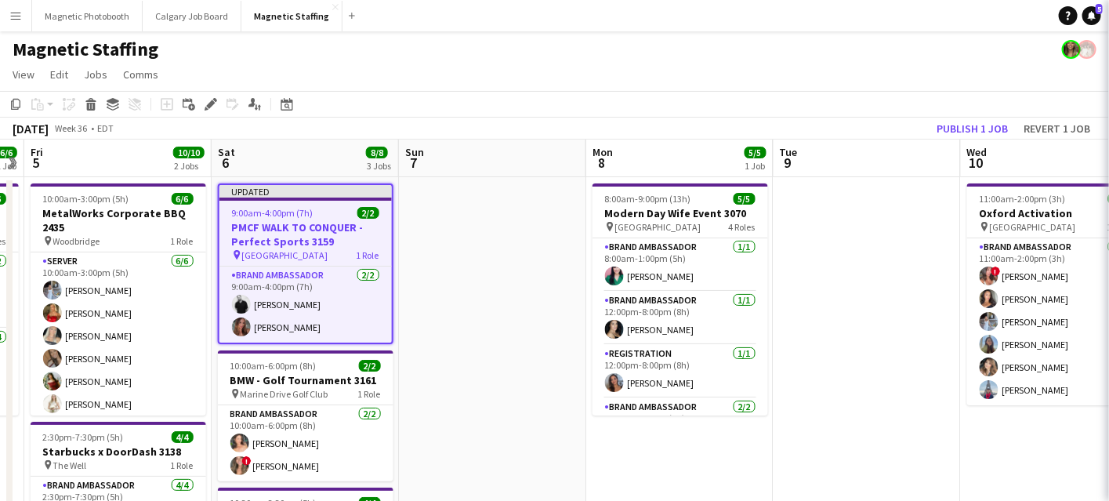
scroll to position [0, 539]
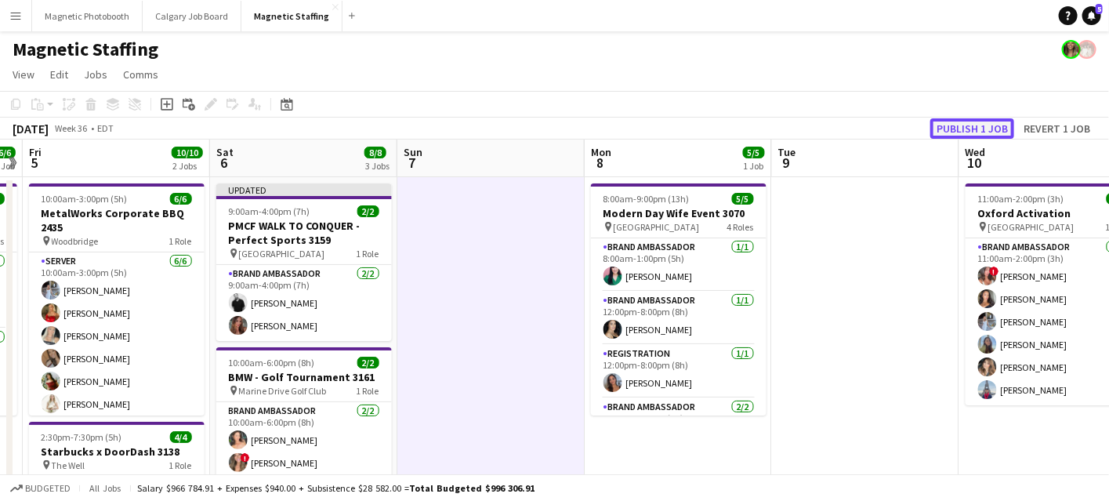
click at [977, 123] on button "Publish 1 job" at bounding box center [973, 128] width 84 height 20
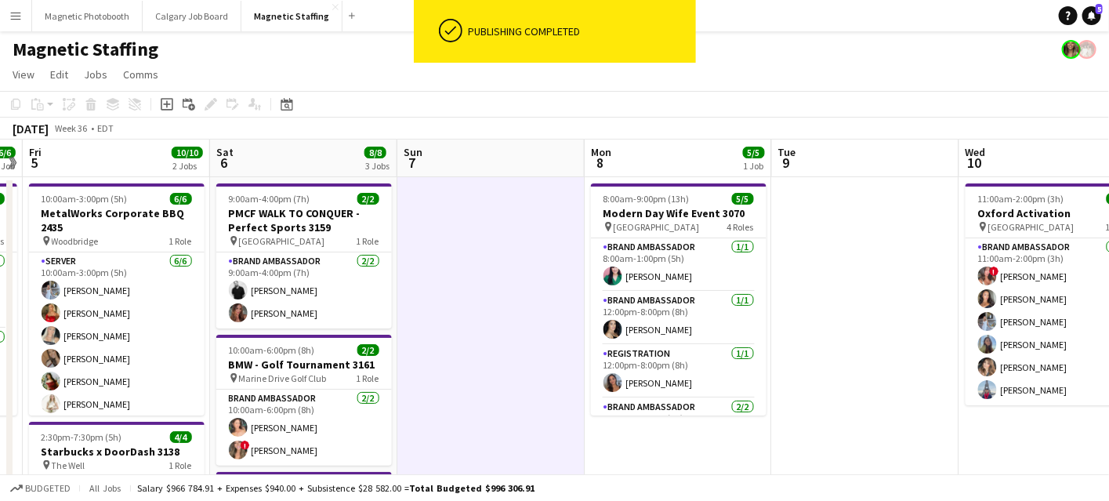
click at [308, 304] on app-card-role "Brand Ambassador [DATE] 9:00am-4:00pm (7h) [PERSON_NAME] [PERSON_NAME]" at bounding box center [304, 290] width 176 height 76
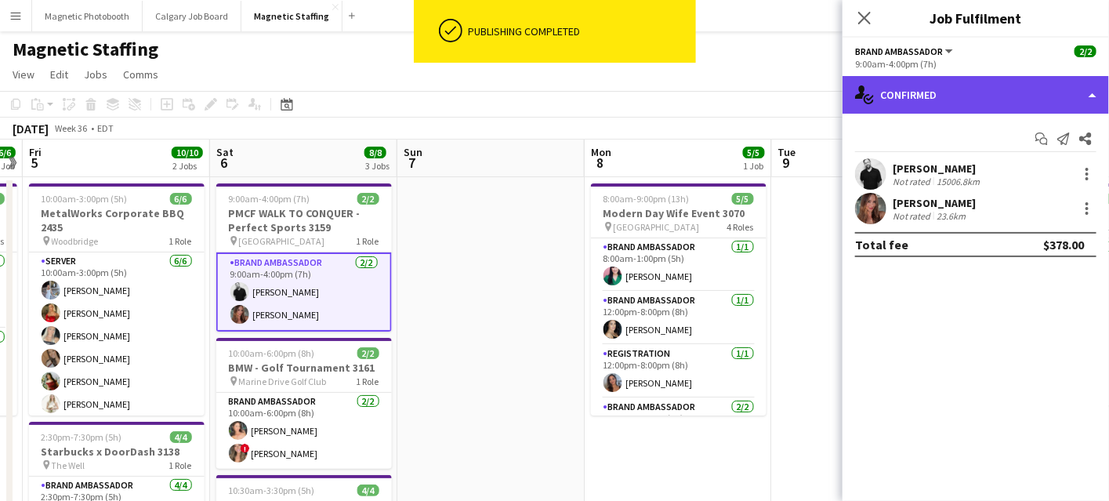
click at [937, 89] on div "single-neutral-actions-check-2 Confirmed" at bounding box center [976, 95] width 267 height 38
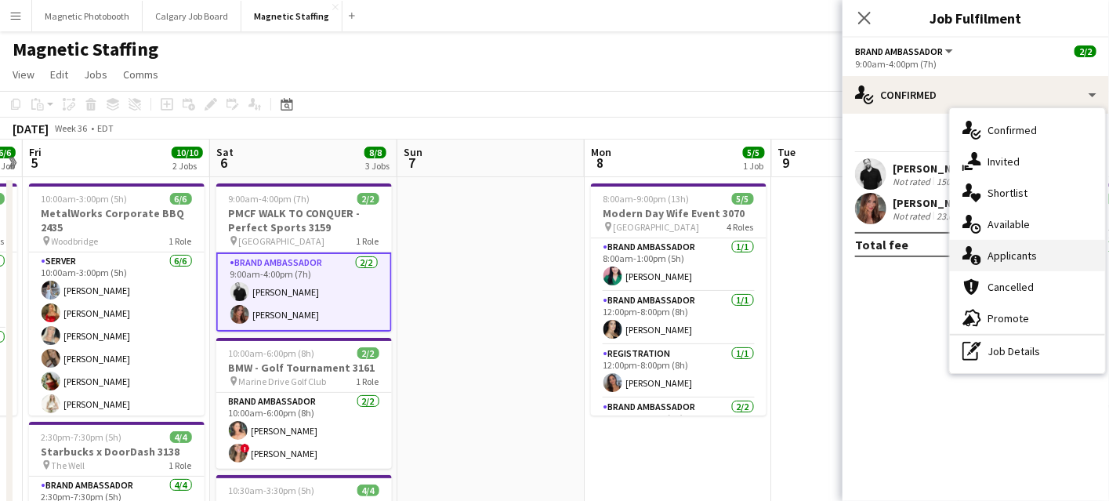
click at [987, 266] on div "single-neutral-actions-information Applicants" at bounding box center [1027, 255] width 155 height 31
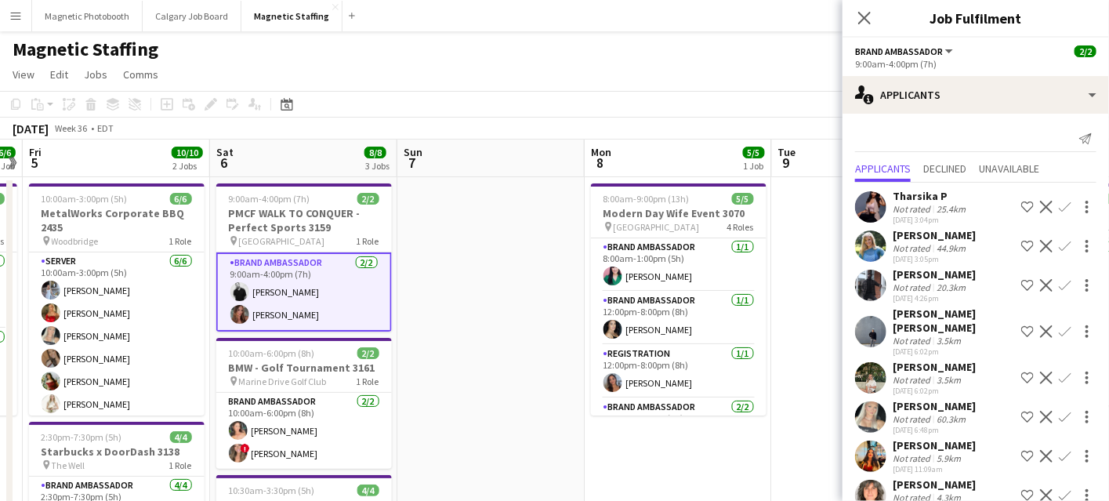
scroll to position [170, 0]
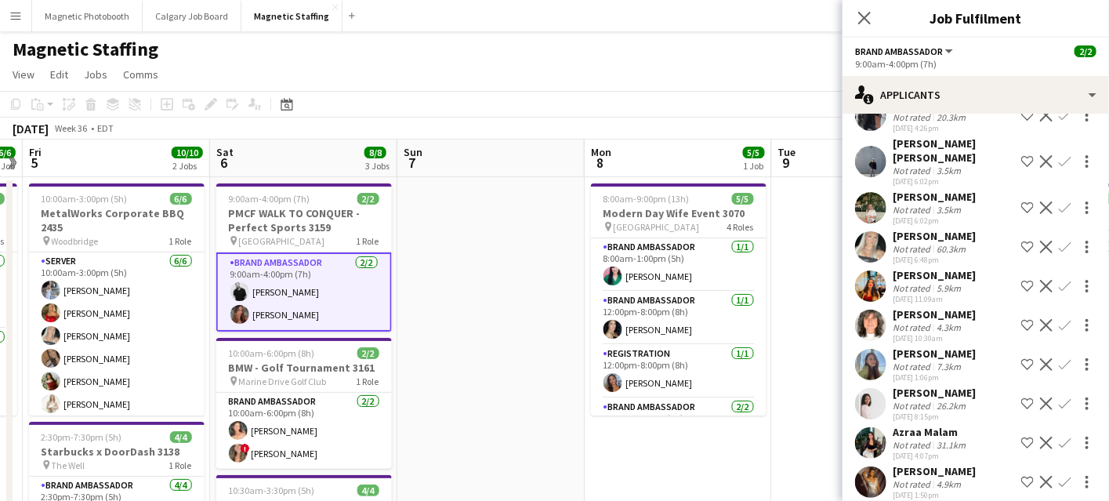
click at [1045, 437] on app-icon "Decline" at bounding box center [1046, 443] width 13 height 13
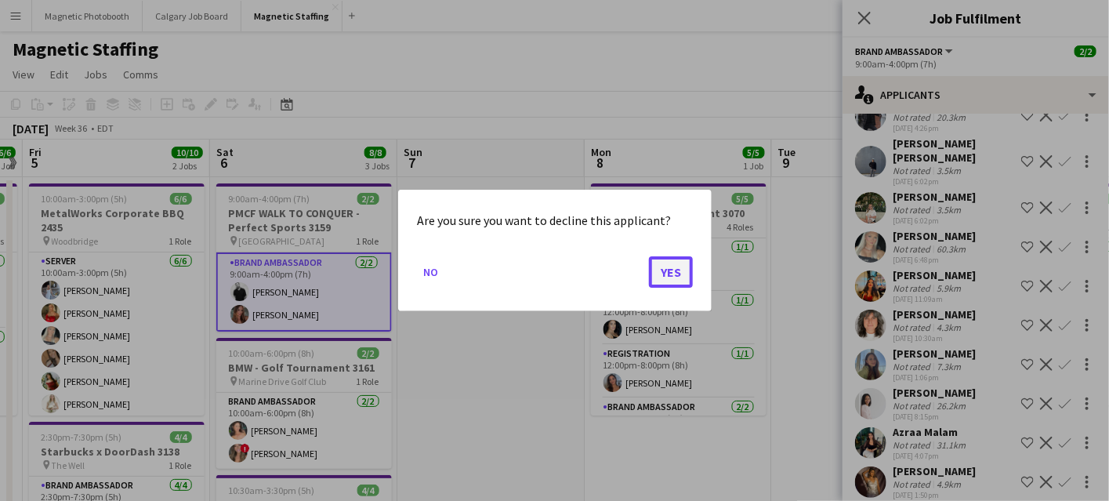
click at [682, 277] on button "Yes" at bounding box center [671, 271] width 44 height 31
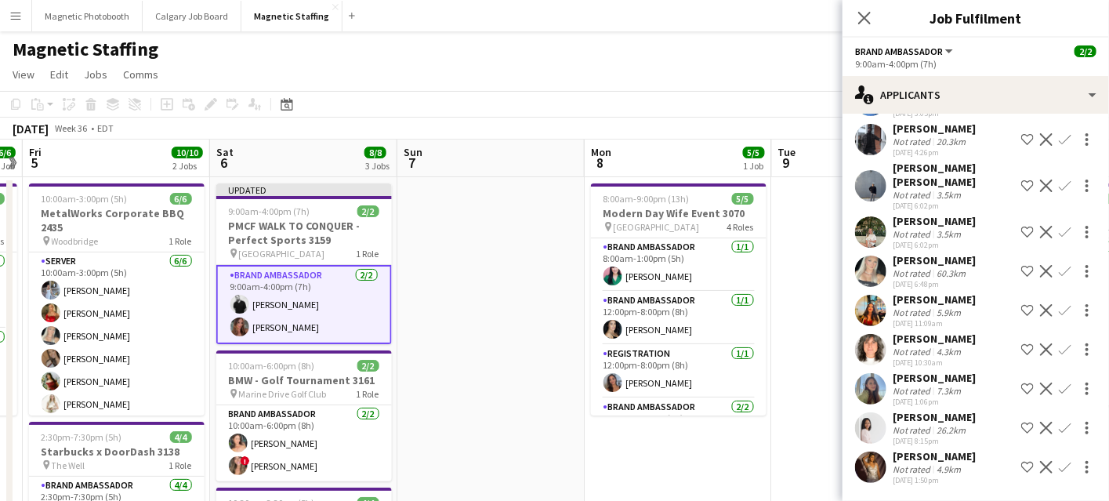
scroll to position [131, 0]
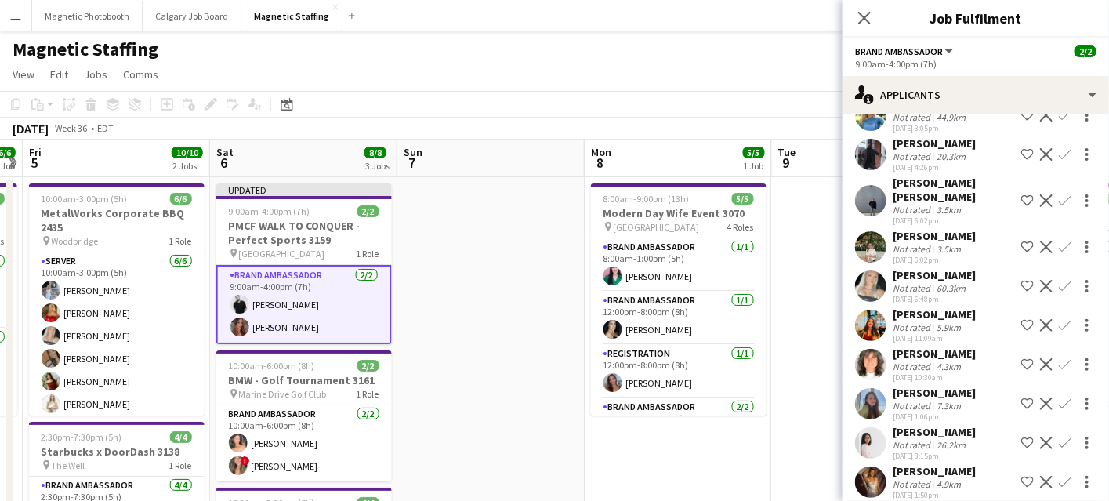
click at [1045, 319] on app-icon "Decline" at bounding box center [1046, 325] width 13 height 13
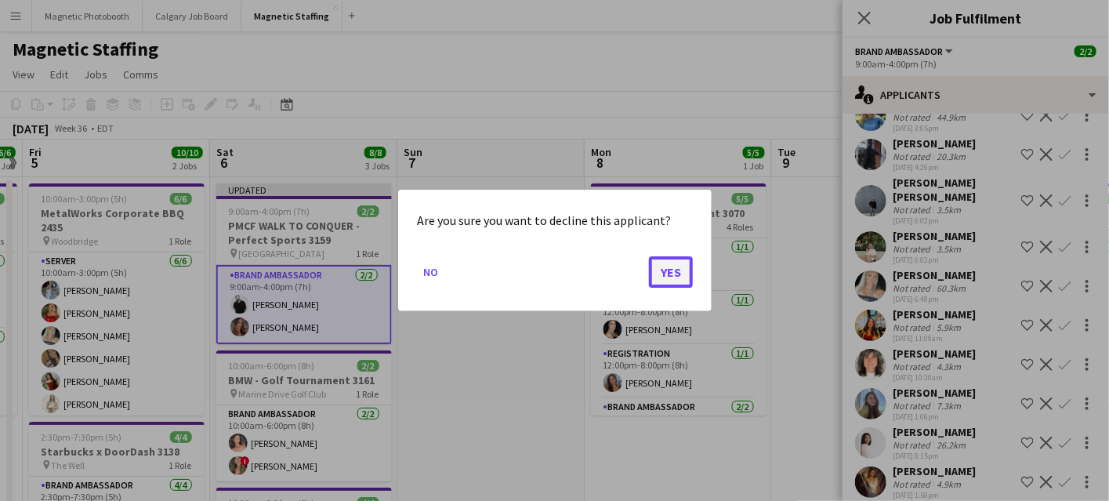
click at [677, 270] on button "Yes" at bounding box center [671, 271] width 44 height 31
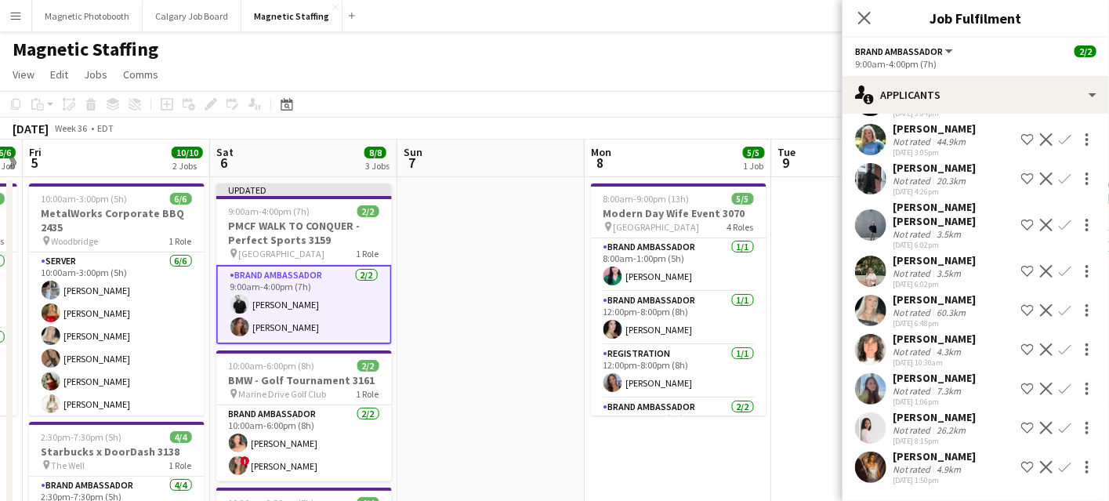
scroll to position [92, 0]
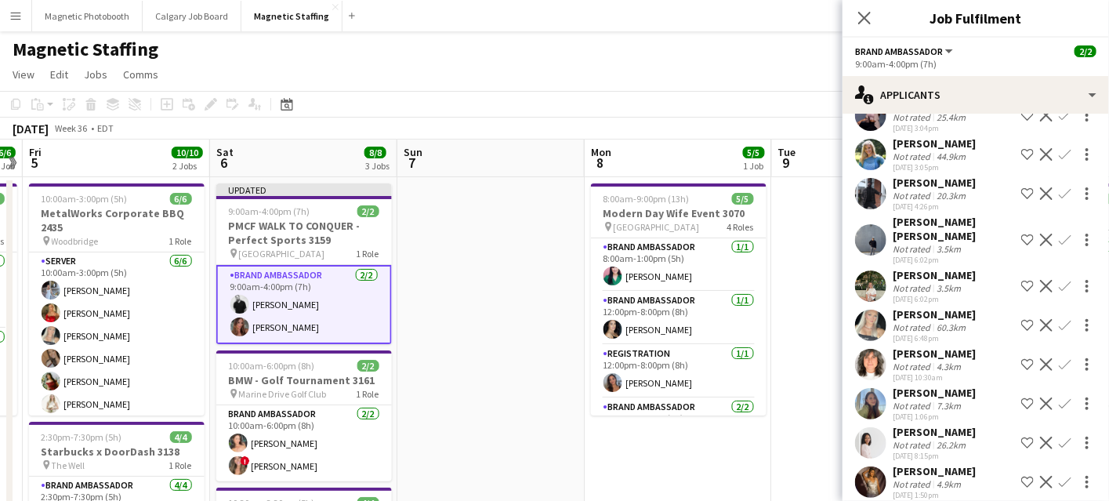
click at [1050, 234] on app-icon "Decline" at bounding box center [1046, 240] width 13 height 13
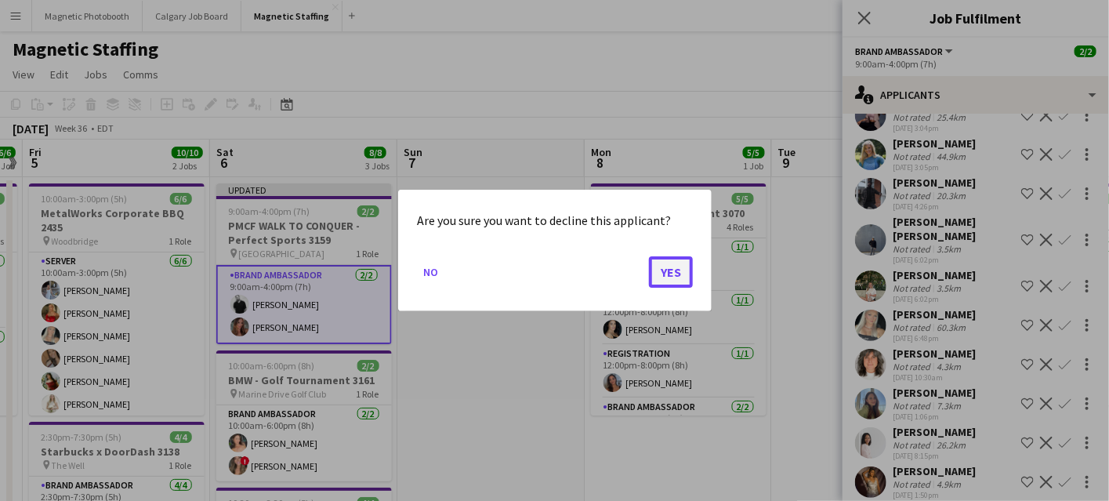
click at [674, 278] on button "Yes" at bounding box center [671, 271] width 44 height 31
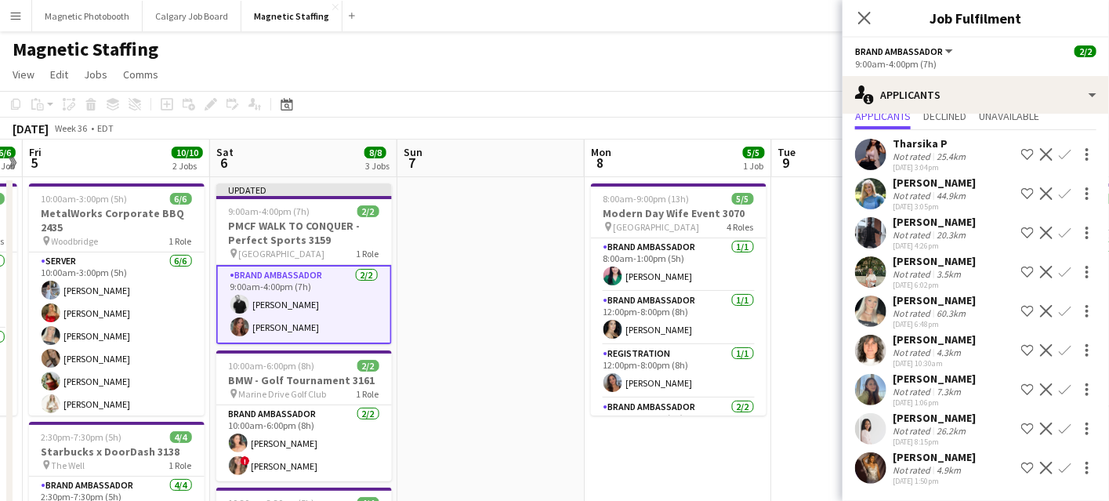
click at [1048, 194] on app-icon "Decline" at bounding box center [1046, 193] width 13 height 13
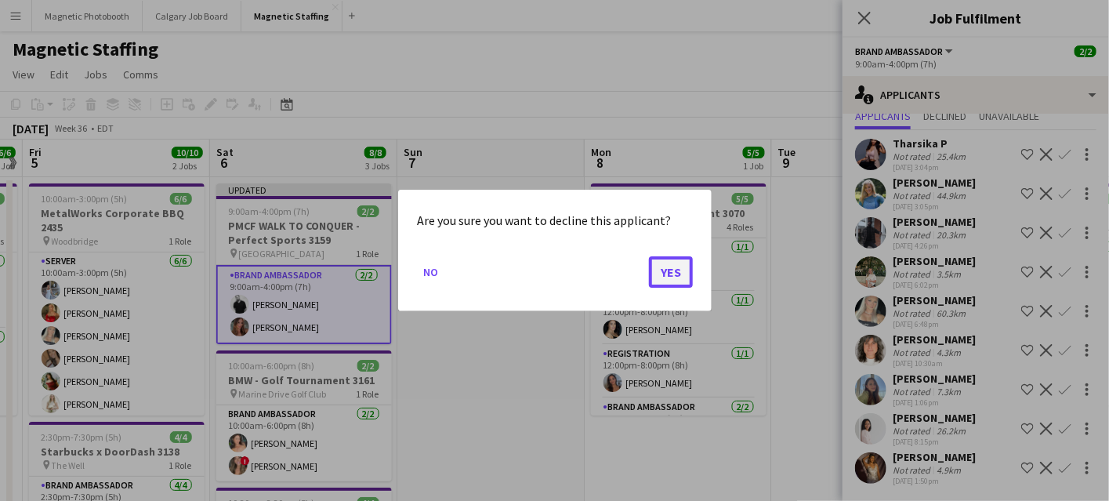
click at [672, 271] on button "Yes" at bounding box center [671, 271] width 44 height 31
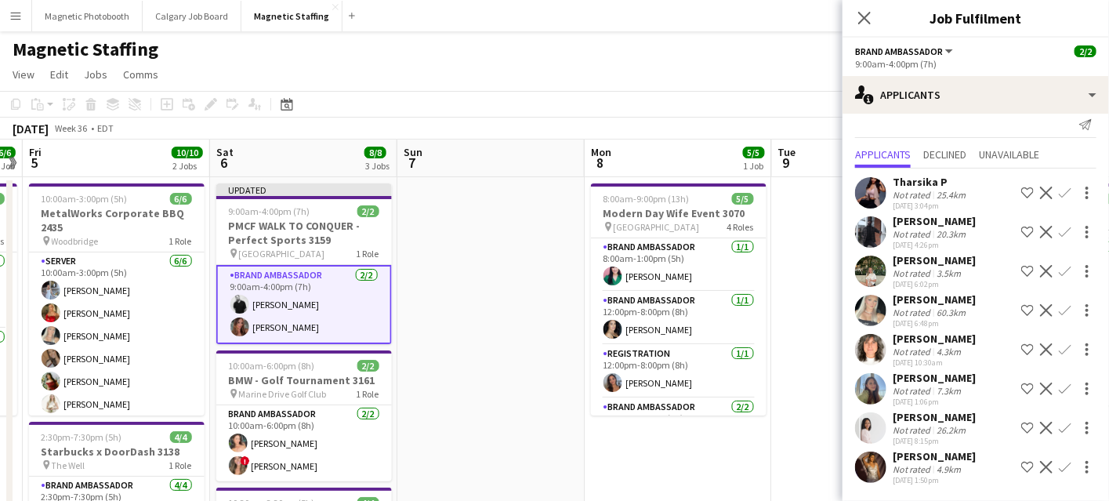
scroll to position [13, 0]
click at [1043, 189] on app-icon "Decline" at bounding box center [1046, 193] width 13 height 13
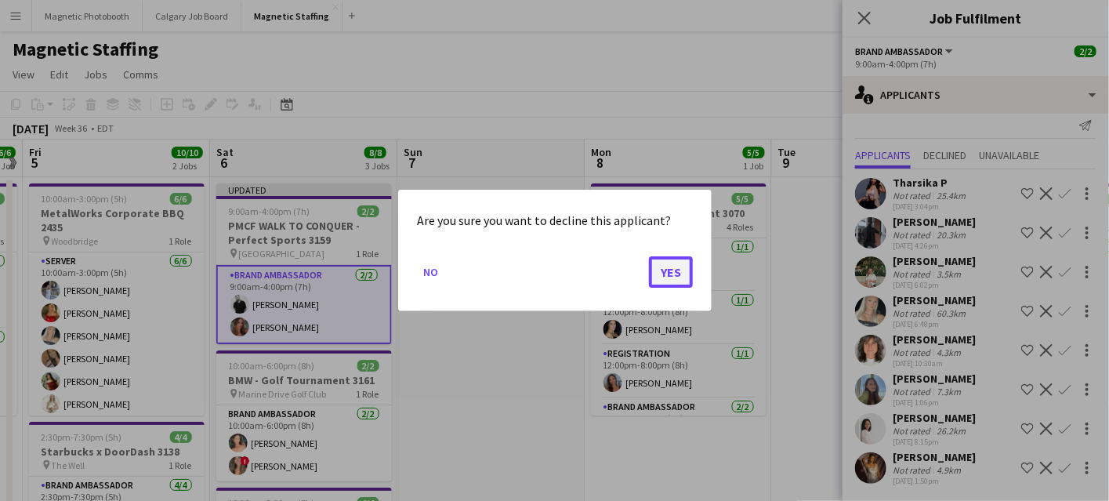
click at [673, 278] on button "Yes" at bounding box center [671, 271] width 44 height 31
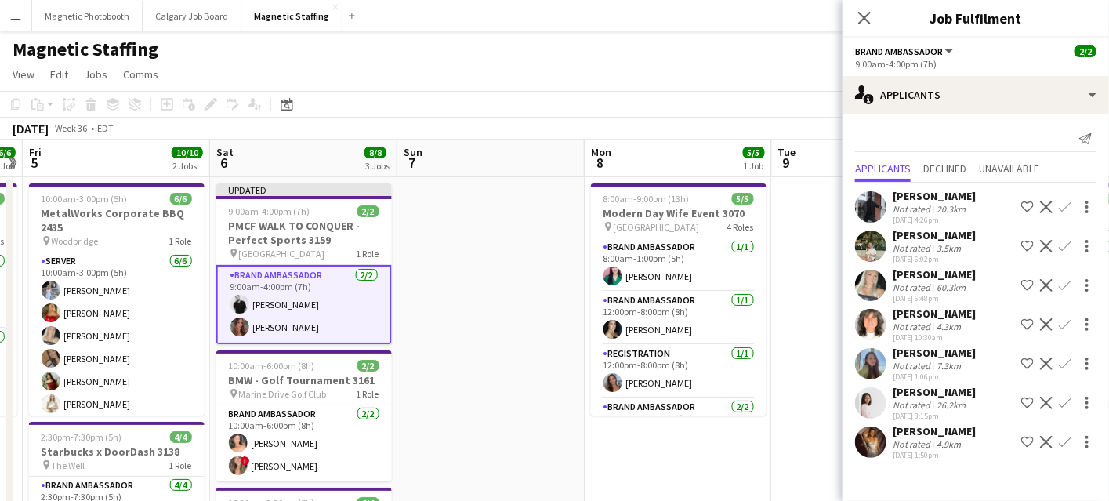
scroll to position [0, 0]
click at [524, 310] on app-date-cell at bounding box center [490, 507] width 187 height 661
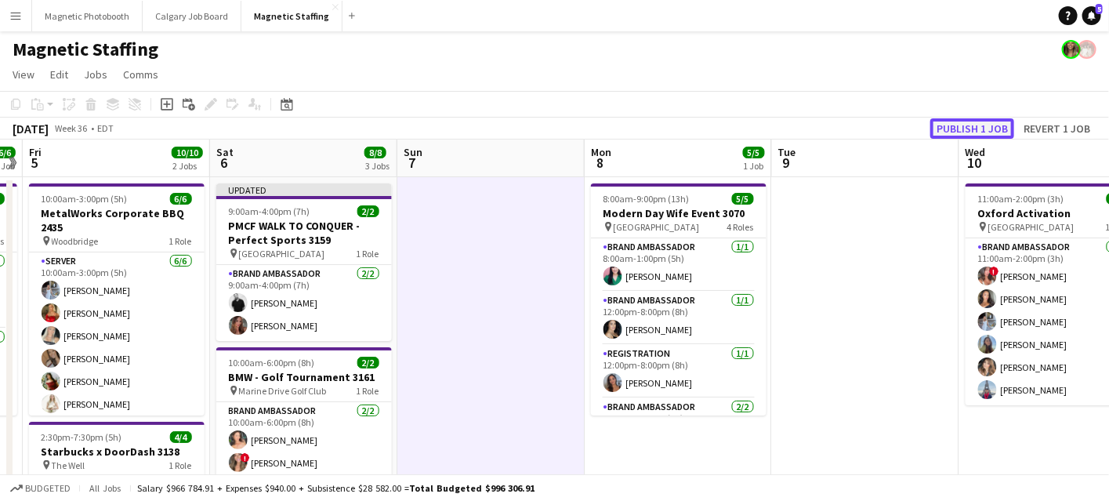
click at [946, 136] on button "Publish 1 job" at bounding box center [973, 128] width 84 height 20
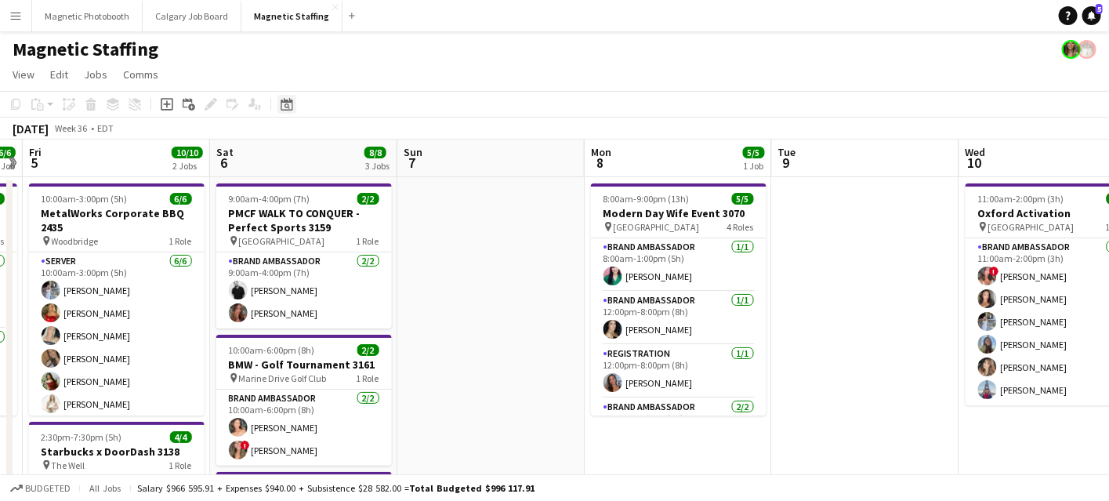
click at [288, 108] on icon at bounding box center [287, 105] width 5 height 5
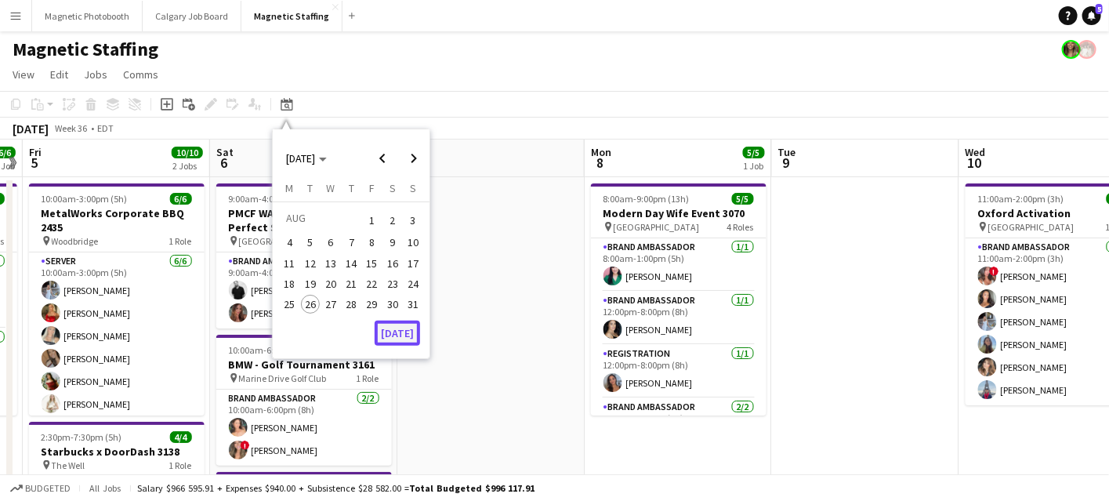
click at [411, 328] on button "[DATE]" at bounding box center [397, 333] width 45 height 25
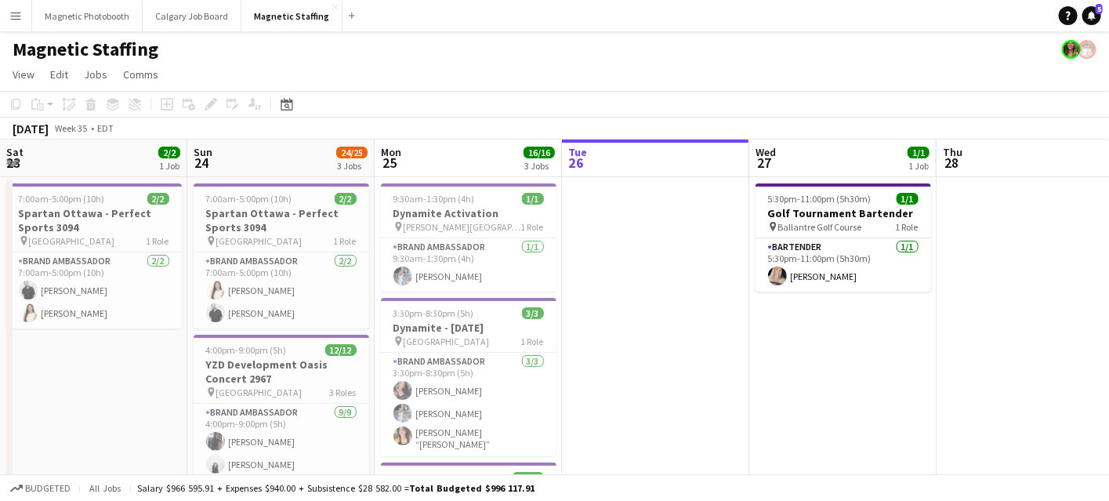
scroll to position [0, 375]
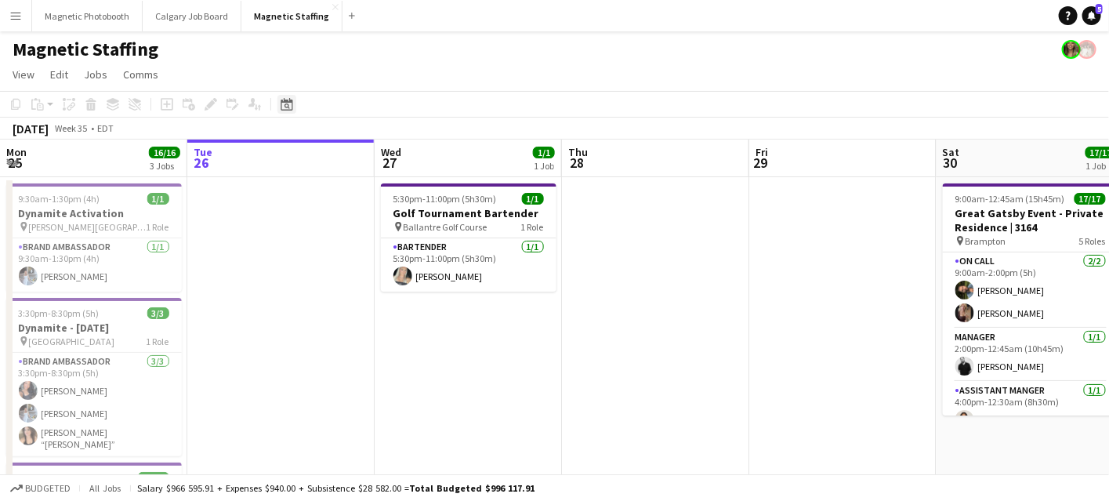
click at [282, 111] on div "Date picker" at bounding box center [287, 104] width 19 height 19
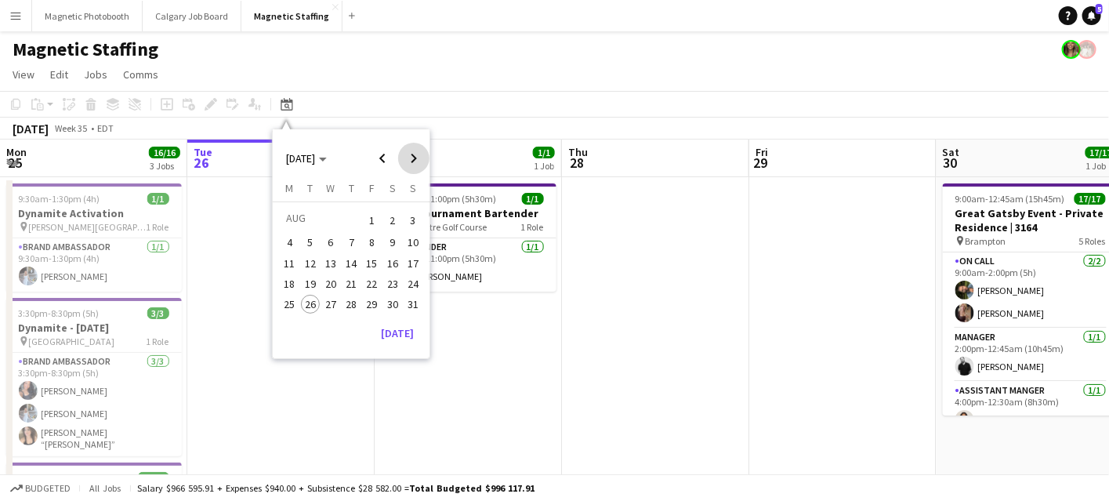
click at [412, 156] on span "Next month" at bounding box center [413, 158] width 31 height 31
click at [397, 258] on span "13" at bounding box center [392, 259] width 19 height 19
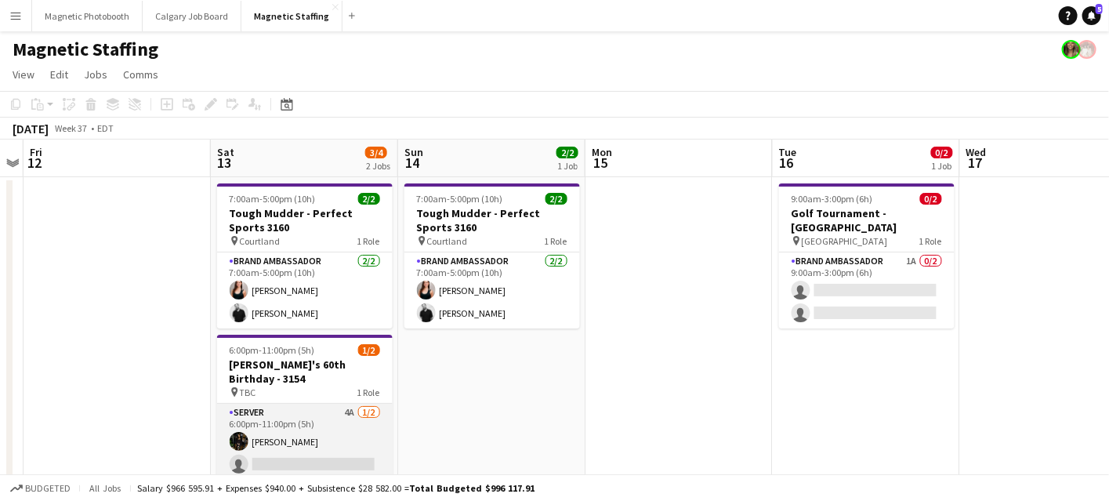
click at [332, 404] on app-card-role "Server 4A 1/2 6:00pm-11:00pm (5h) Hanna Lee single-neutral-actions" at bounding box center [305, 442] width 176 height 76
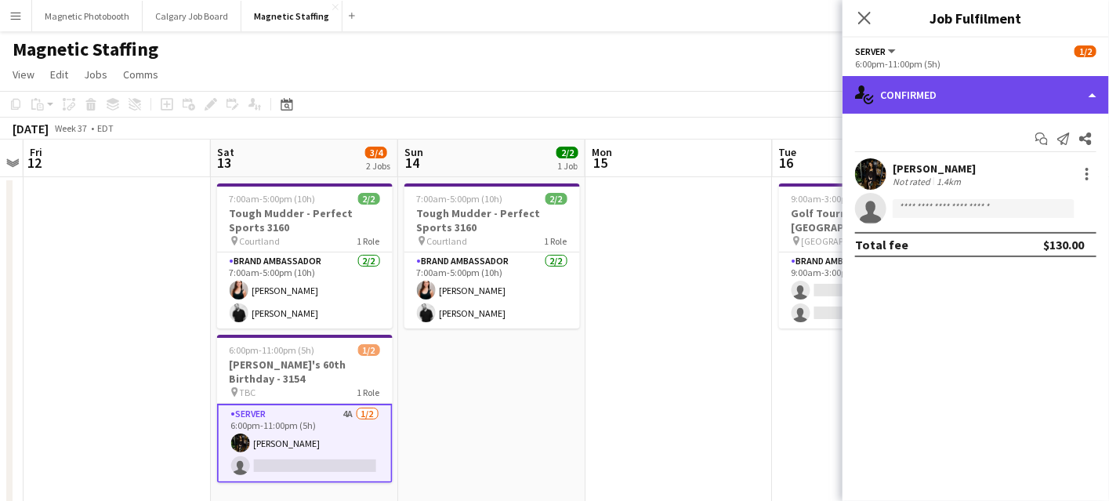
click at [965, 113] on div "single-neutral-actions-check-2 Confirmed" at bounding box center [976, 95] width 267 height 38
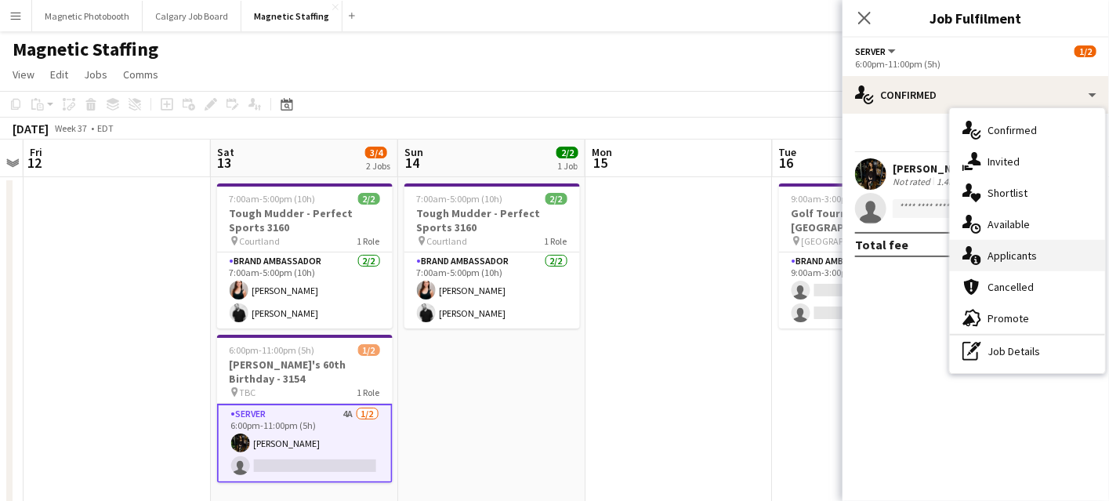
click at [982, 254] on div "single-neutral-actions-information Applicants" at bounding box center [1027, 255] width 155 height 31
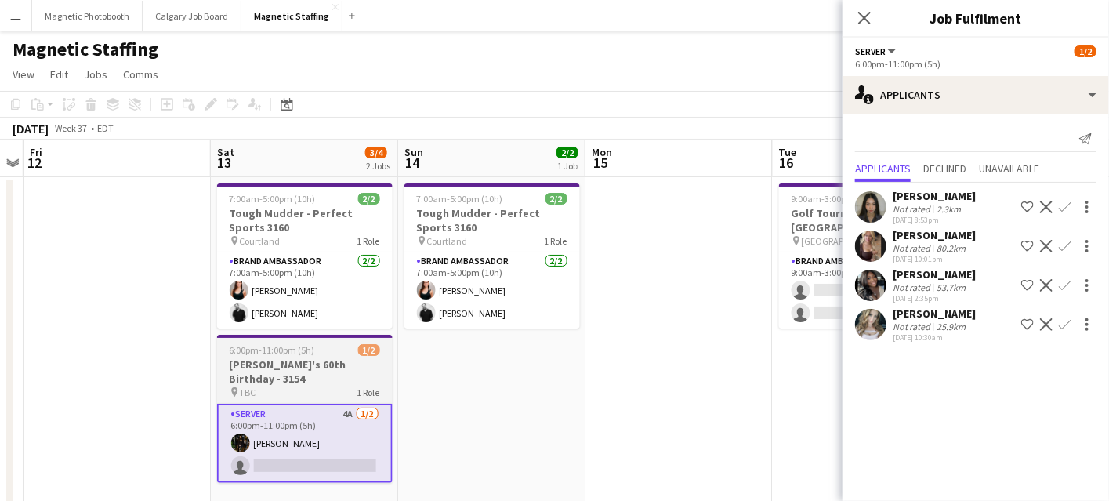
click at [260, 386] on div "pin TBC 1 Role" at bounding box center [305, 392] width 176 height 13
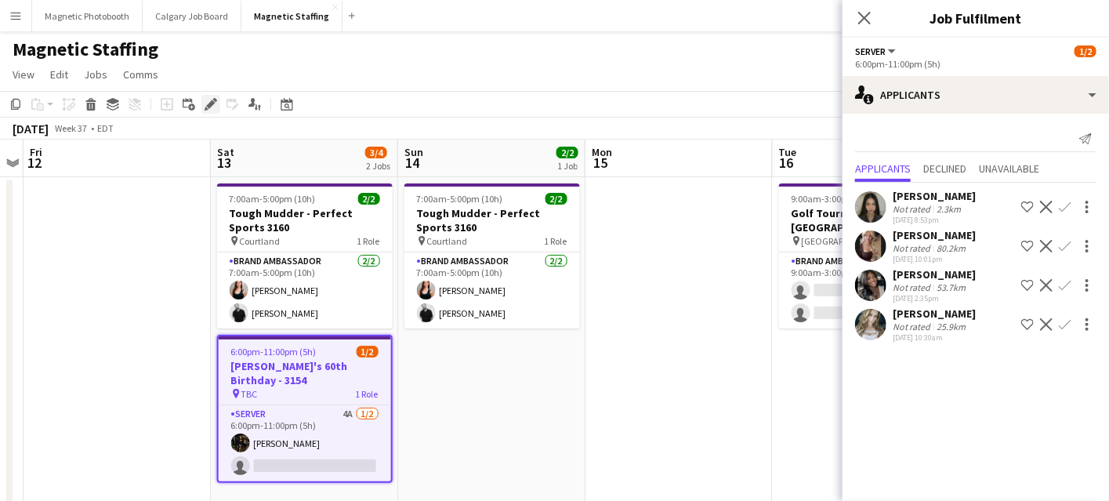
click at [208, 113] on div "Edit" at bounding box center [210, 104] width 19 height 19
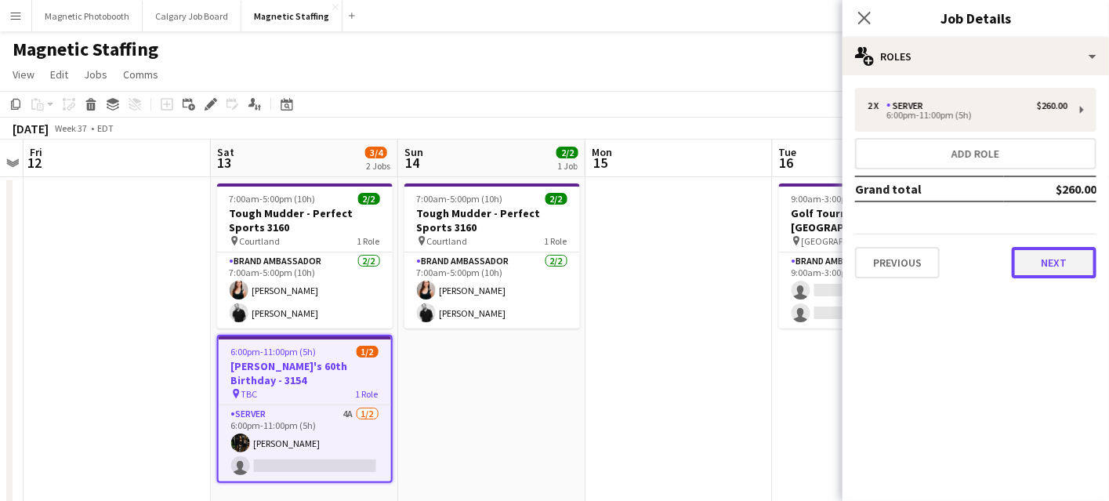
click at [1057, 256] on button "Next" at bounding box center [1054, 262] width 85 height 31
